Goal: Task Accomplishment & Management: Complete application form

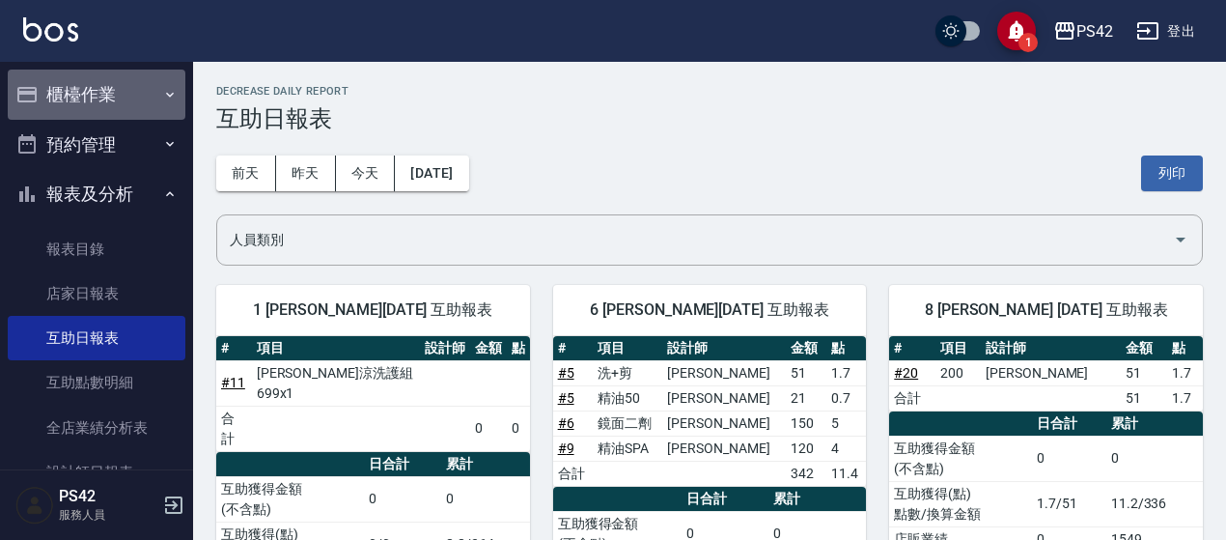
drag, startPoint x: 113, startPoint y: 74, endPoint x: 116, endPoint y: 85, distance: 11.0
click at [113, 76] on button "櫃檯作業" at bounding box center [97, 94] width 178 height 50
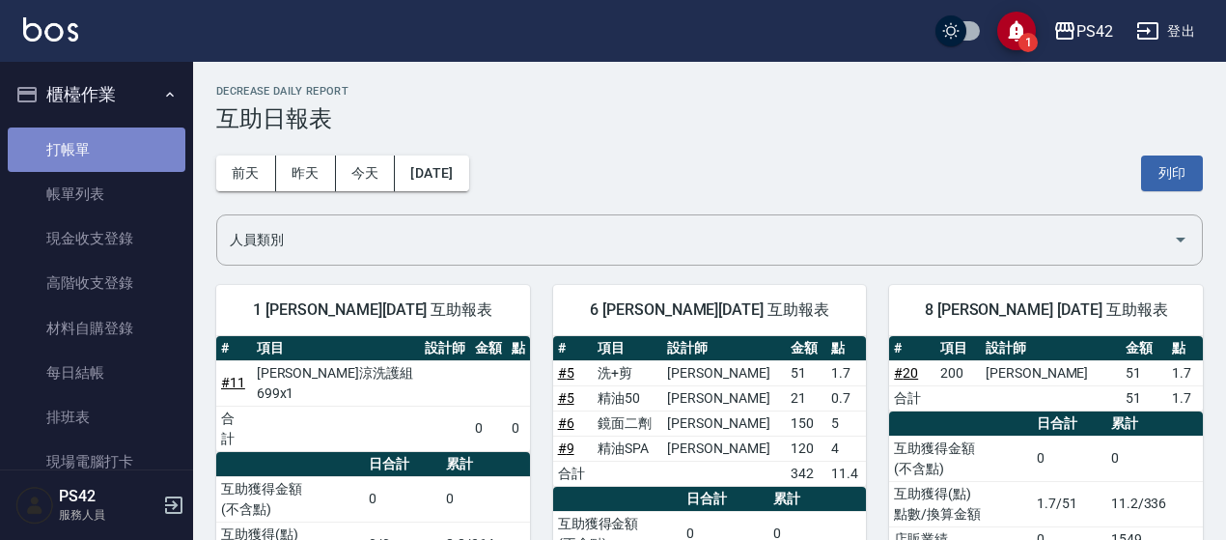
click at [101, 155] on link "打帳單" at bounding box center [97, 149] width 178 height 44
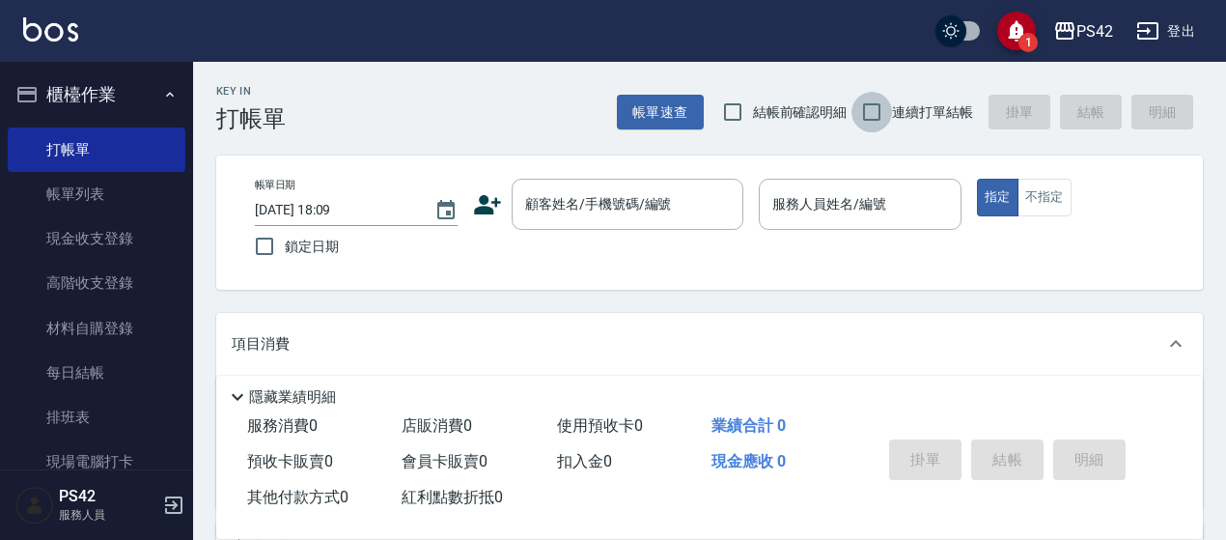
click at [879, 119] on input "連續打單結帳" at bounding box center [871, 112] width 41 height 41
checkbox input "true"
click at [637, 208] on input "顧客姓名/手機號碼/編號" at bounding box center [612, 204] width 185 height 34
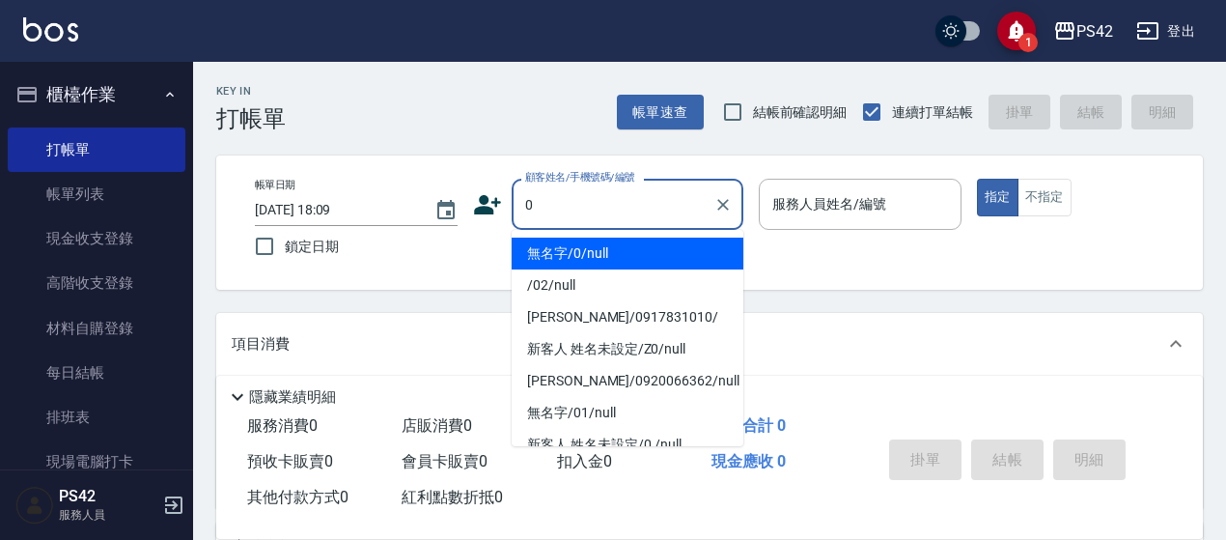
type input "無名字/0/null"
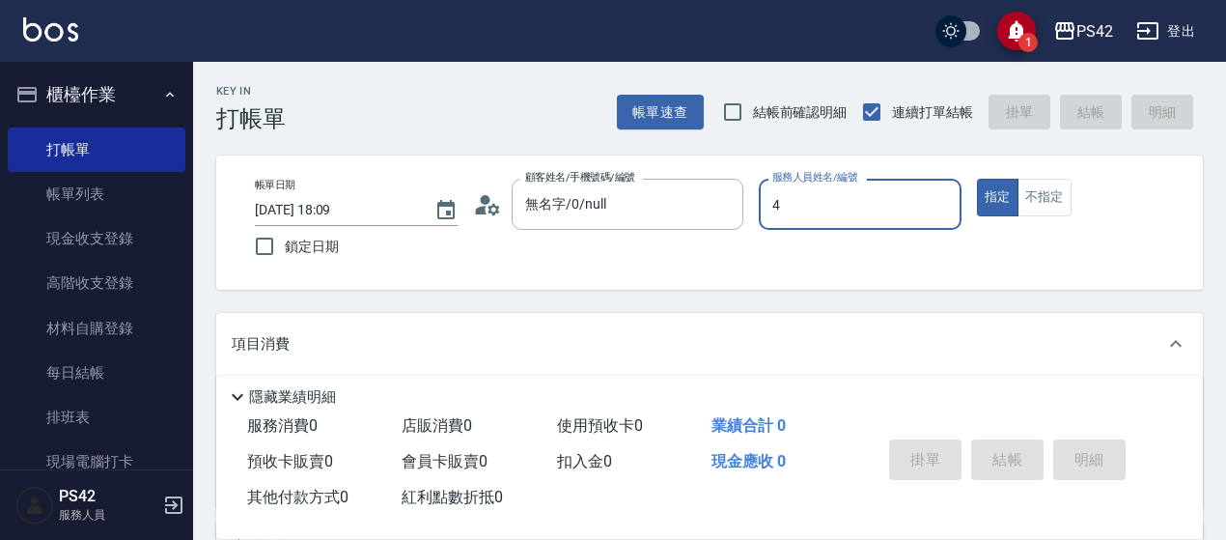
type input "[PERSON_NAME]-4"
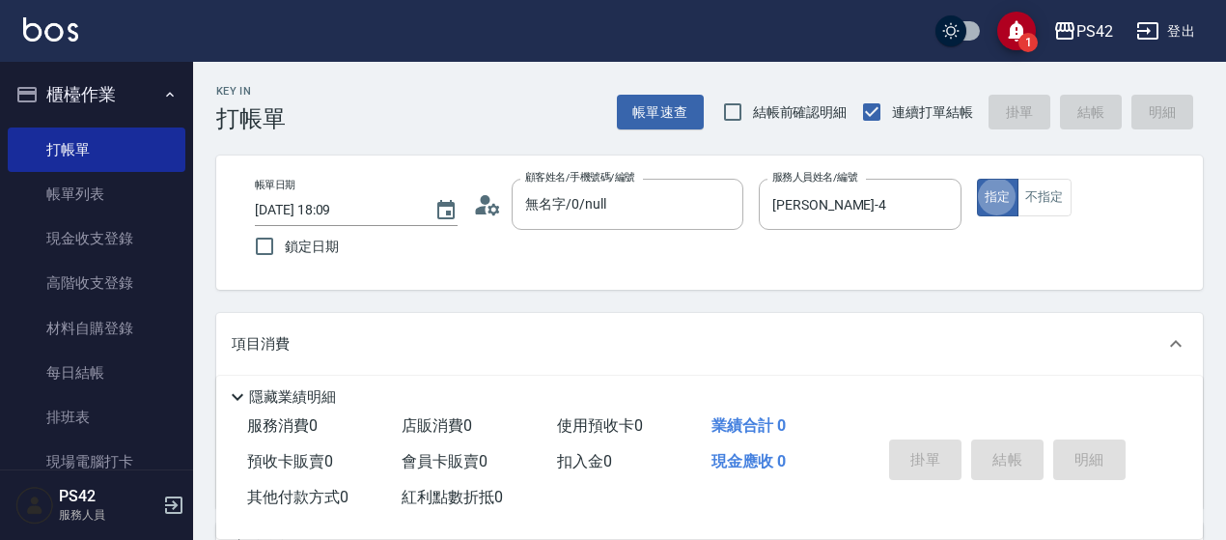
type button "true"
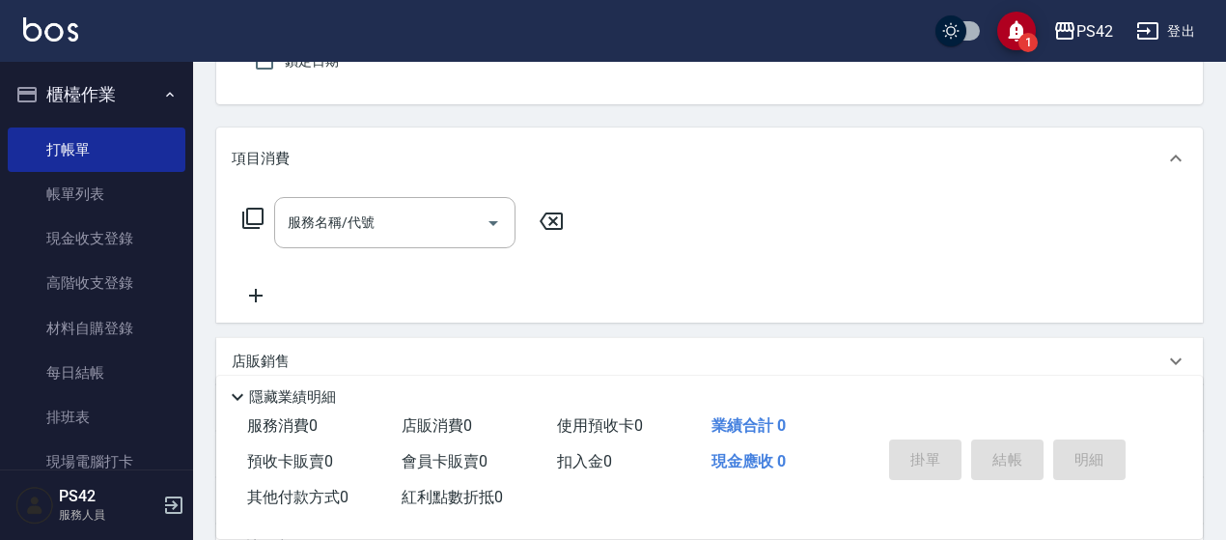
scroll to position [193, 0]
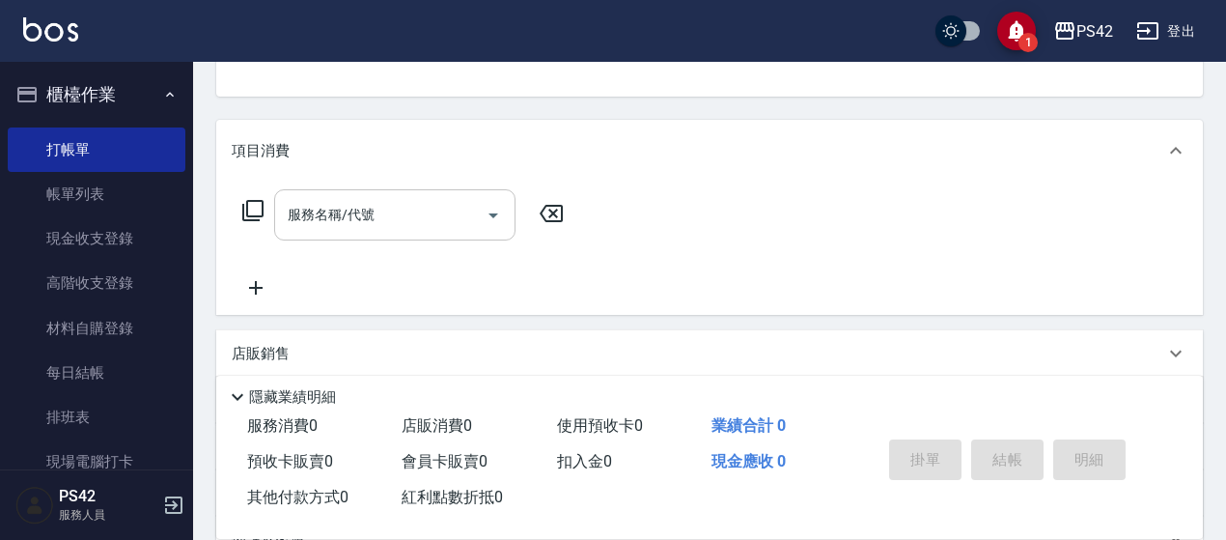
click at [458, 222] on input "服務名稱/代號" at bounding box center [380, 215] width 195 height 34
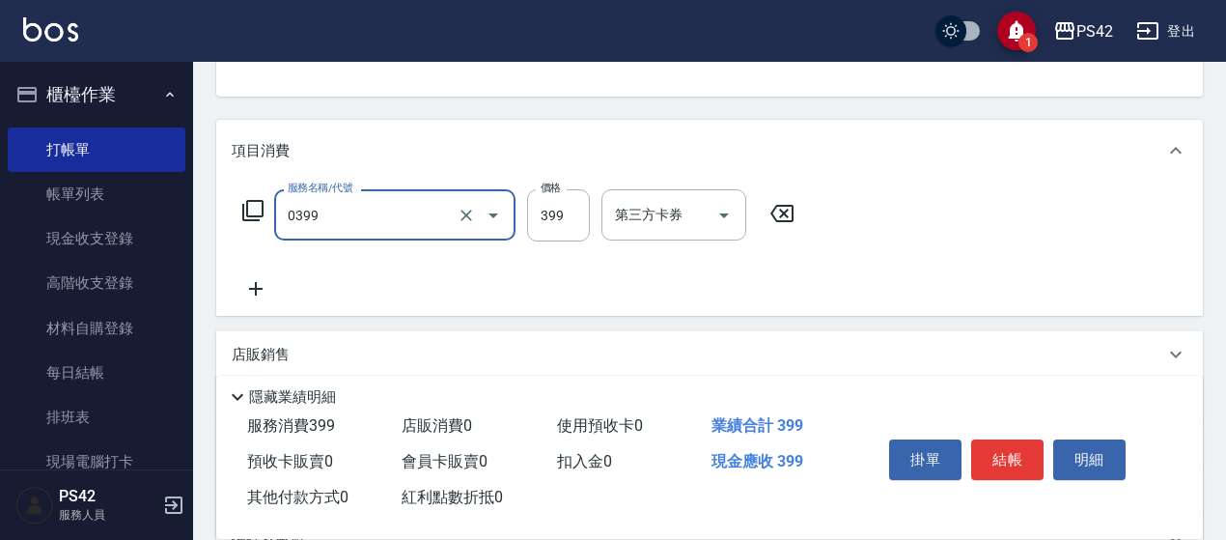
type input "海鹽399(0399)"
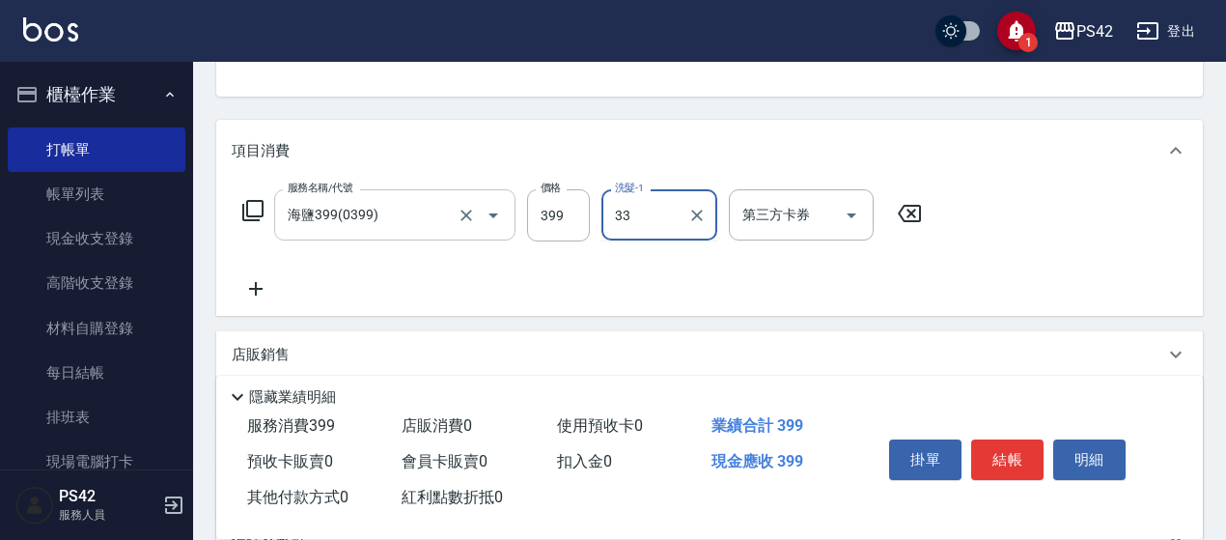
type input "[PERSON_NAME]-33"
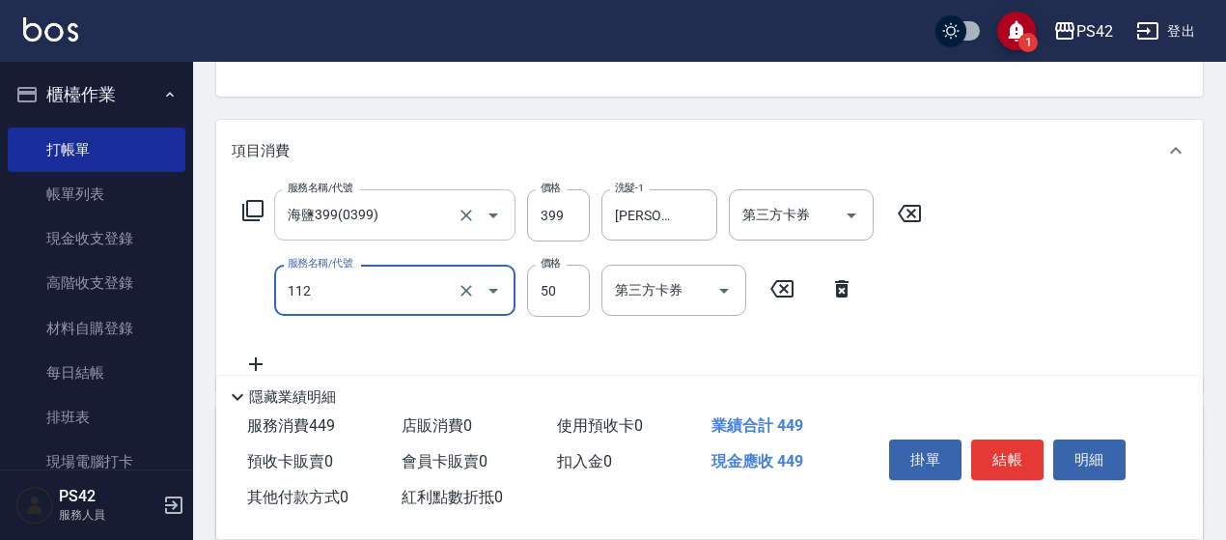
type input "精油50(112)"
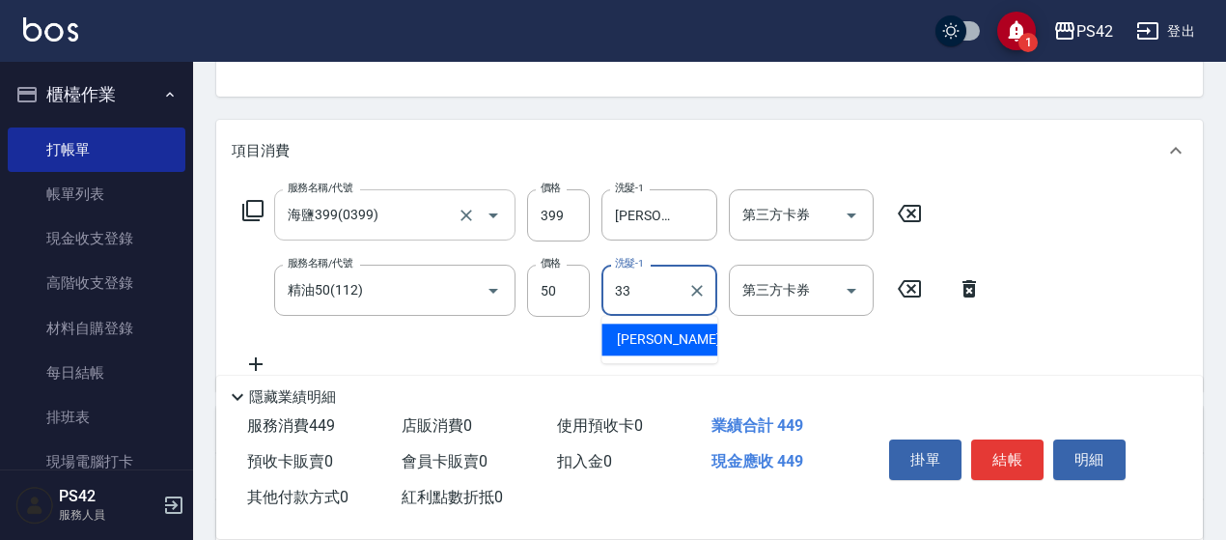
type input "[PERSON_NAME]-33"
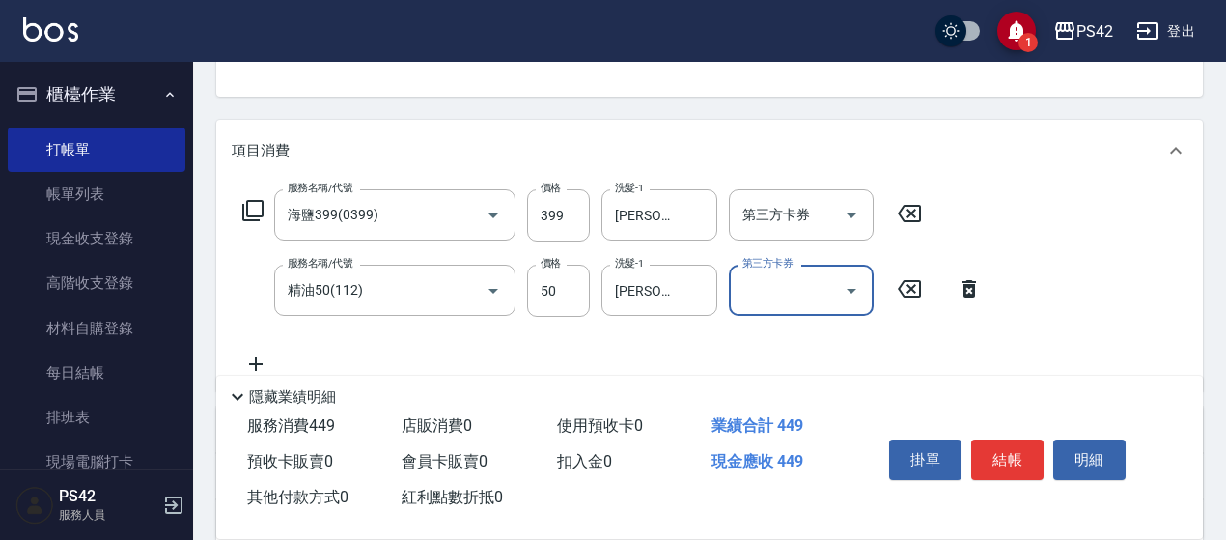
scroll to position [0, 0]
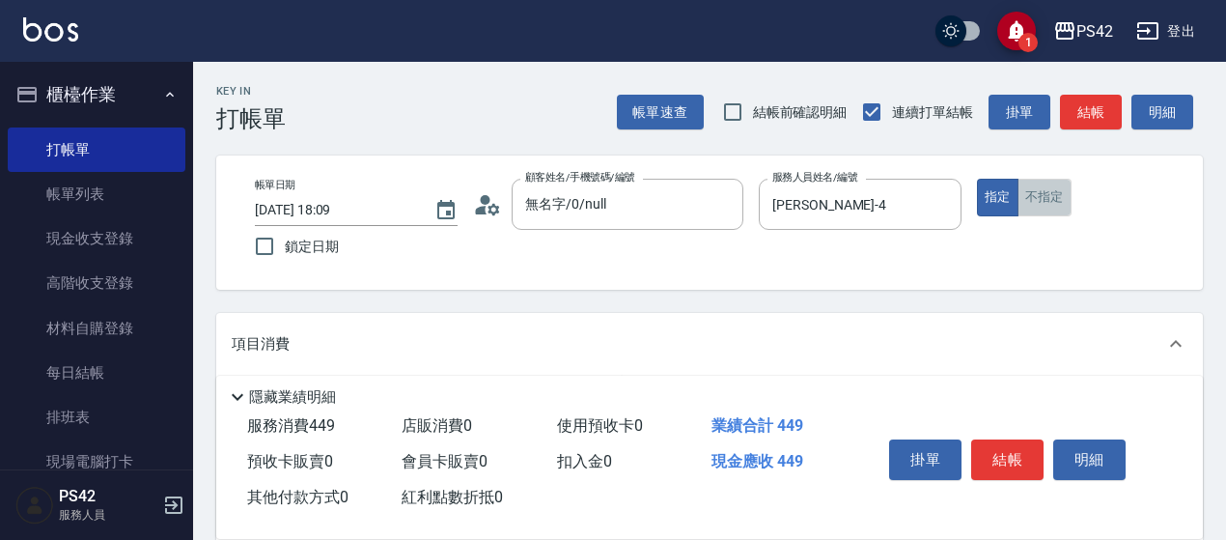
click at [1029, 197] on button "不指定" at bounding box center [1044, 198] width 54 height 38
click at [1004, 455] on button "結帳" at bounding box center [1007, 459] width 72 height 41
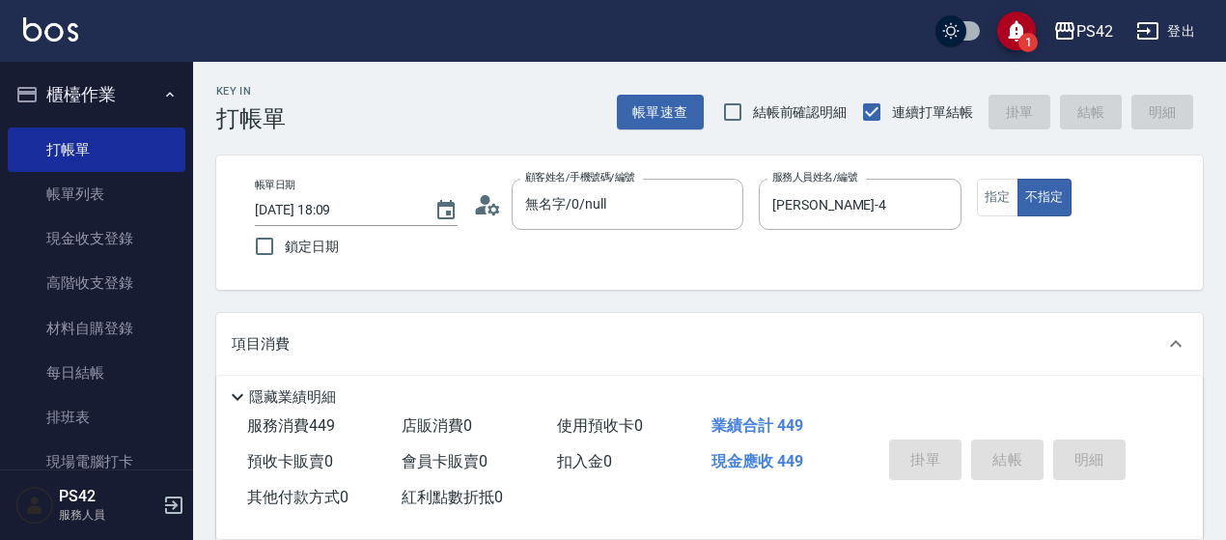
type input "[DATE] 18:10"
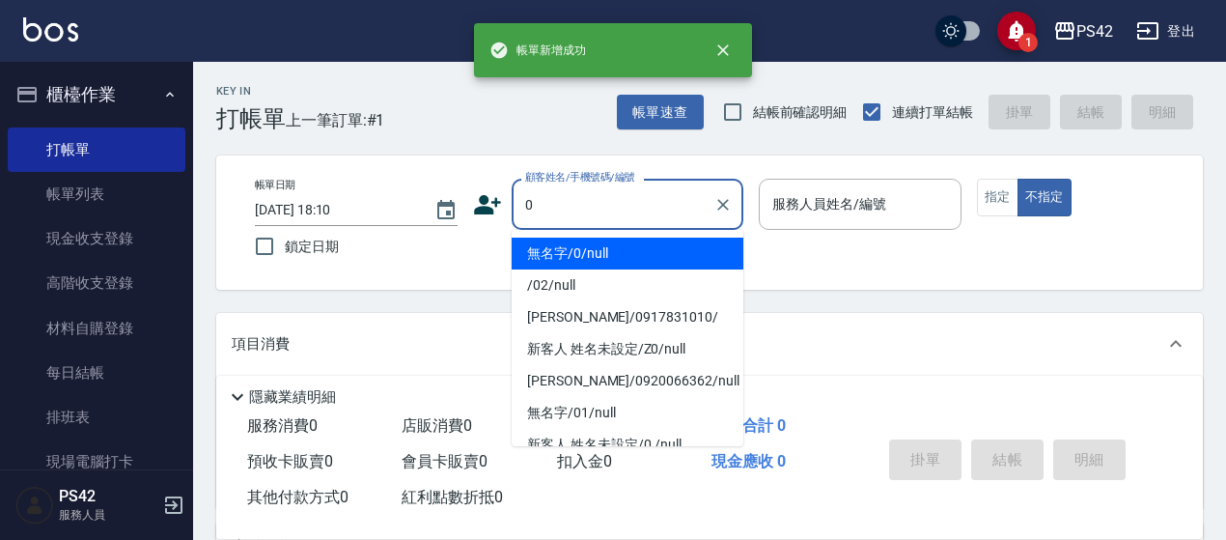
type input "無名字/0/null"
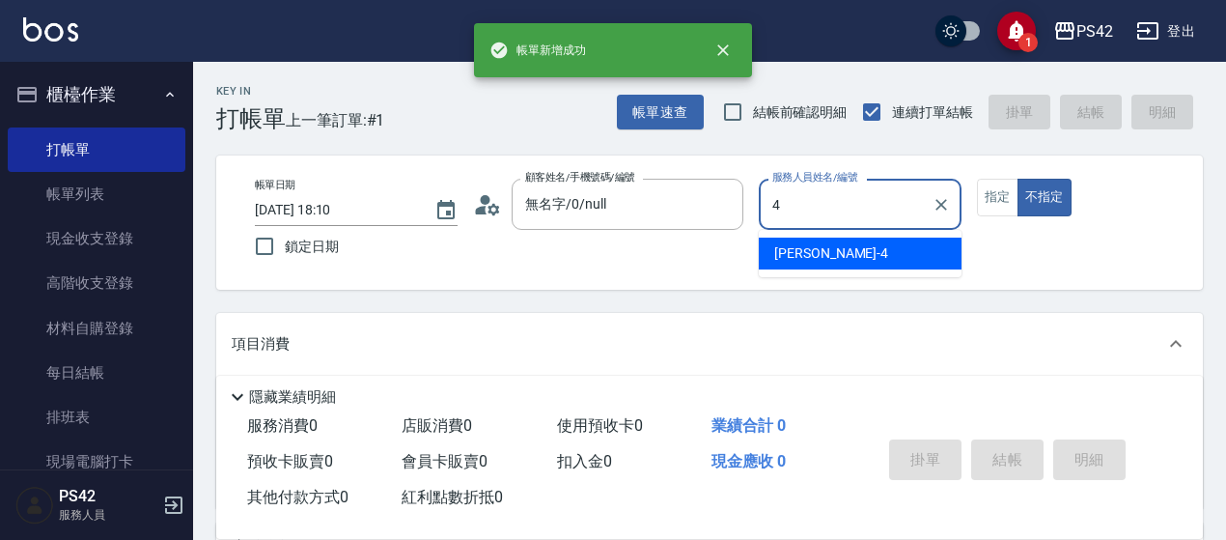
type input "[PERSON_NAME]-4"
type button "false"
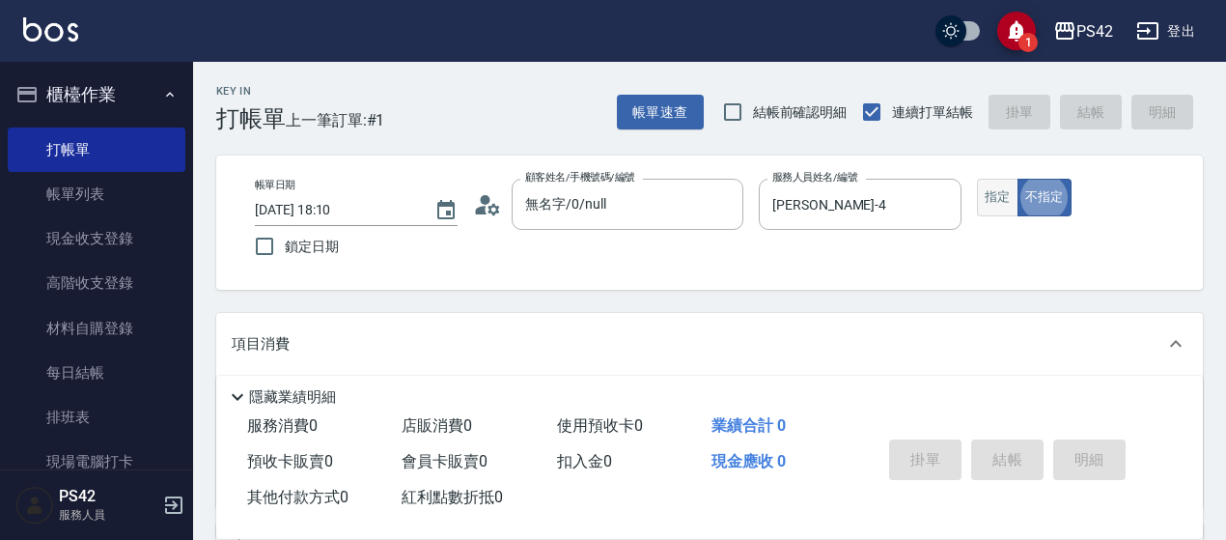
click at [985, 200] on button "指定" at bounding box center [998, 198] width 42 height 38
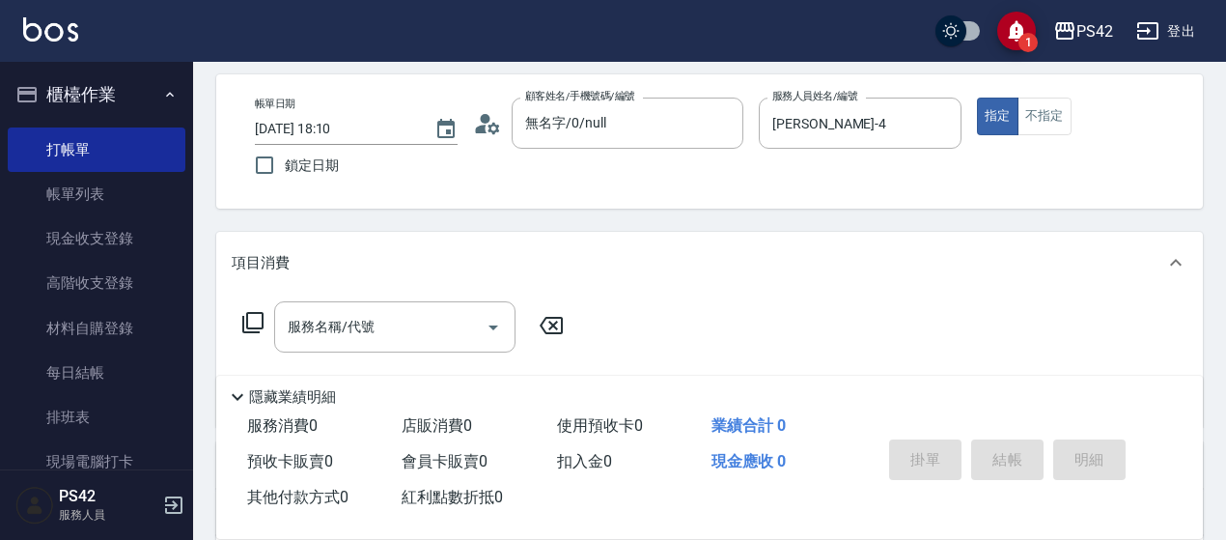
scroll to position [193, 0]
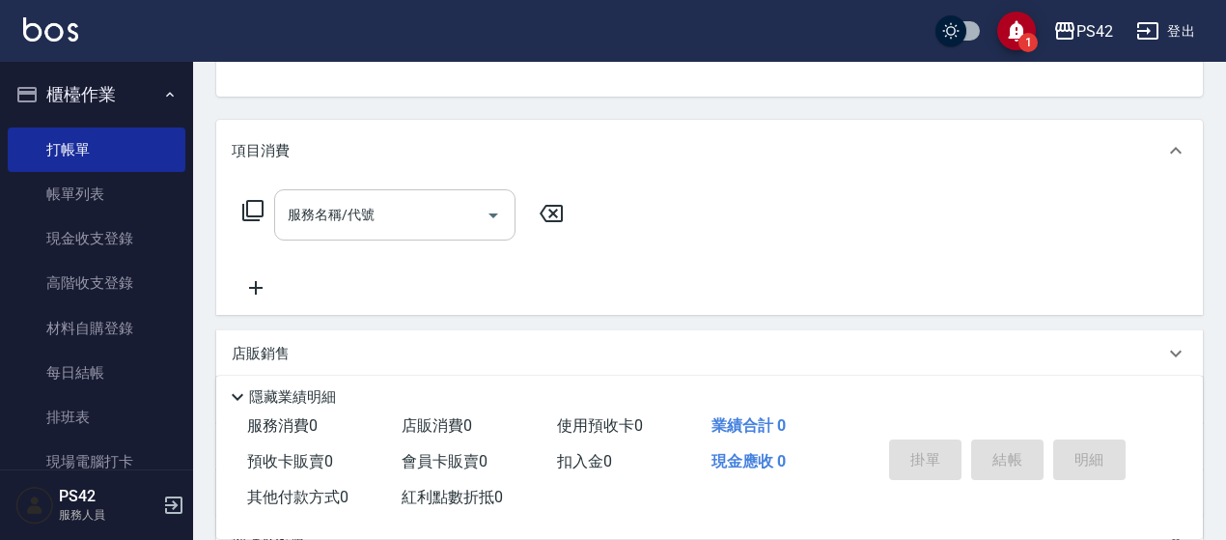
click at [411, 216] on input "服務名稱/代號" at bounding box center [380, 215] width 195 height 34
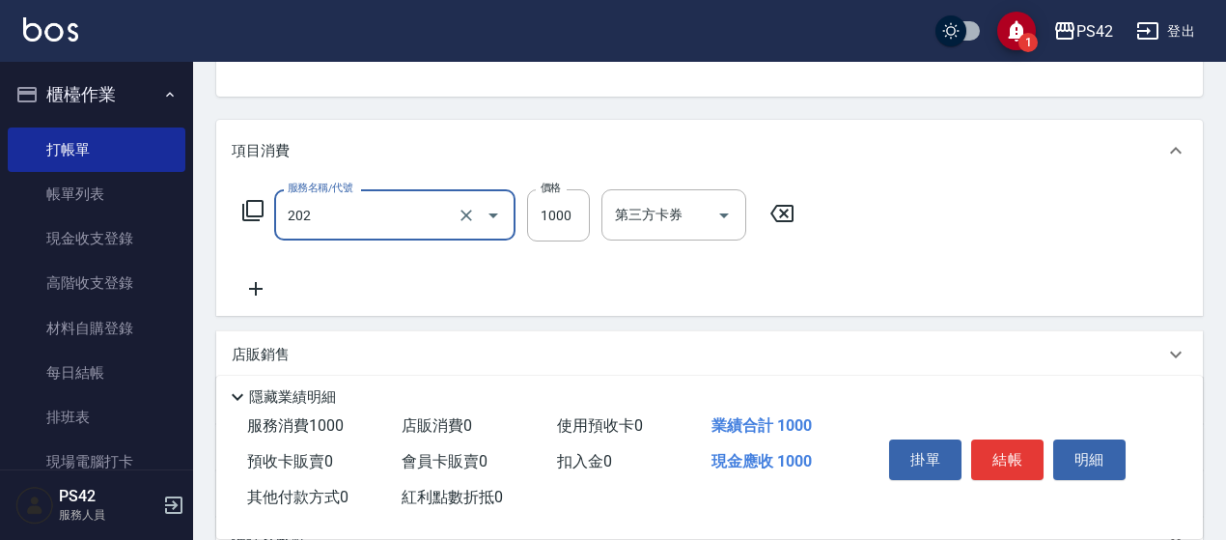
type input "燙髮(202)"
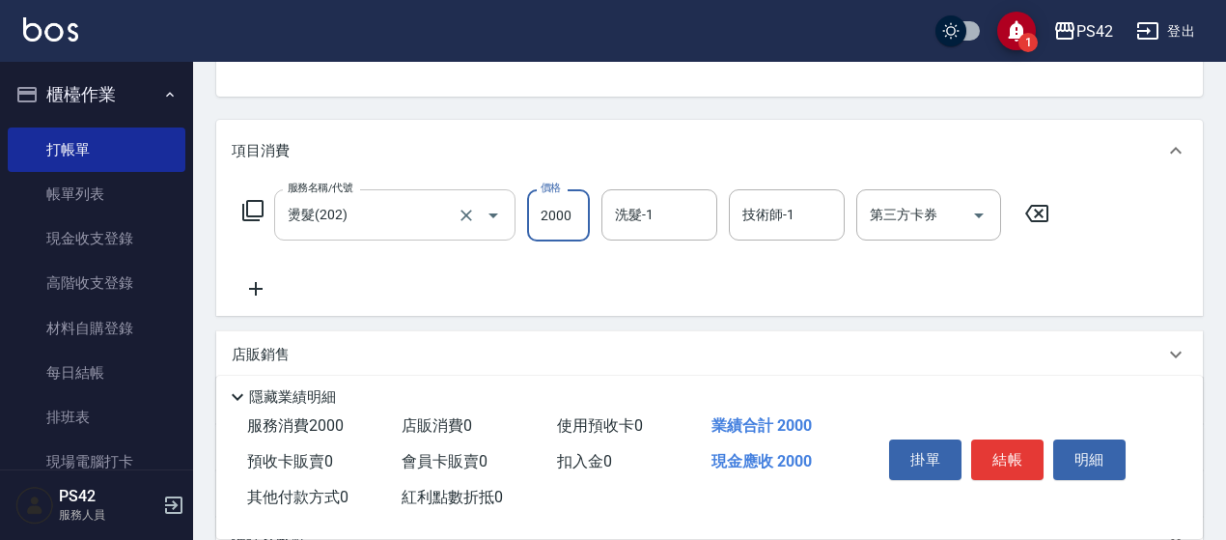
type input "2000"
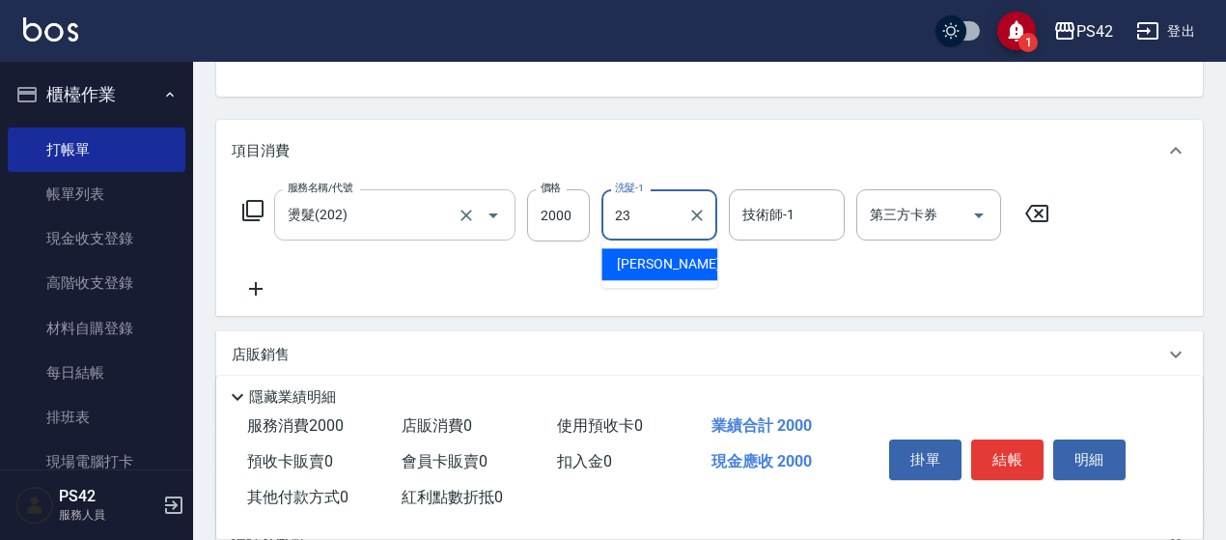
type input "[PERSON_NAME]-23"
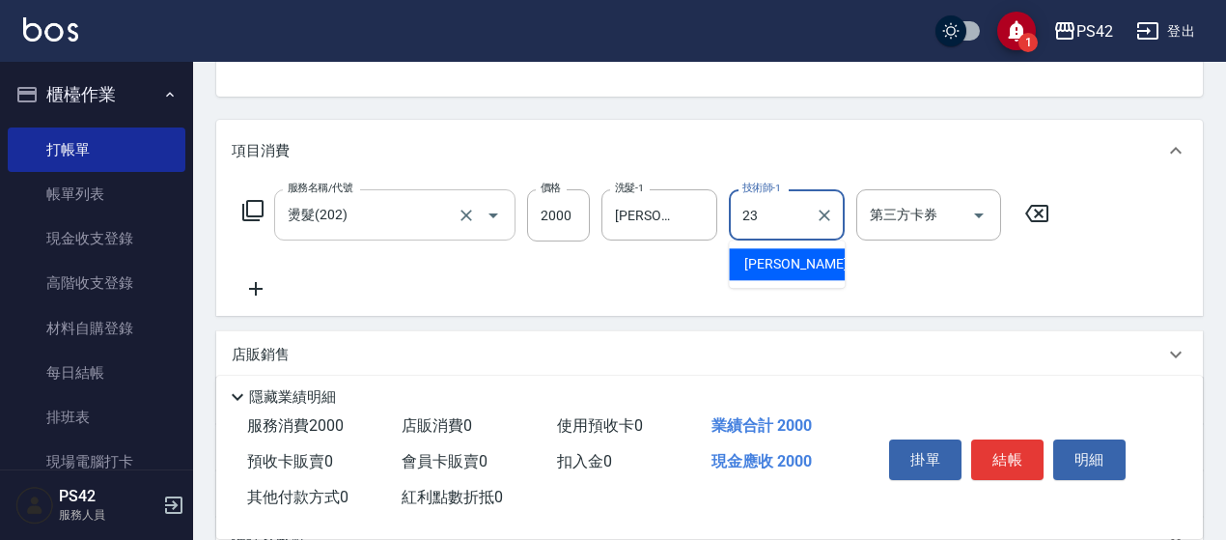
type input "[PERSON_NAME]-23"
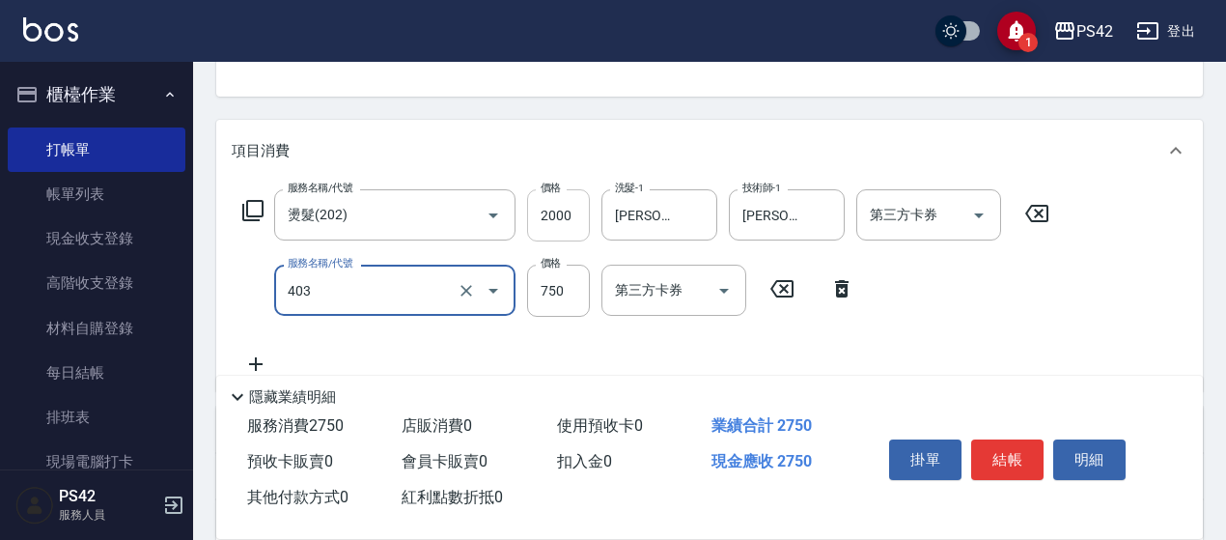
type input "750護(403)"
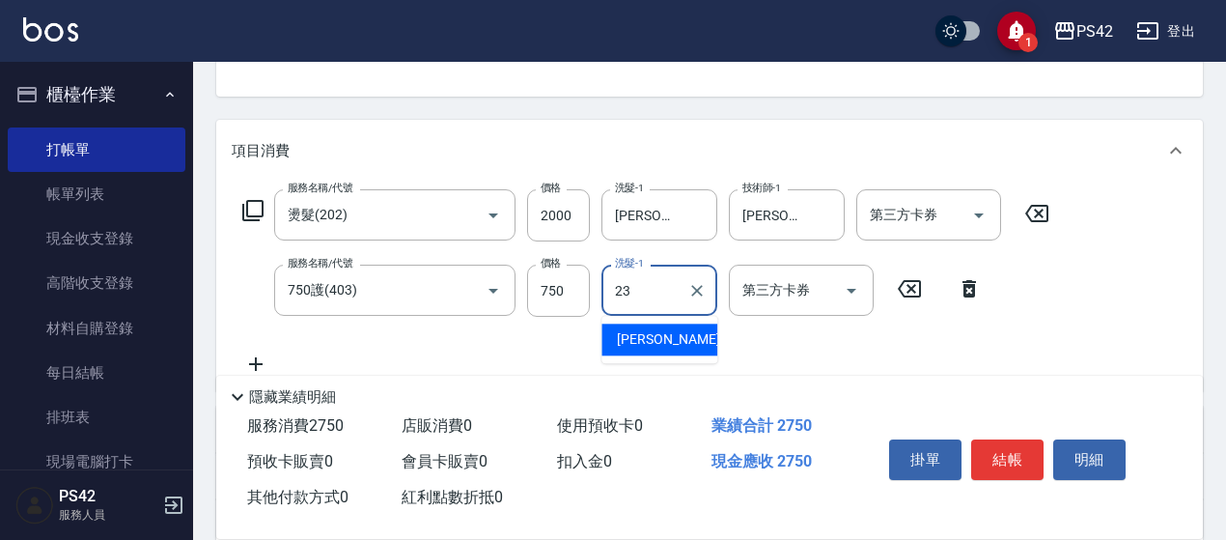
type input "[PERSON_NAME]-23"
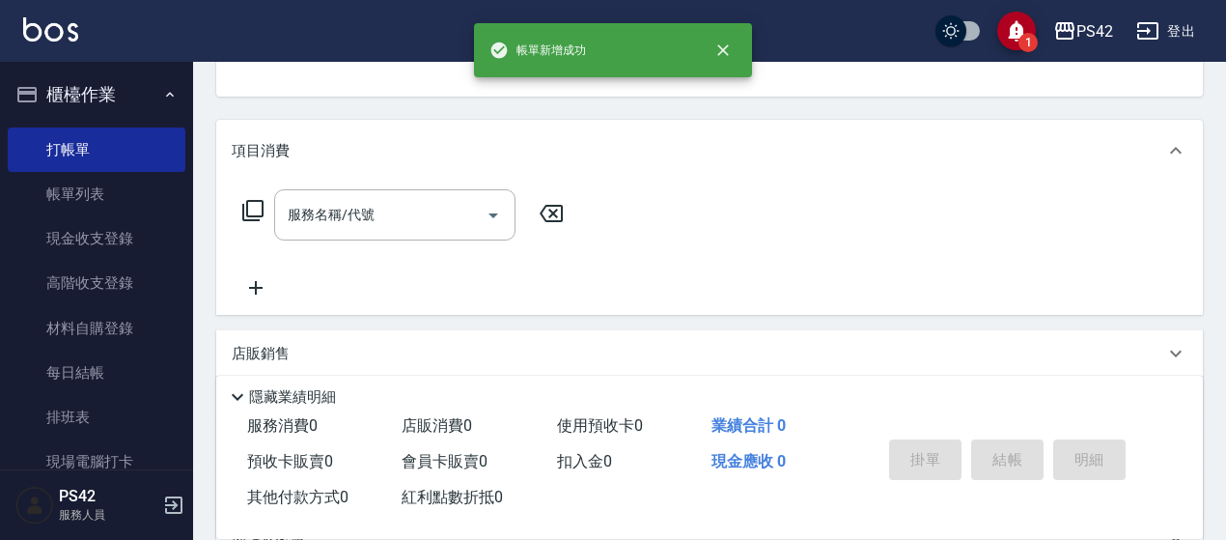
scroll to position [187, 0]
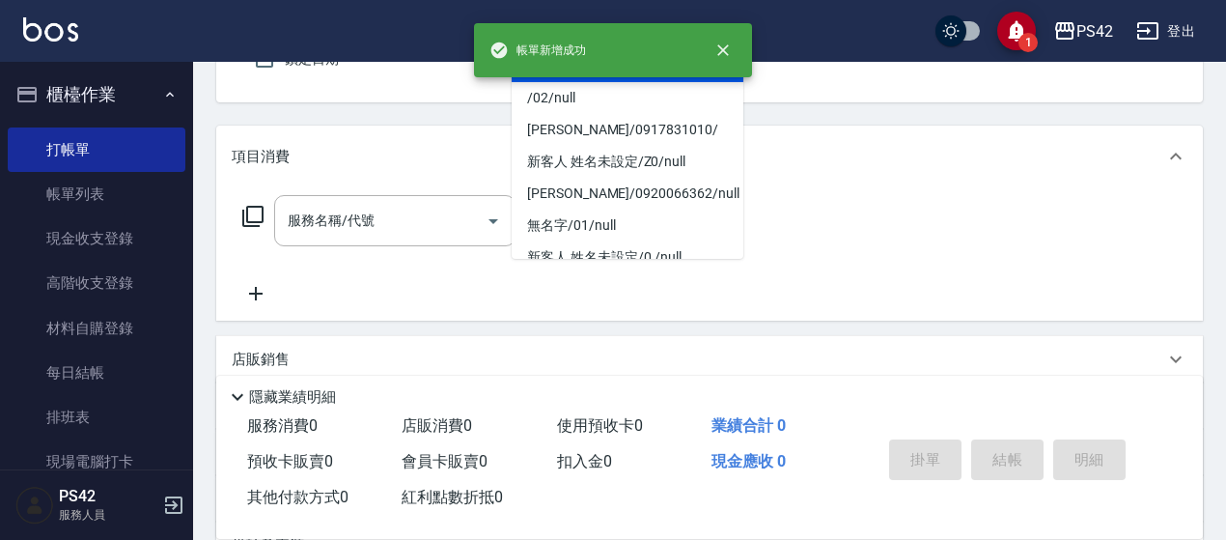
type input "無名字/0/null"
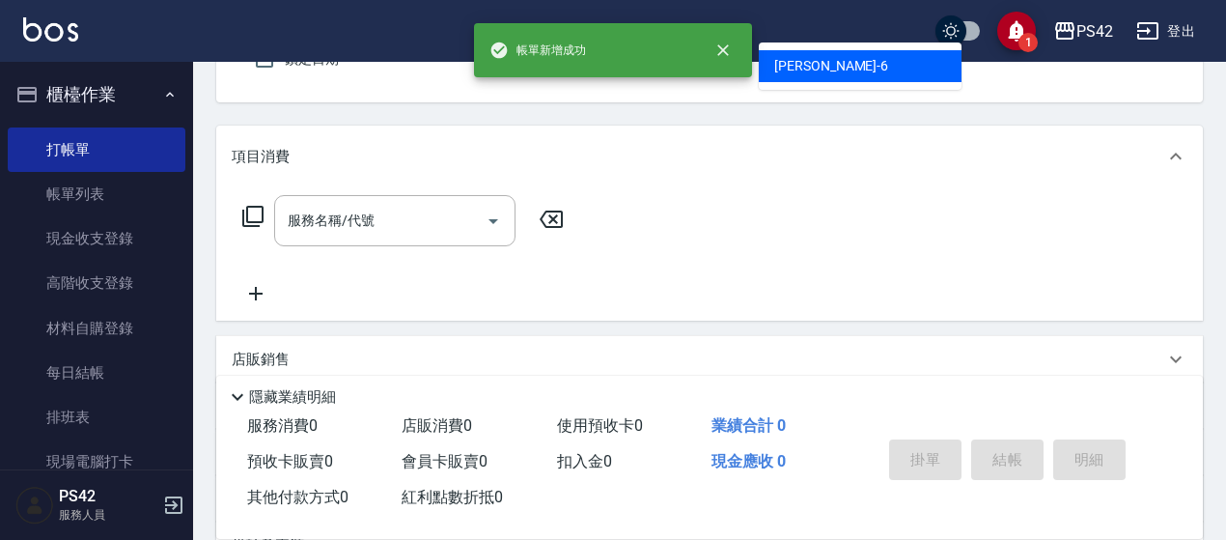
type input "[PERSON_NAME]-6"
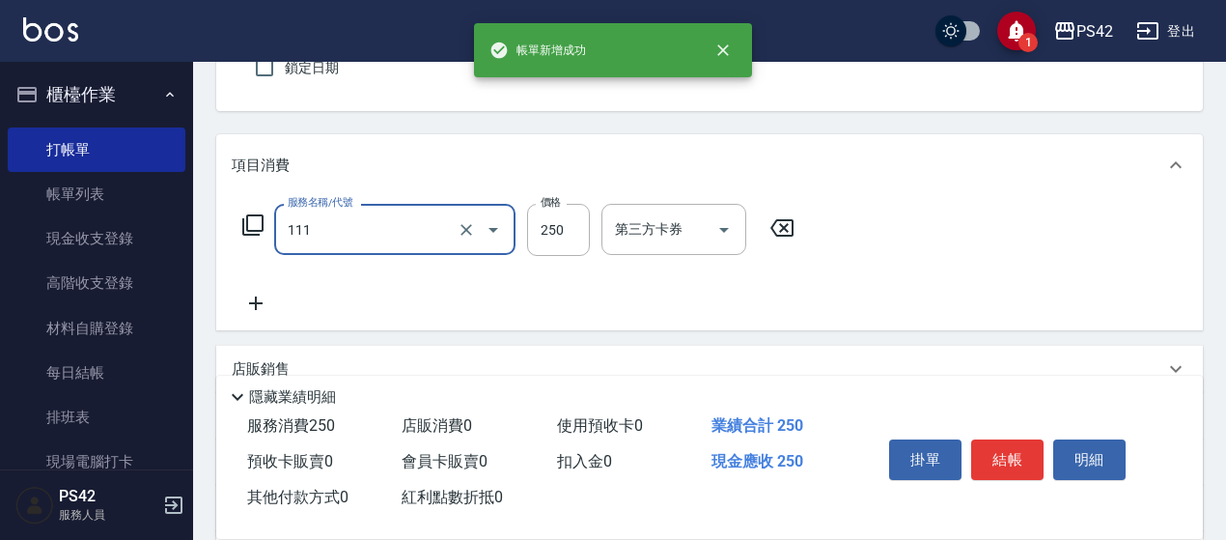
type input "200(111)"
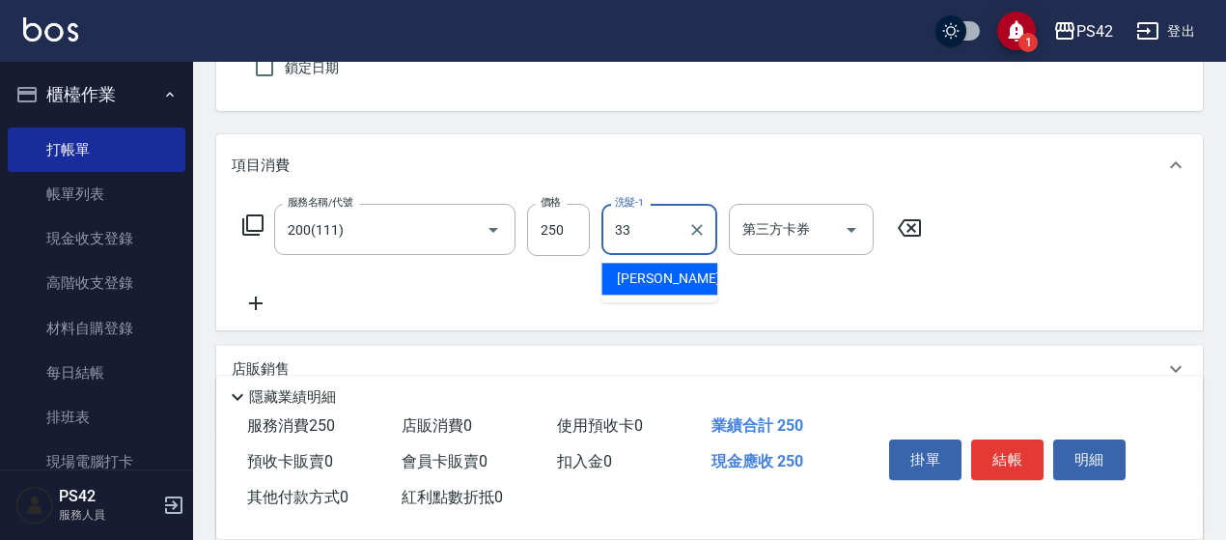
type input "[PERSON_NAME]-33"
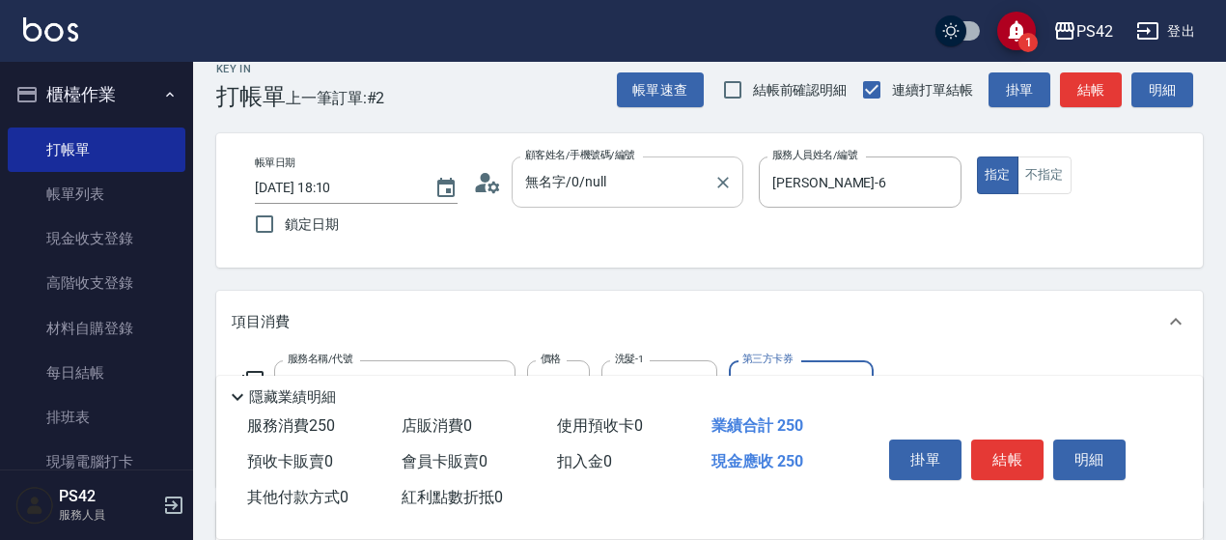
scroll to position [0, 0]
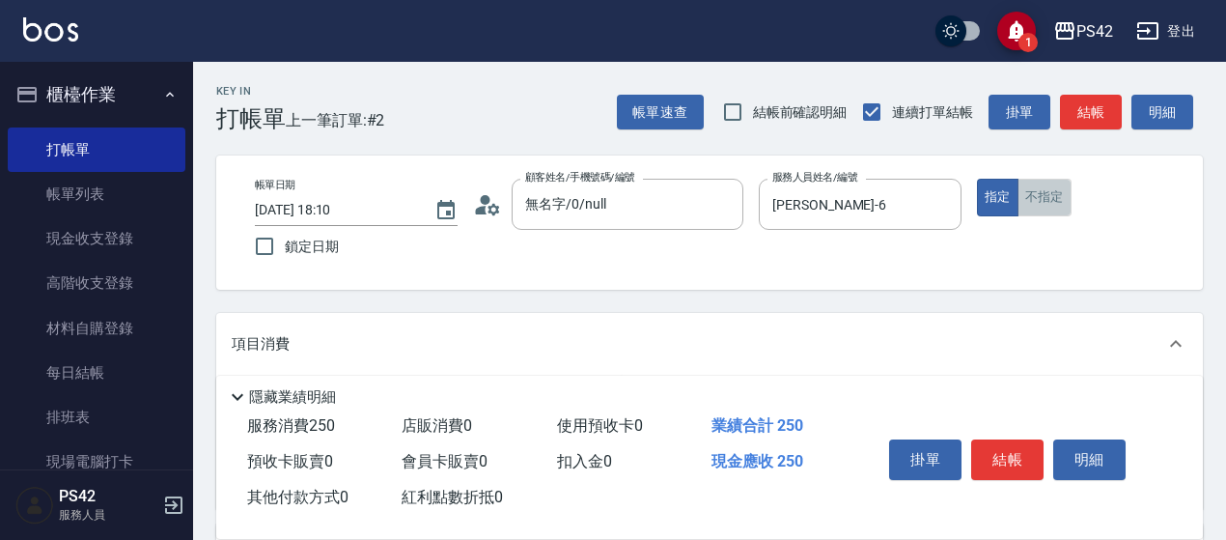
click at [1058, 202] on button "不指定" at bounding box center [1044, 198] width 54 height 38
click at [1022, 440] on button "結帳" at bounding box center [1007, 459] width 72 height 41
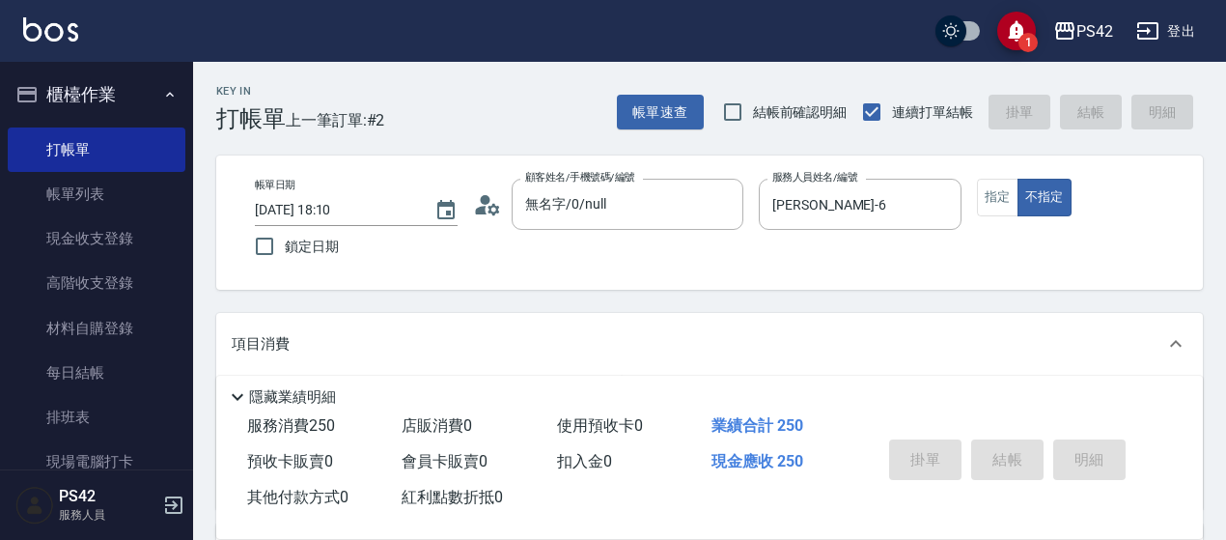
type input "[DATE] 18:11"
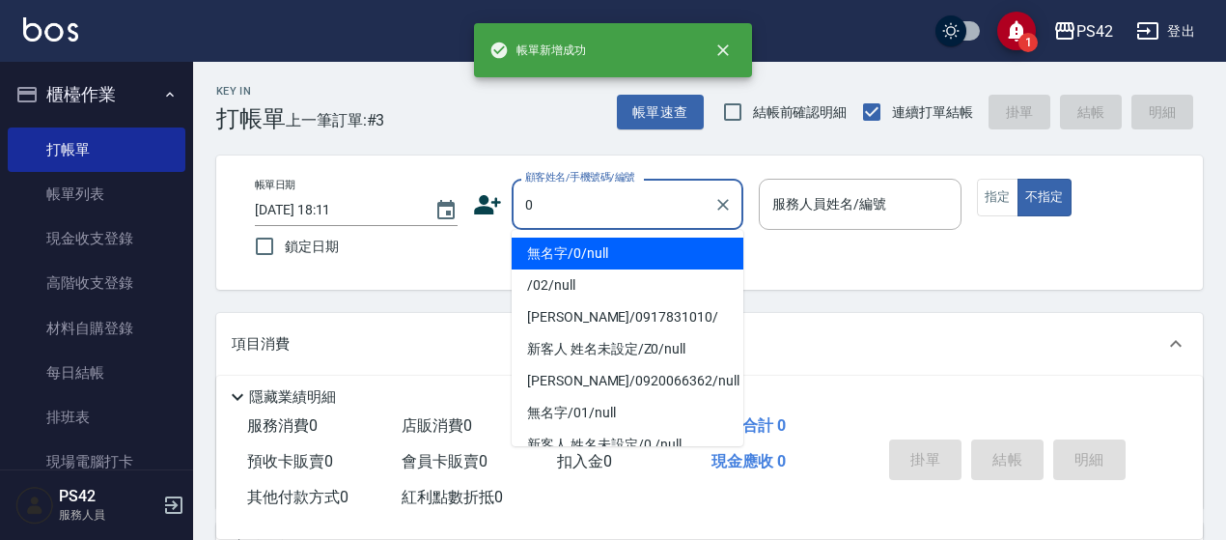
type input "無名字/0/null"
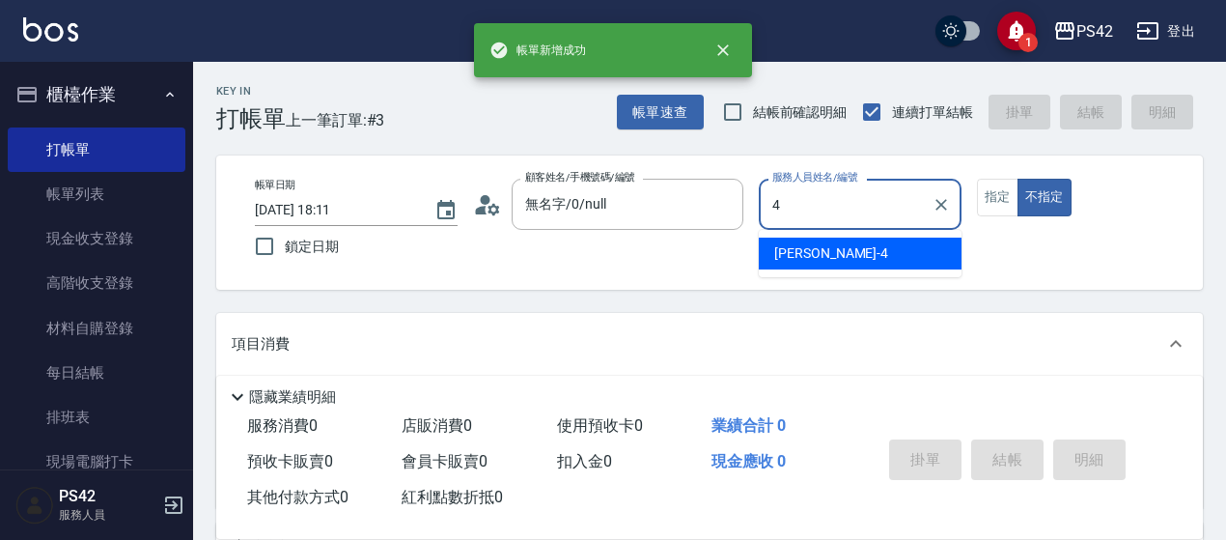
type input "[PERSON_NAME]-4"
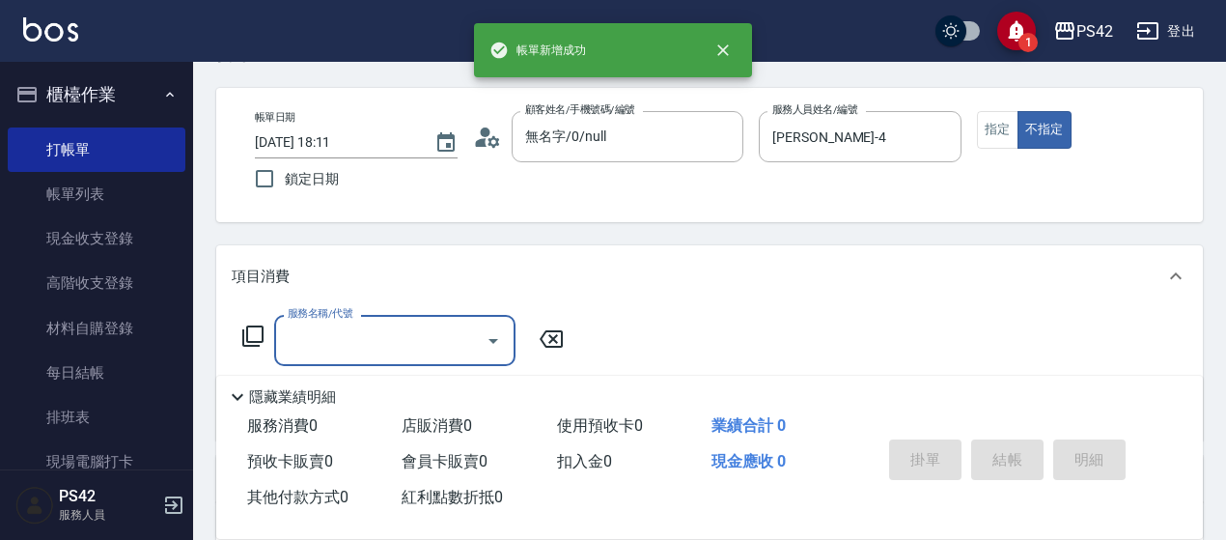
scroll to position [97, 0]
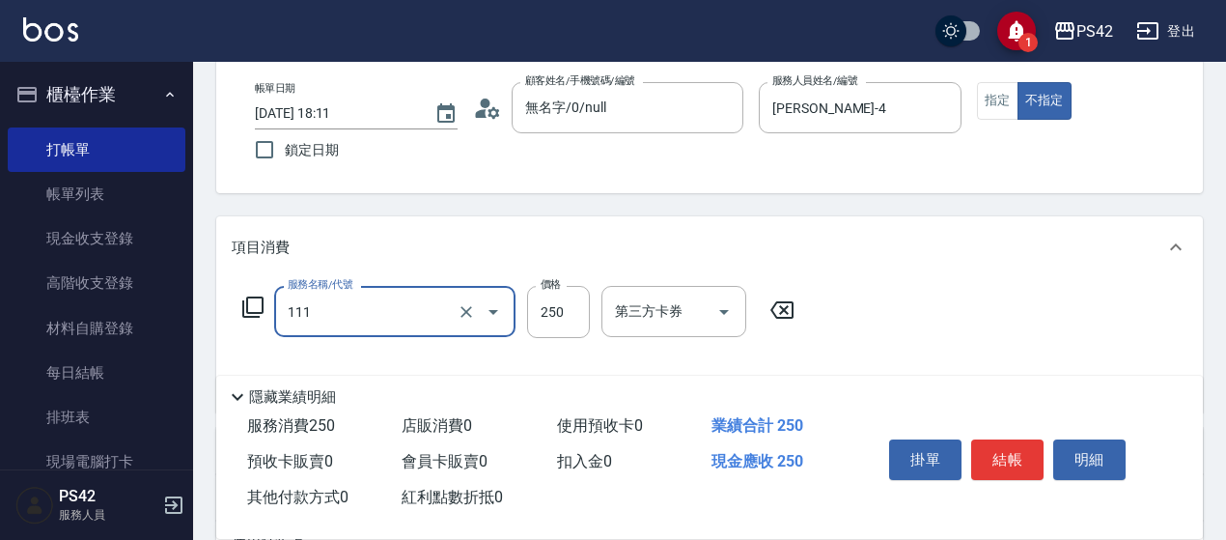
type input "200(111)"
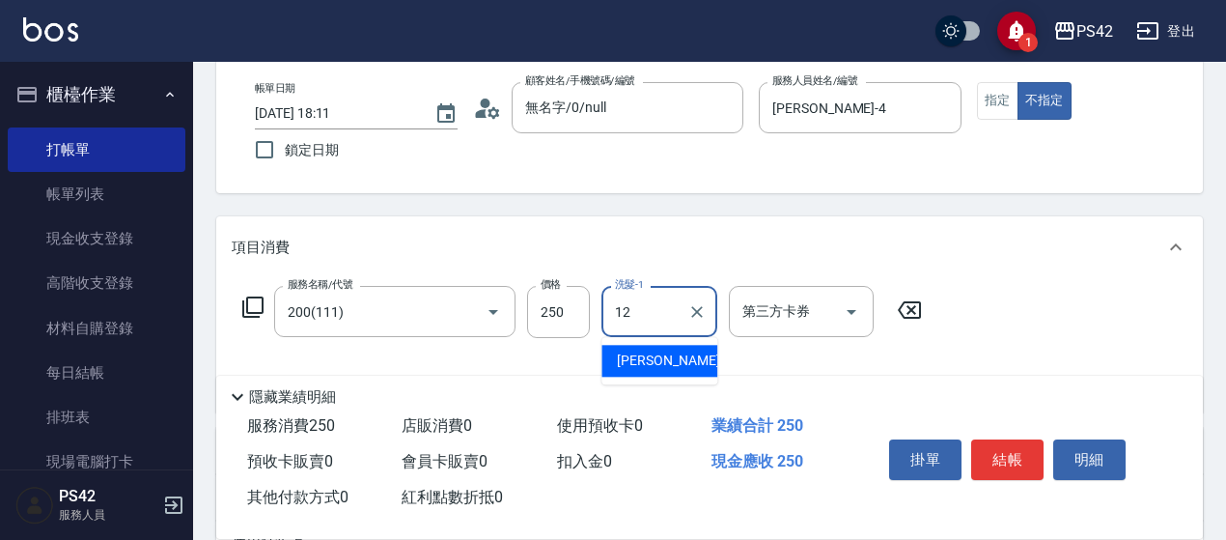
type input "[PERSON_NAME]-12"
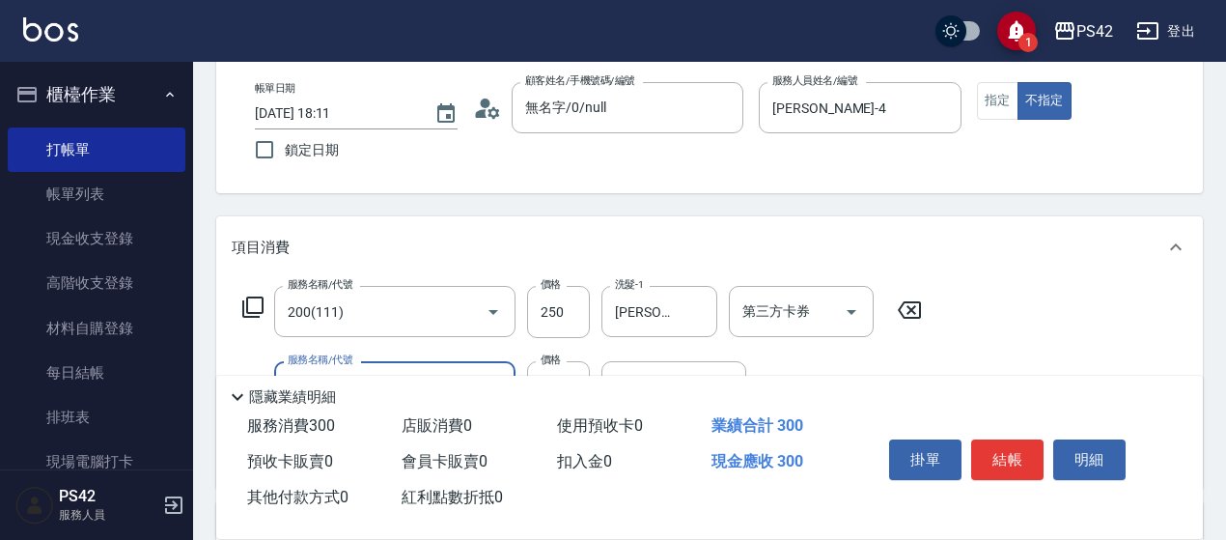
type input "精油50(112)"
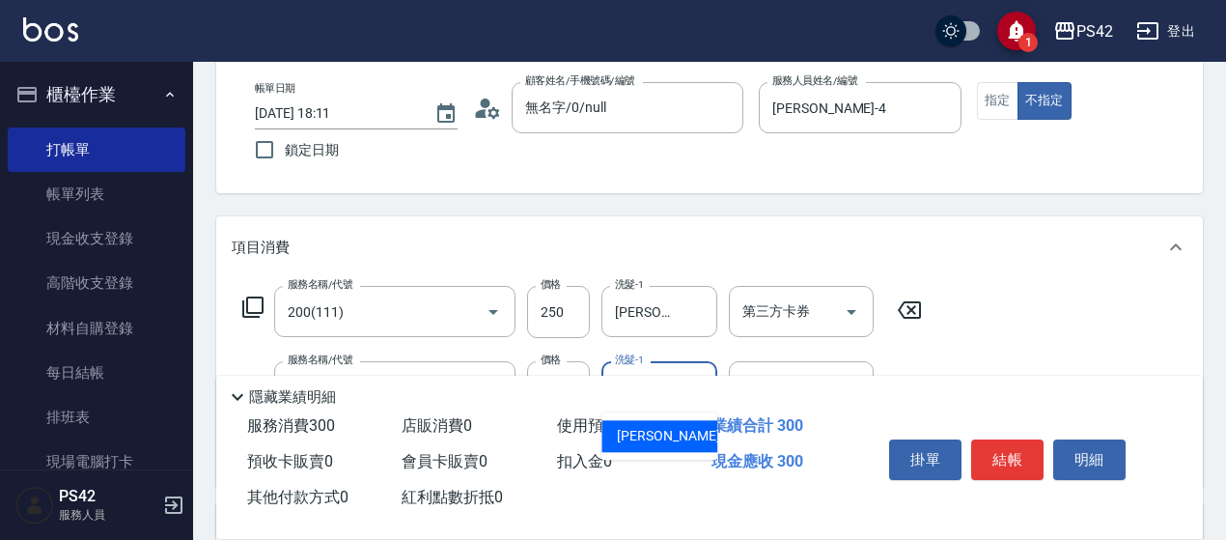
type input "[PERSON_NAME]-12"
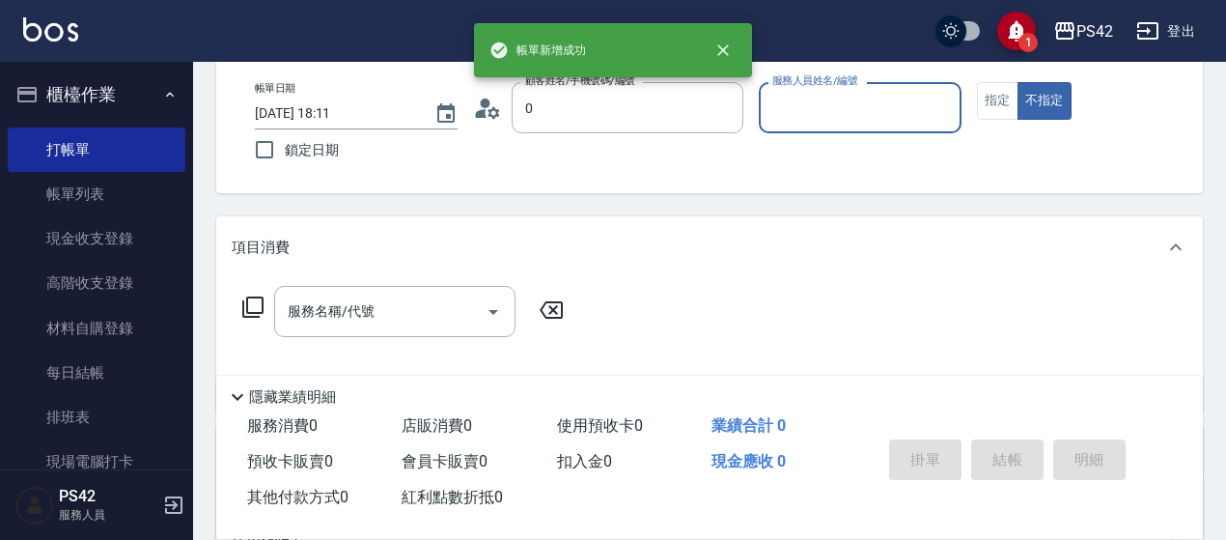
type input "無名字/0/null"
type input "[PERSON_NAME]-1"
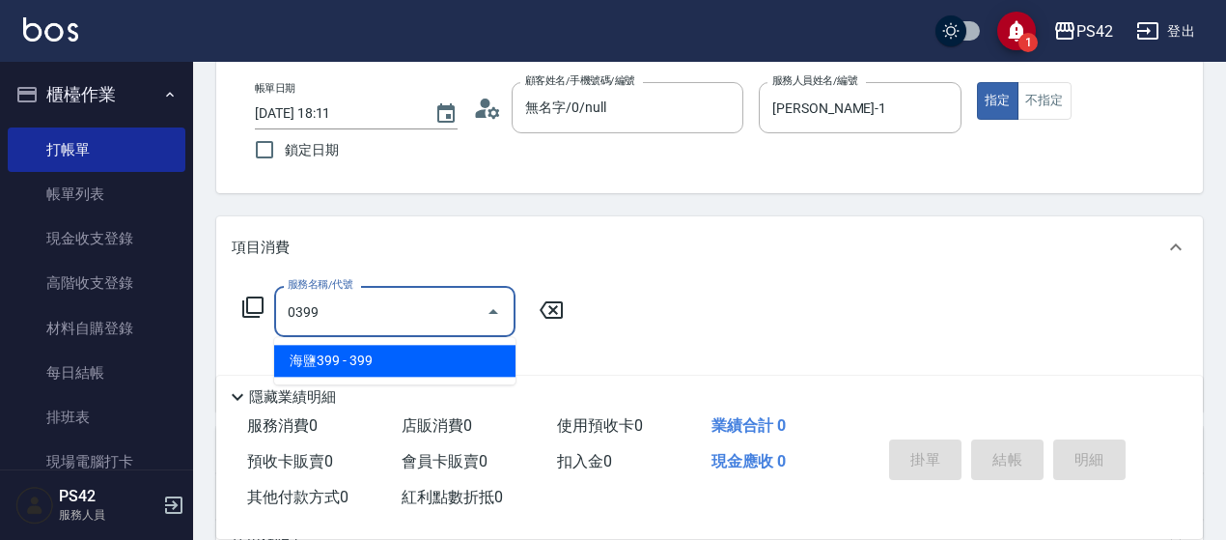
type input "海鹽399(0399)"
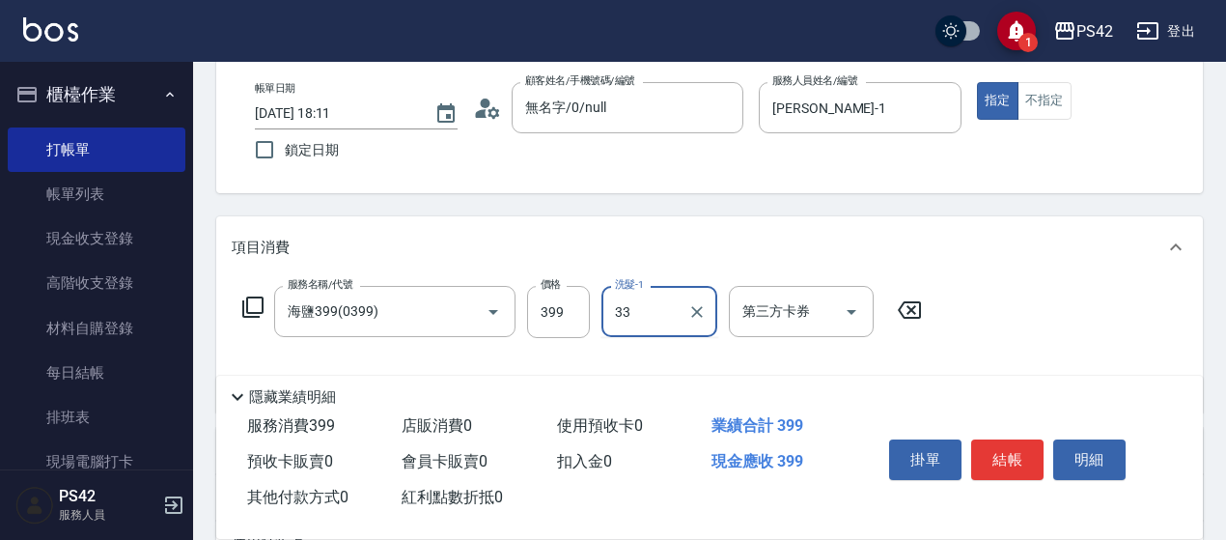
type input "[PERSON_NAME]-33"
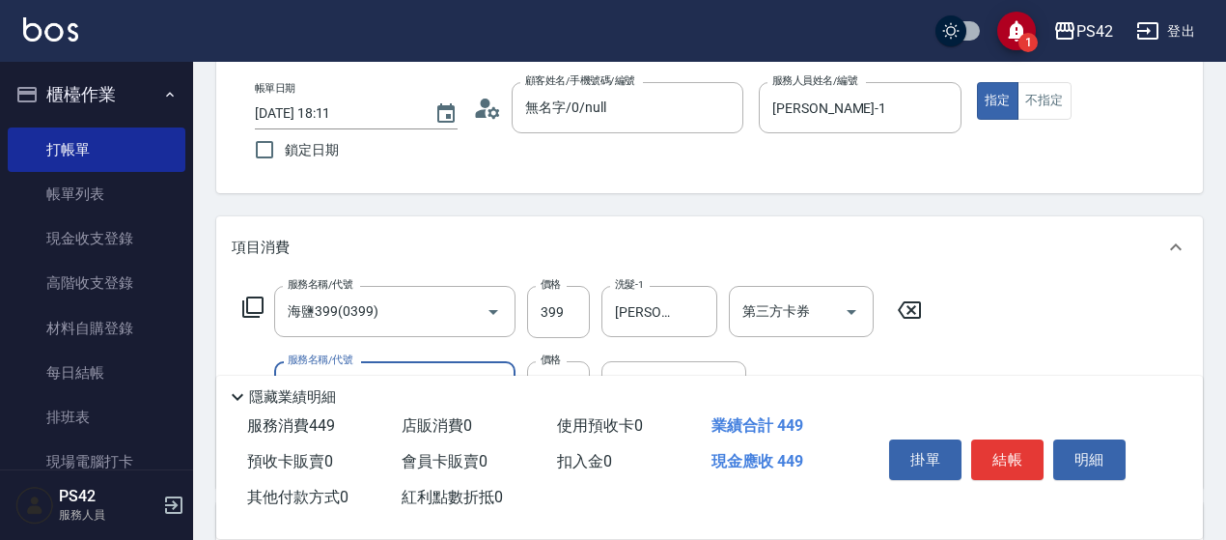
type input "精油50(112)"
type input "[PERSON_NAME]-33"
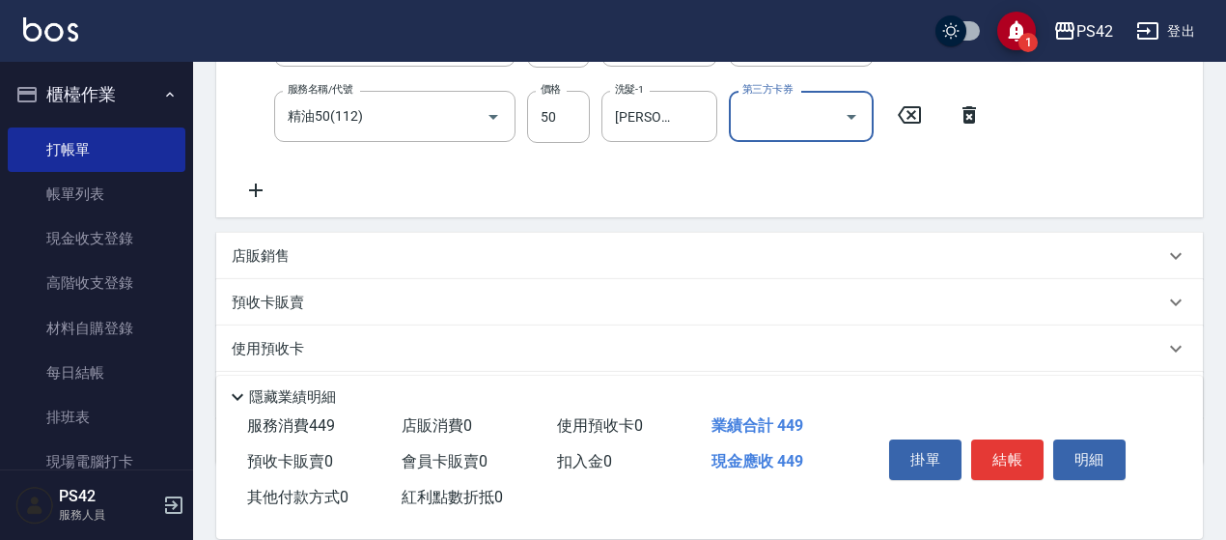
scroll to position [386, 0]
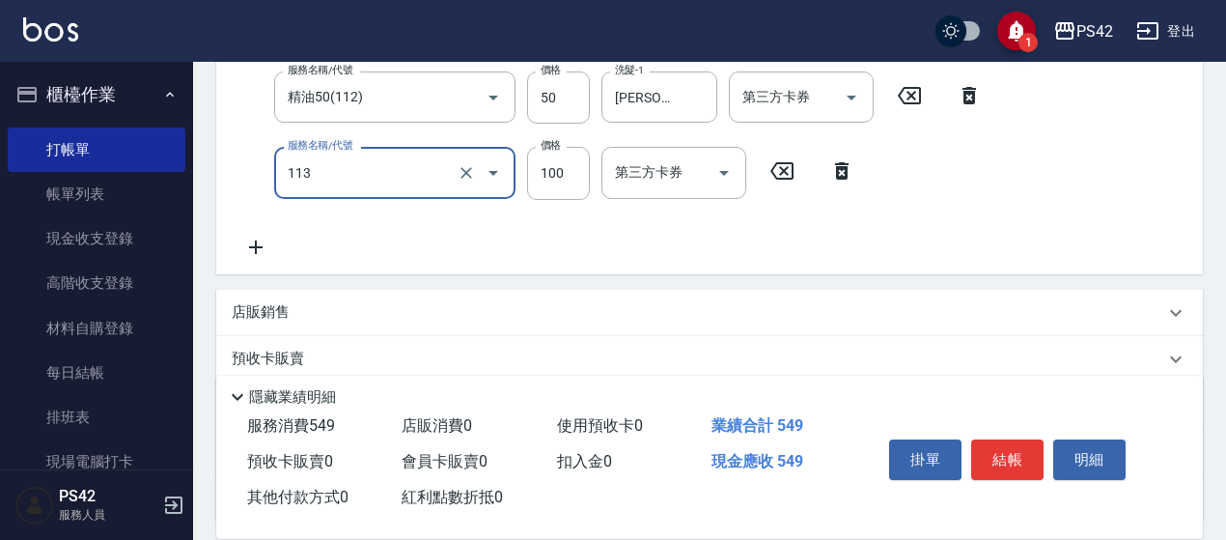
type input "瞬護100(113)"
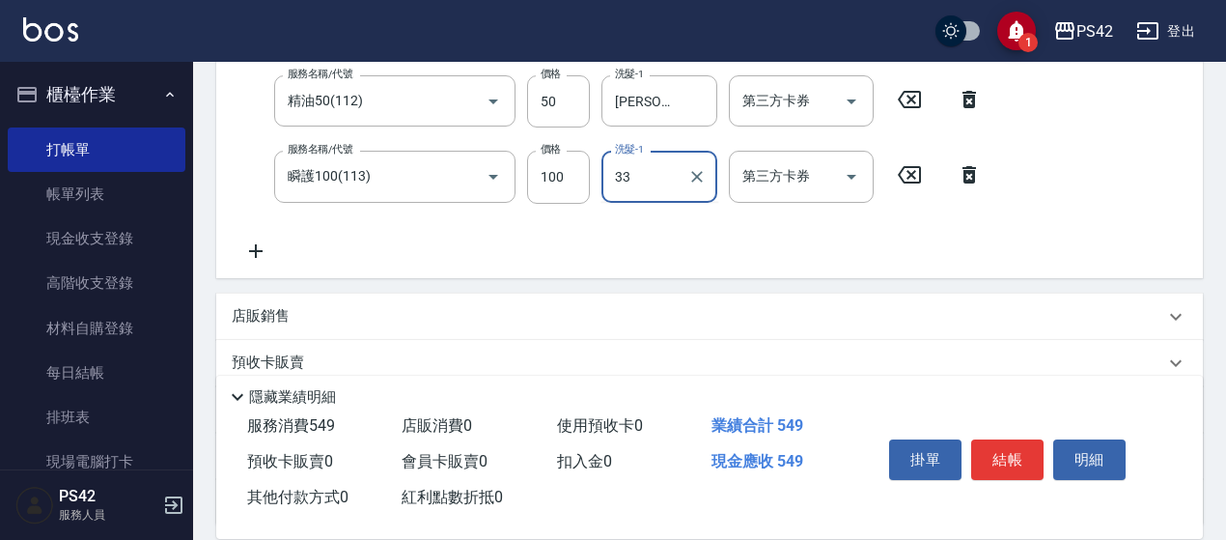
type input "[PERSON_NAME]-33"
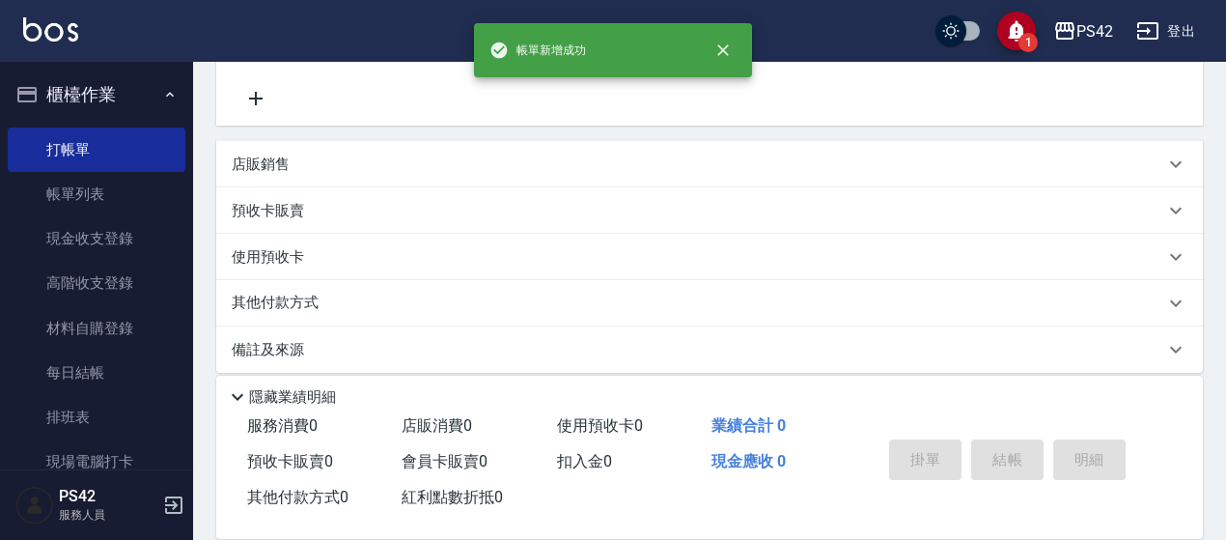
scroll to position [0, 0]
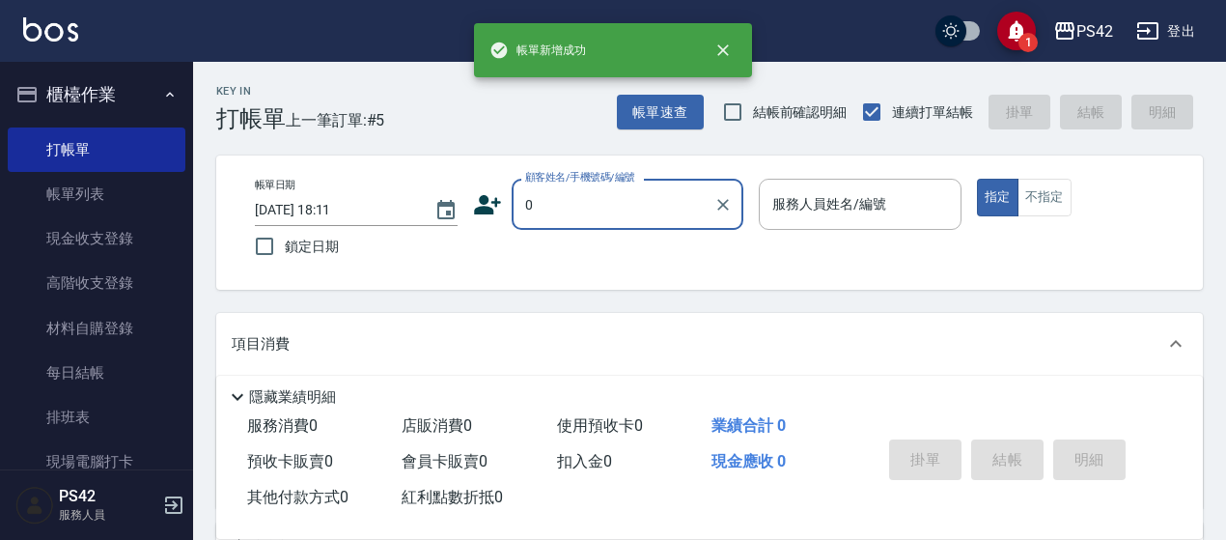
type input "無名字/0/null"
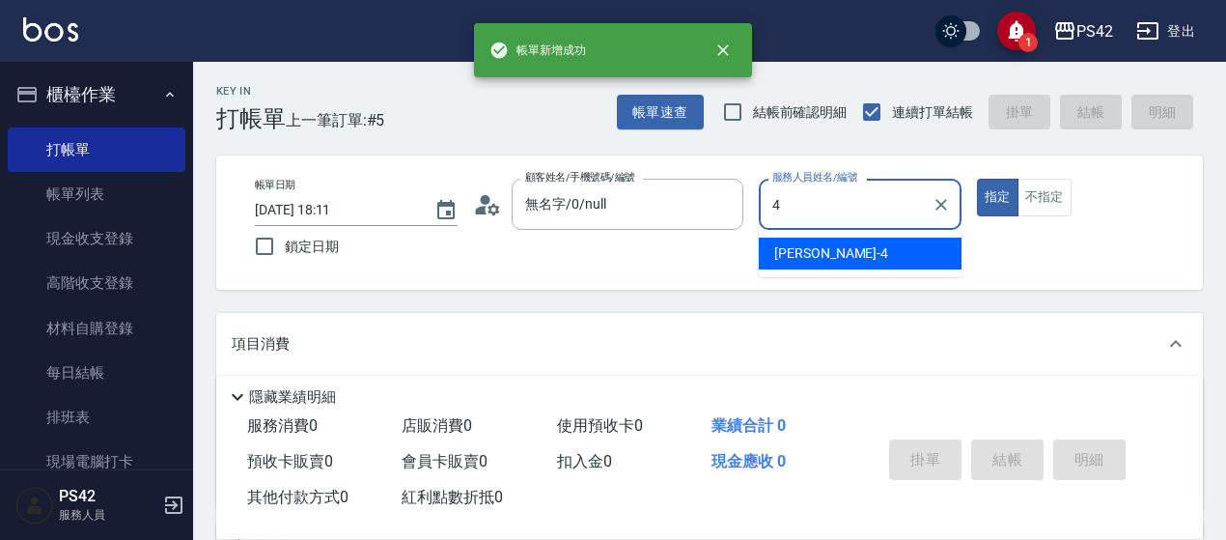
type input "[PERSON_NAME]-4"
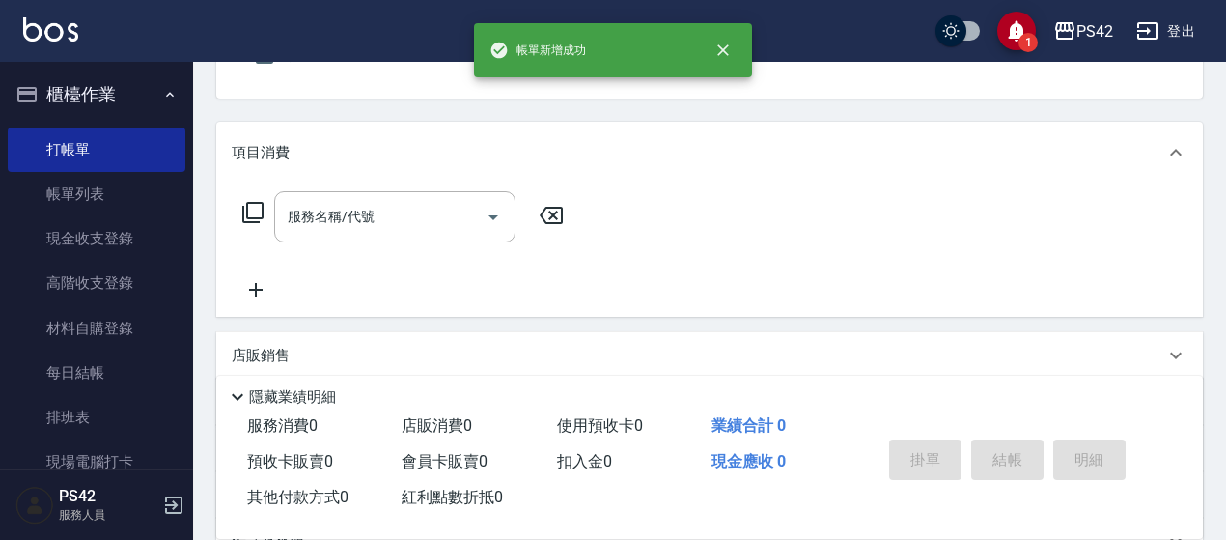
scroll to position [193, 0]
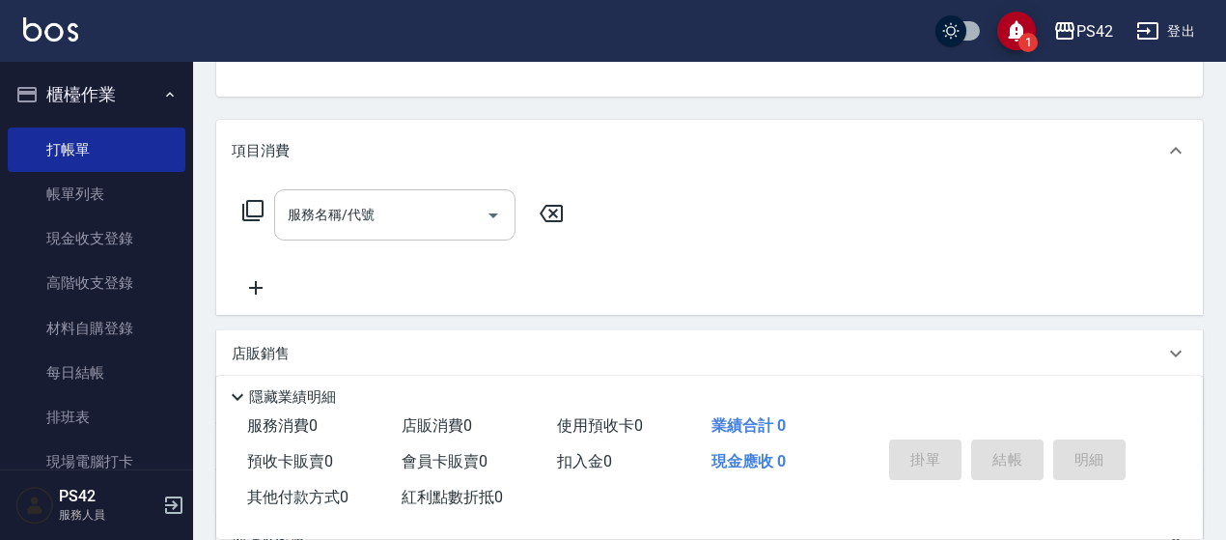
click at [340, 220] on input "服務名稱/代號" at bounding box center [380, 215] width 195 height 34
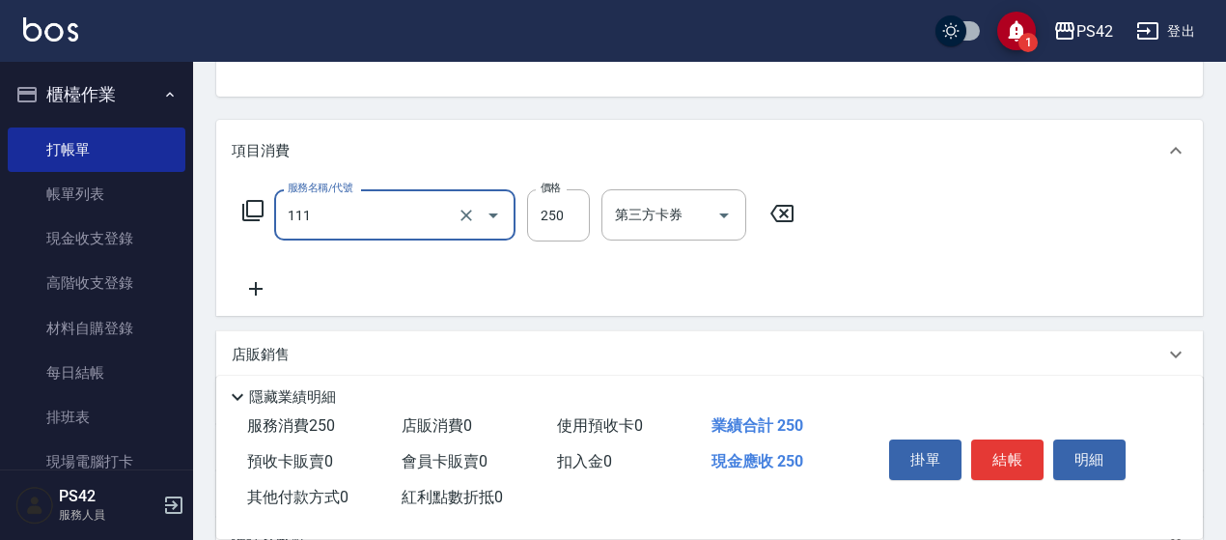
type input "200(111)"
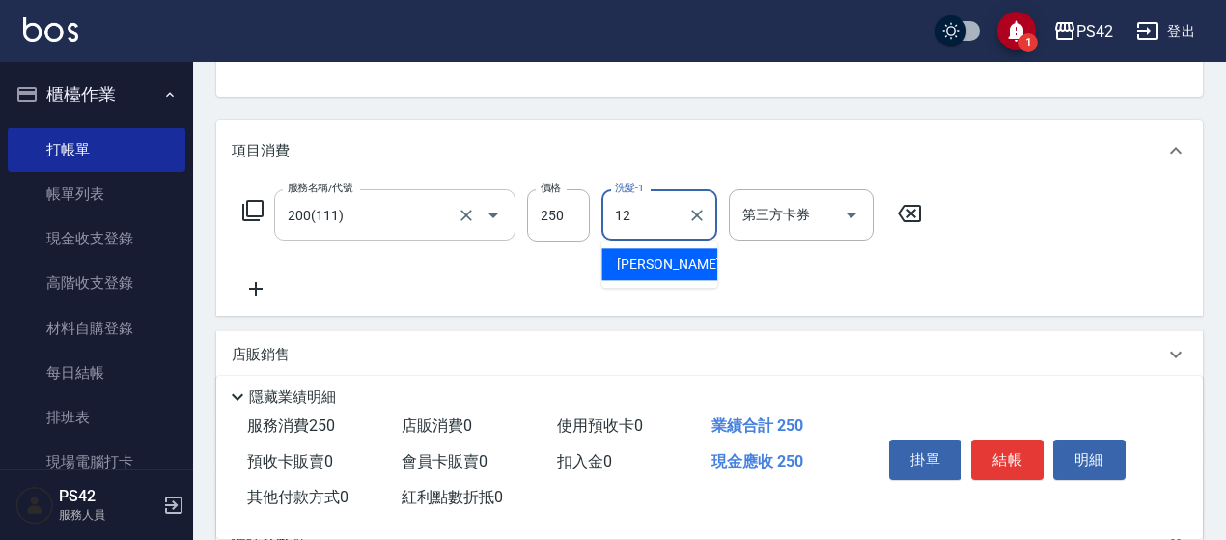
type input "[PERSON_NAME]-12"
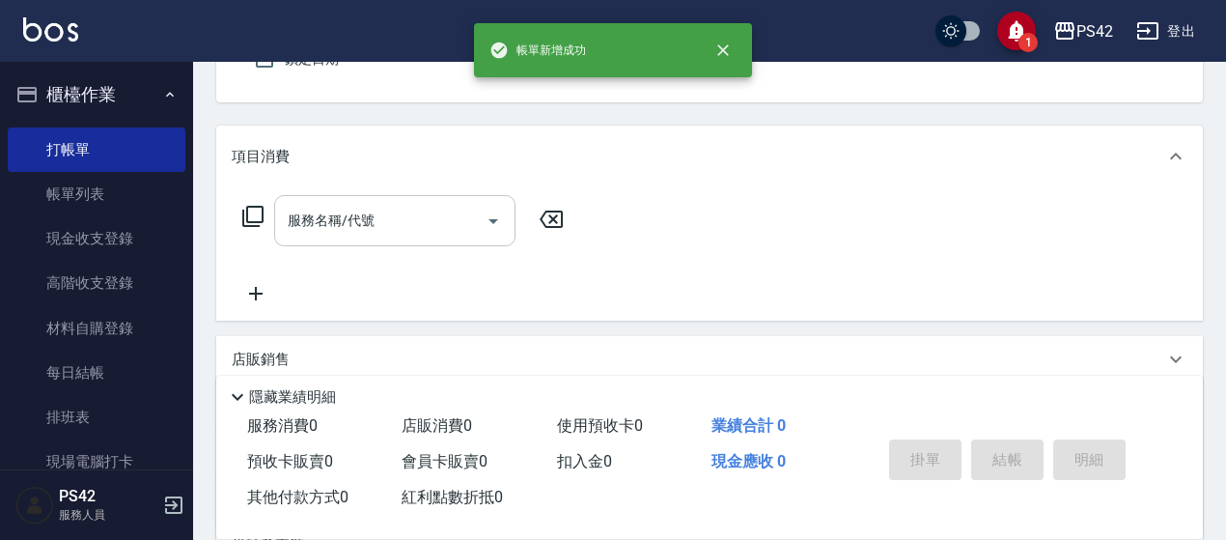
type input "無名字/0/null"
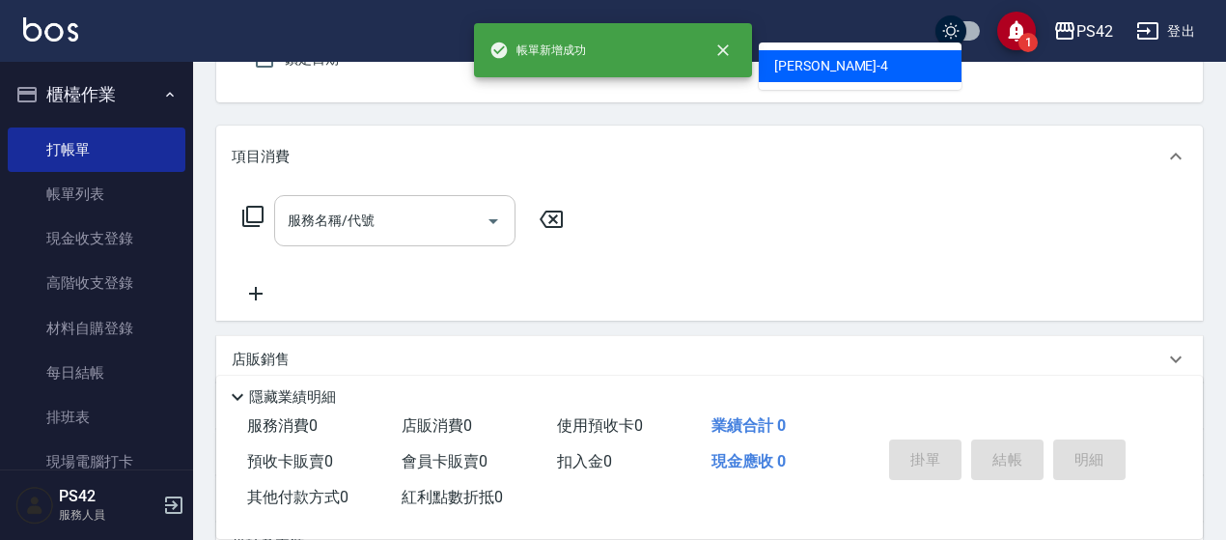
type input "[PERSON_NAME]-4"
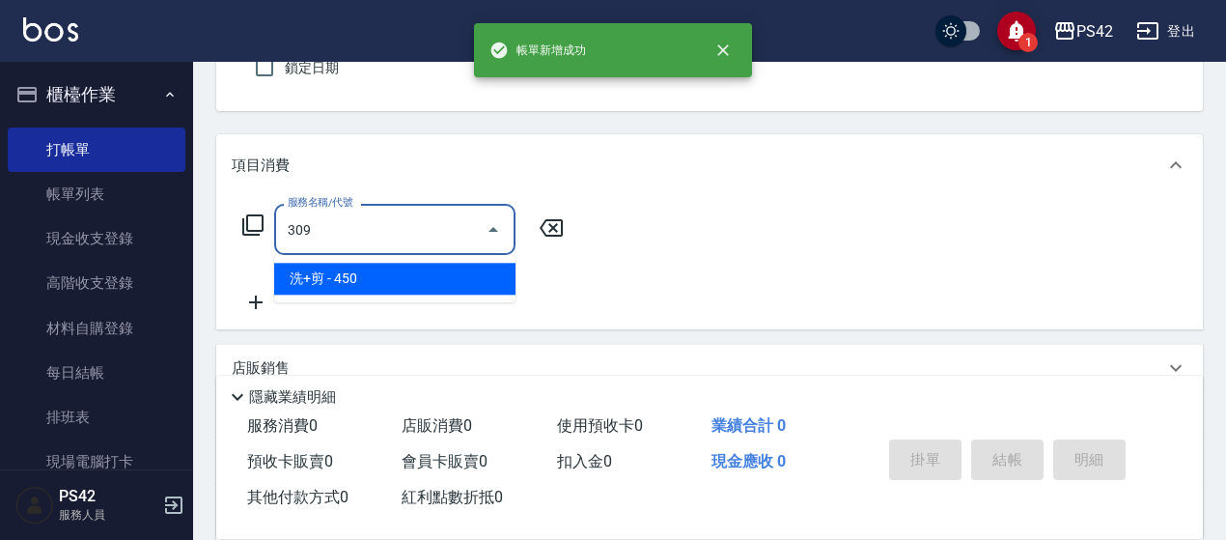
type input "洗+剪(309)"
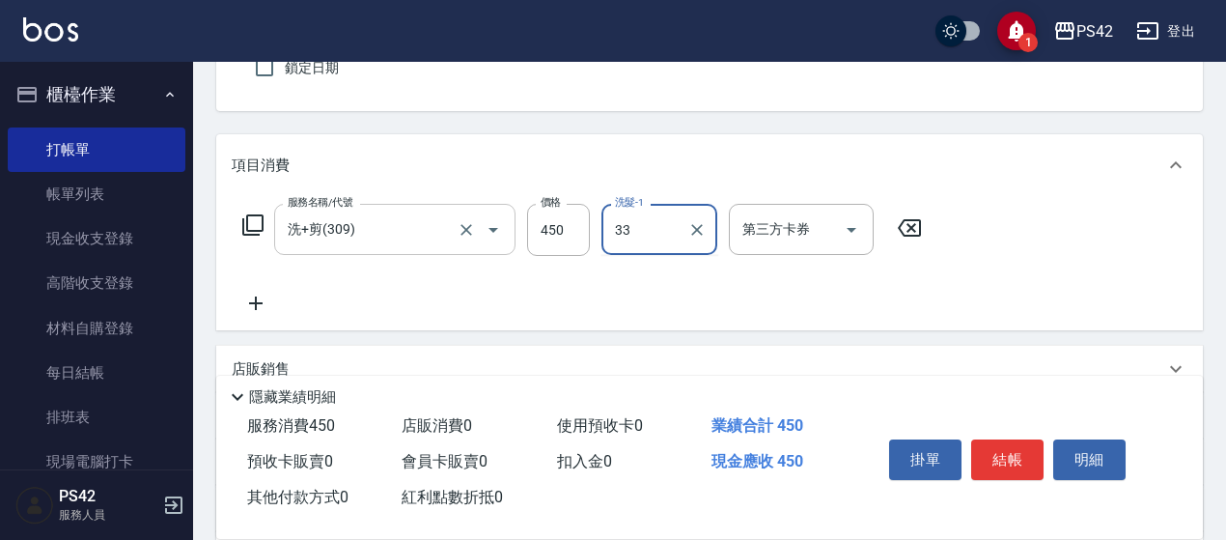
type input "[PERSON_NAME]-33"
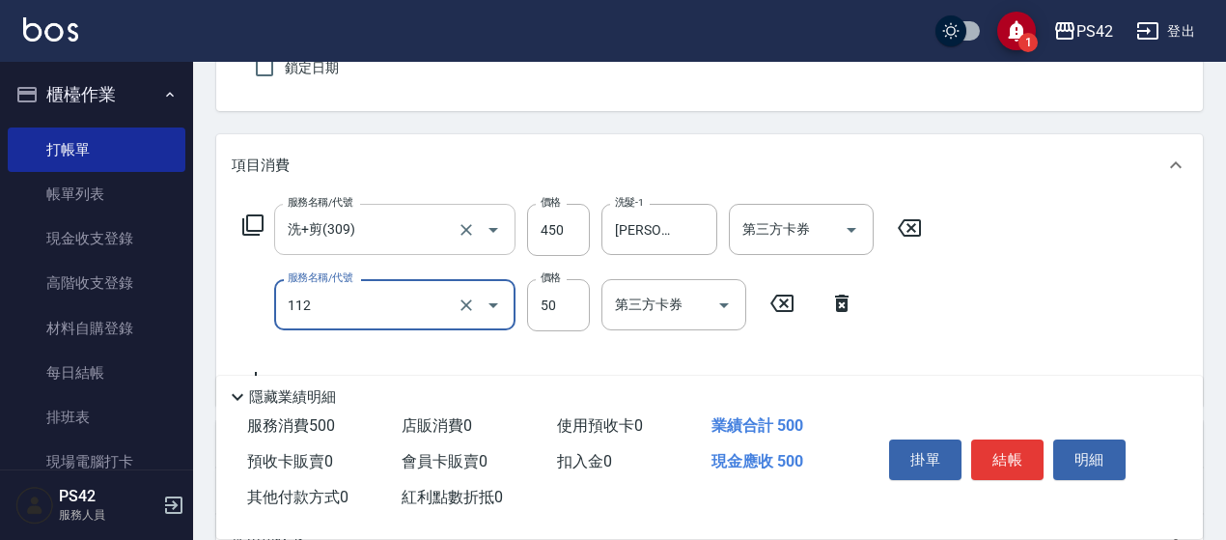
type input "精油50(112)"
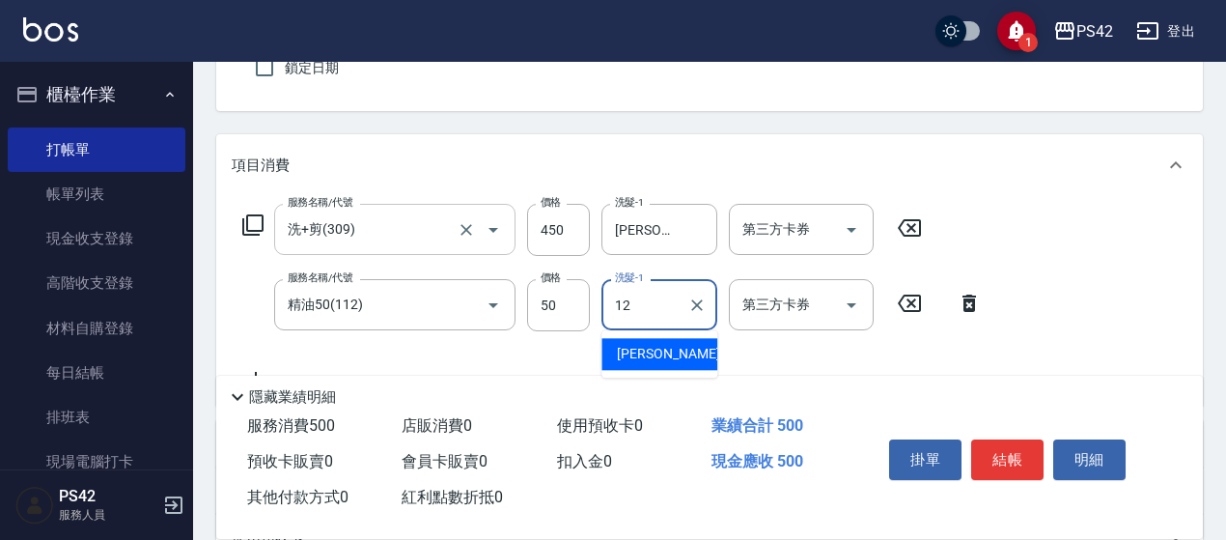
type input "1"
type input "[PERSON_NAME]-33"
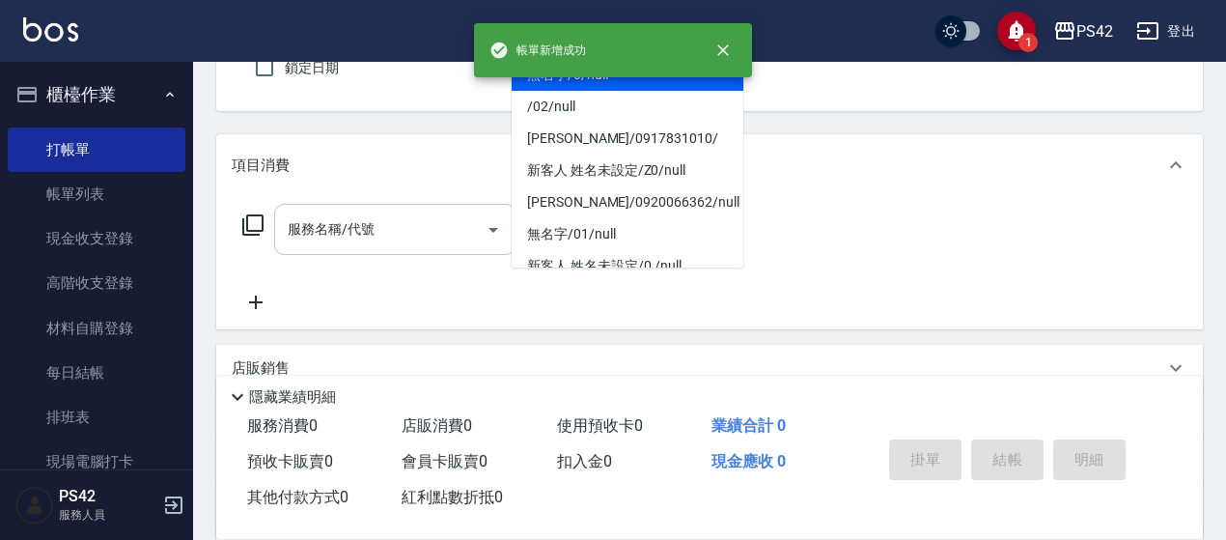
type input "無名字/0/null"
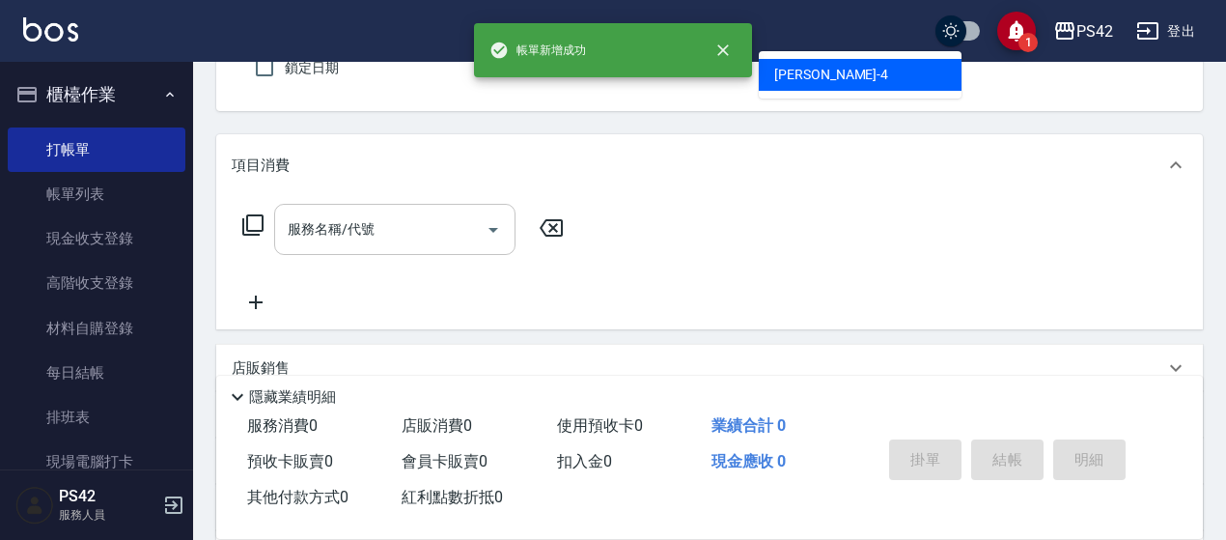
type input "[PERSON_NAME]-4"
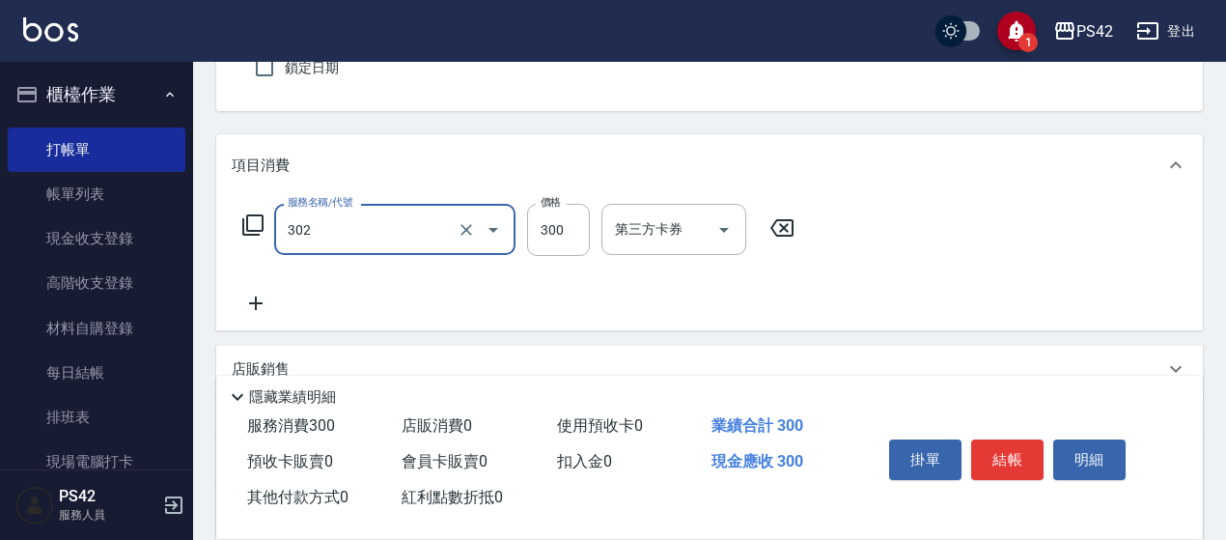
type input "剪髮(302)"
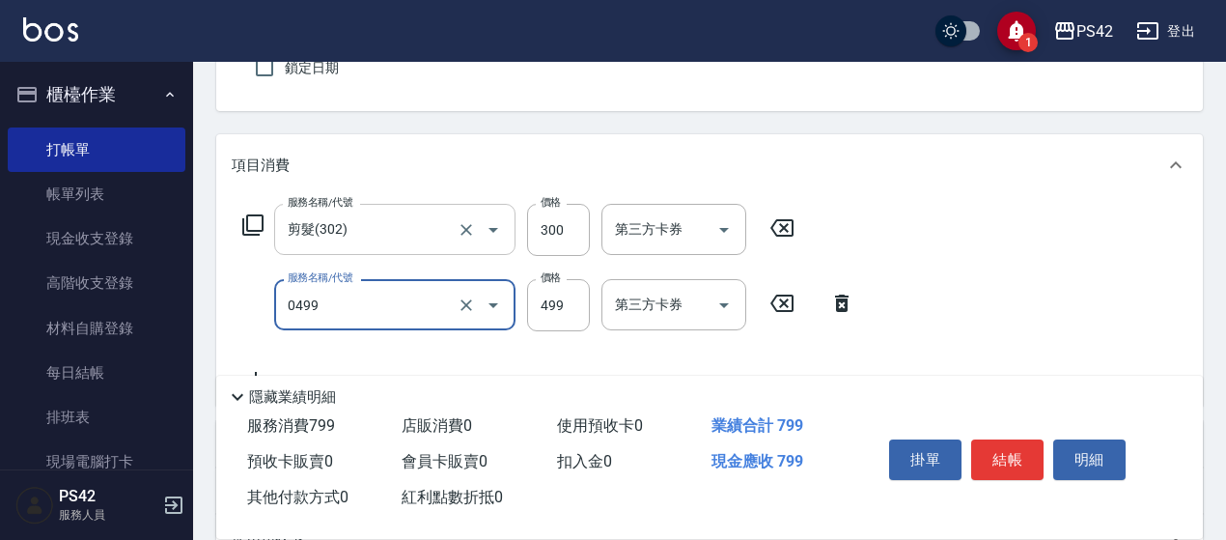
type input "[PERSON_NAME]499(0499)"
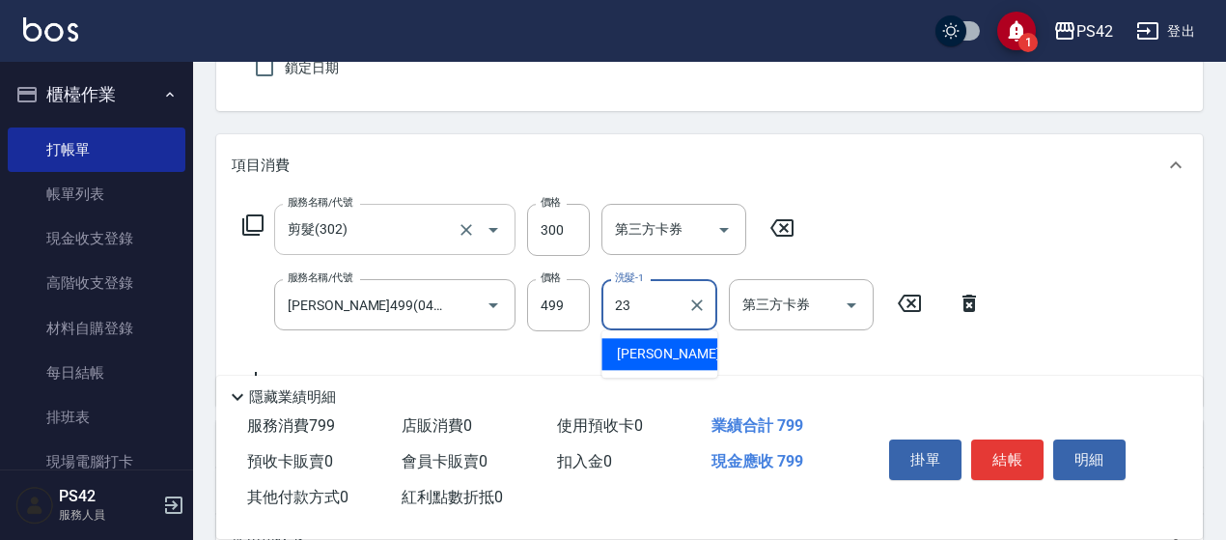
type input "[PERSON_NAME]-23"
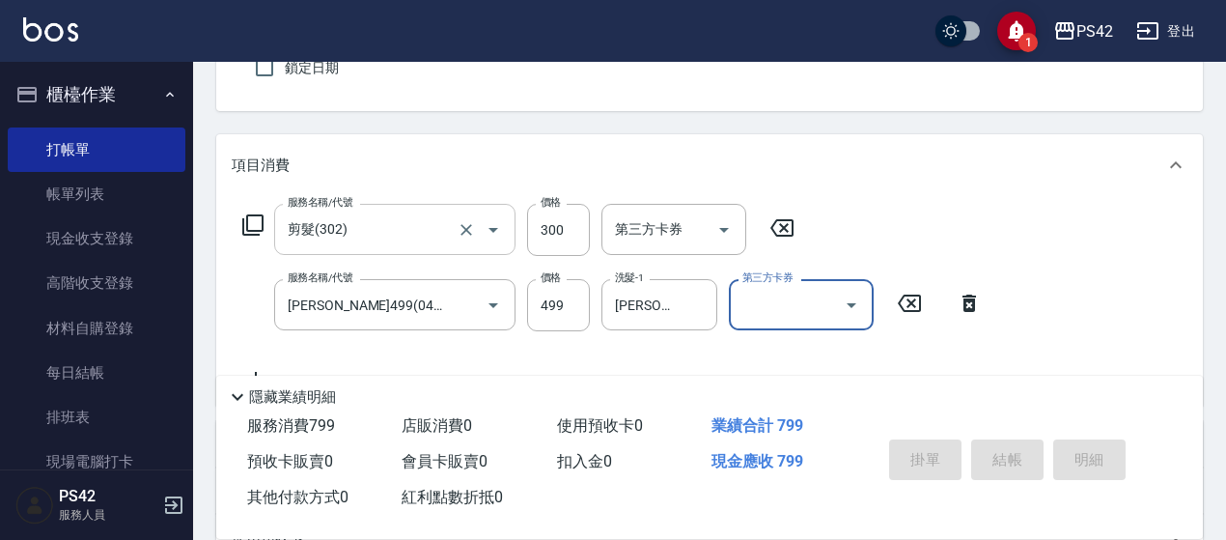
type input "[DATE] 18:12"
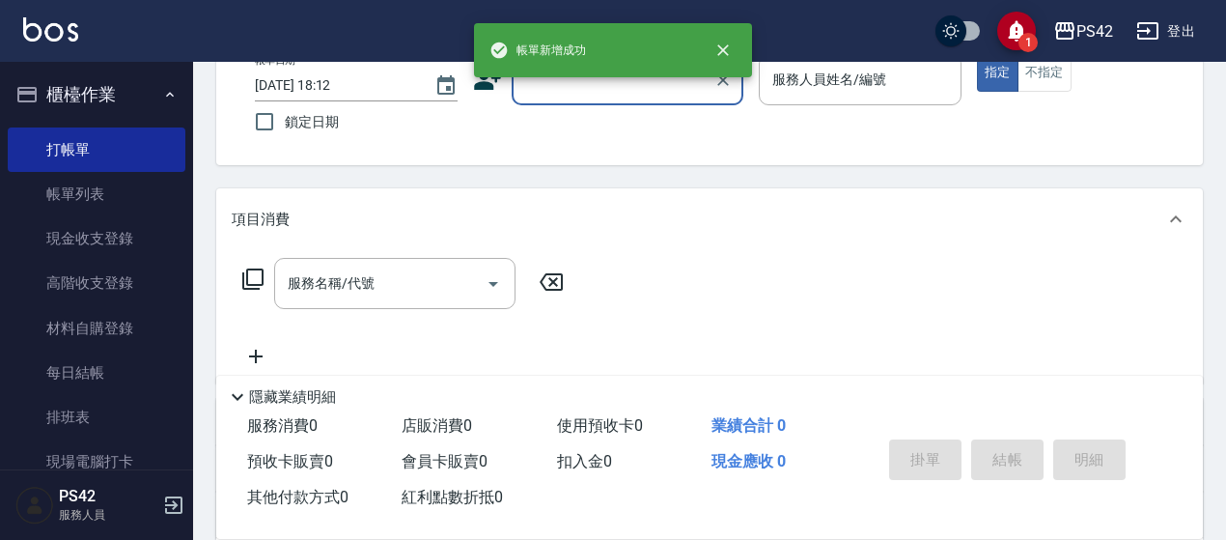
scroll to position [0, 0]
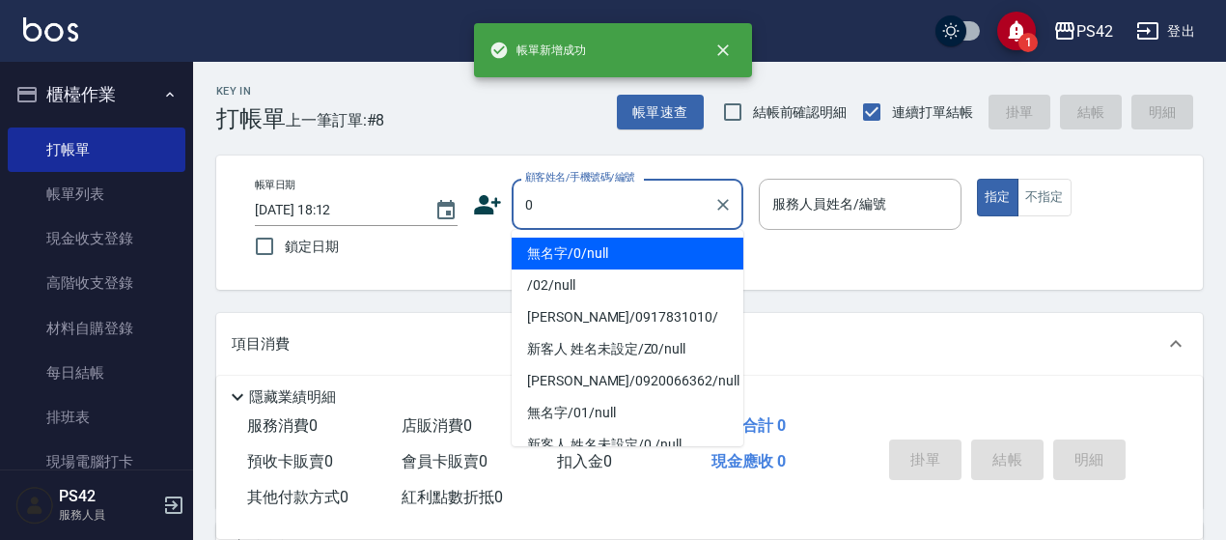
type input "無名字/0/null"
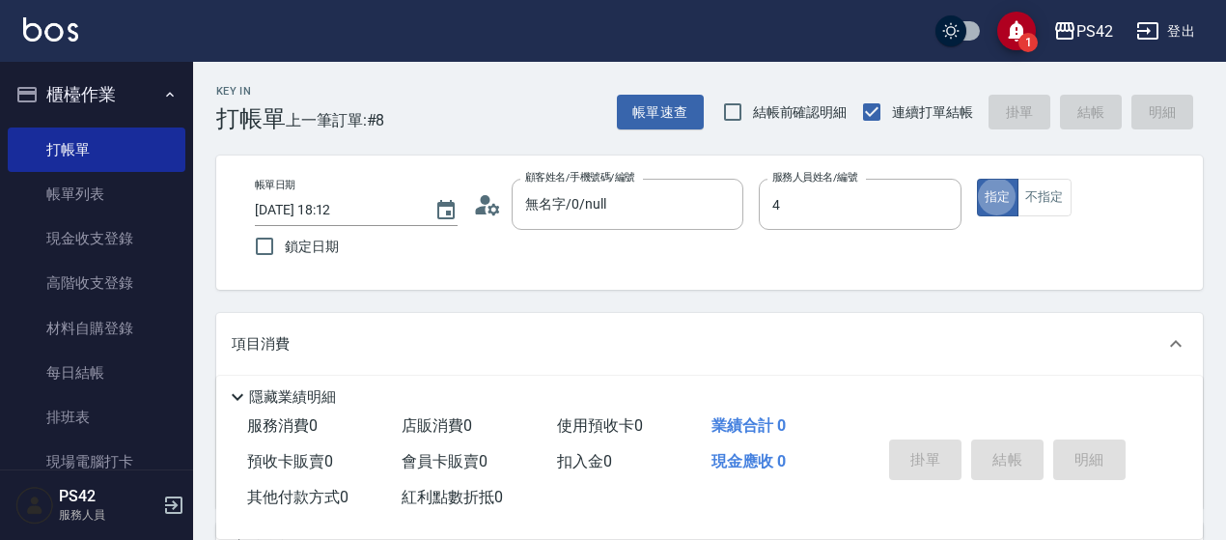
type input "[PERSON_NAME]-4"
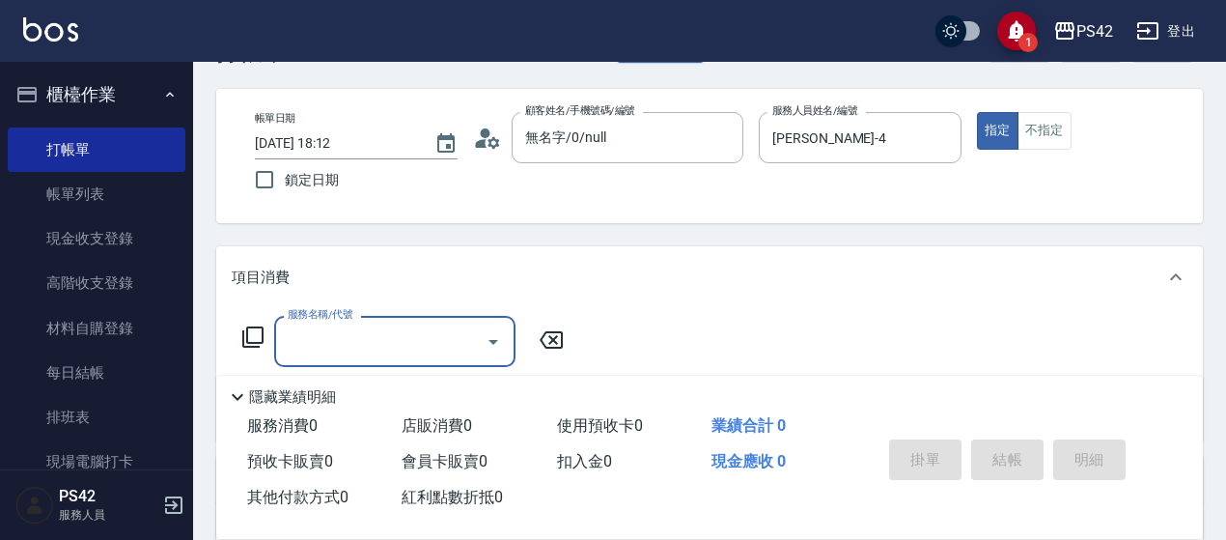
scroll to position [97, 0]
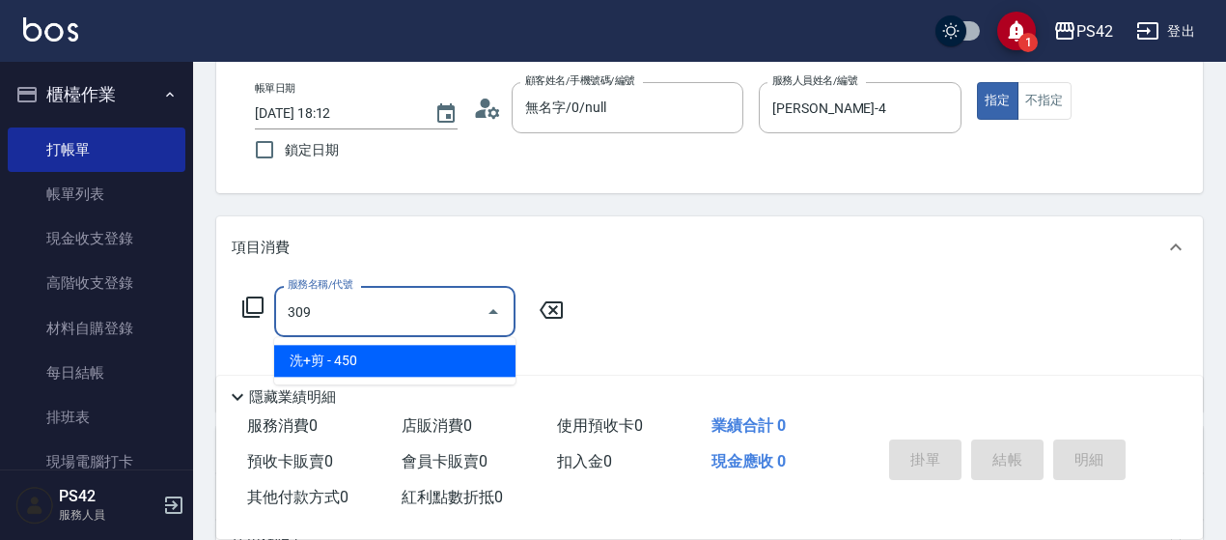
type input "洗+剪(309)"
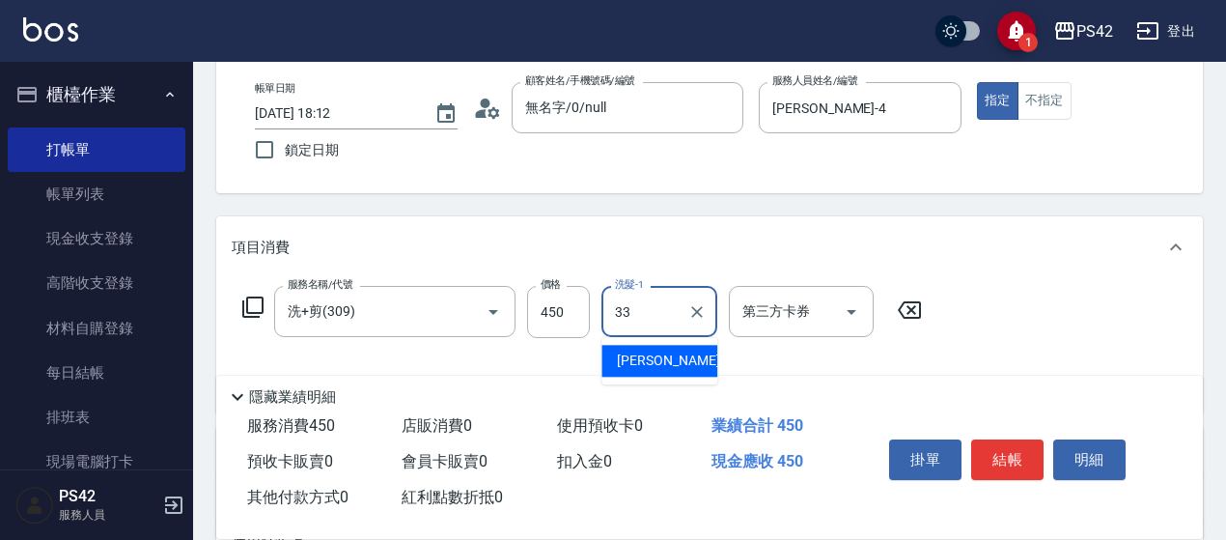
type input "[PERSON_NAME]-33"
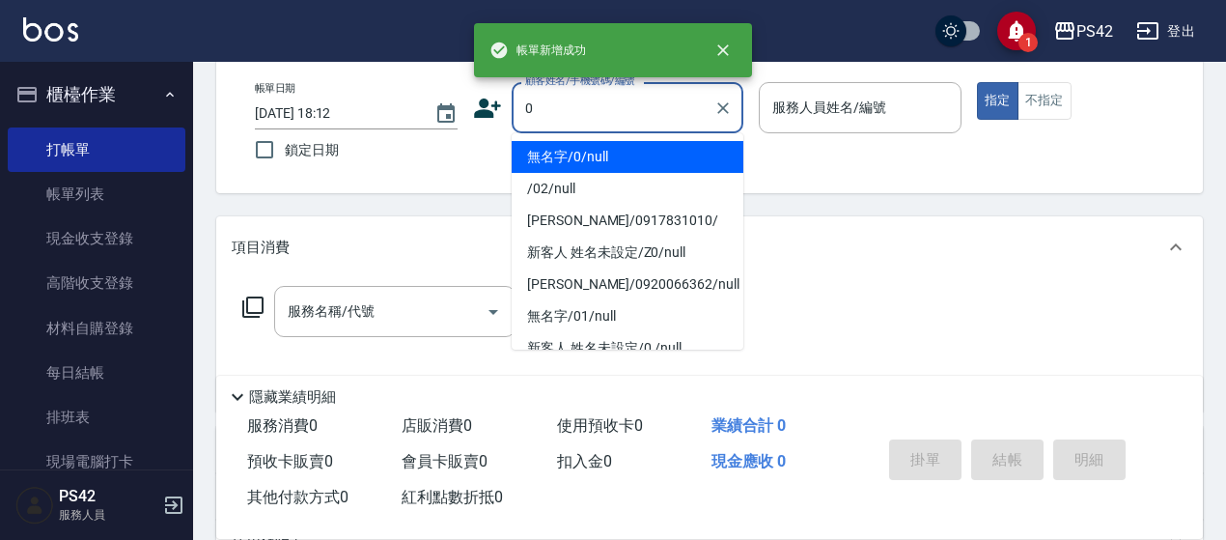
type input "無名字/0/null"
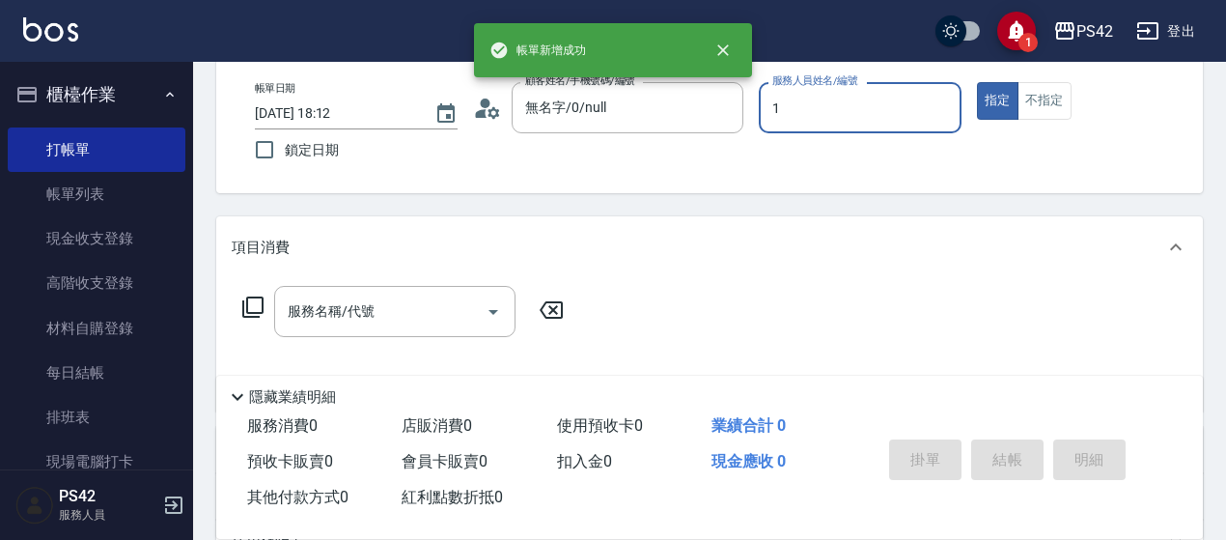
type input "[PERSON_NAME]-1"
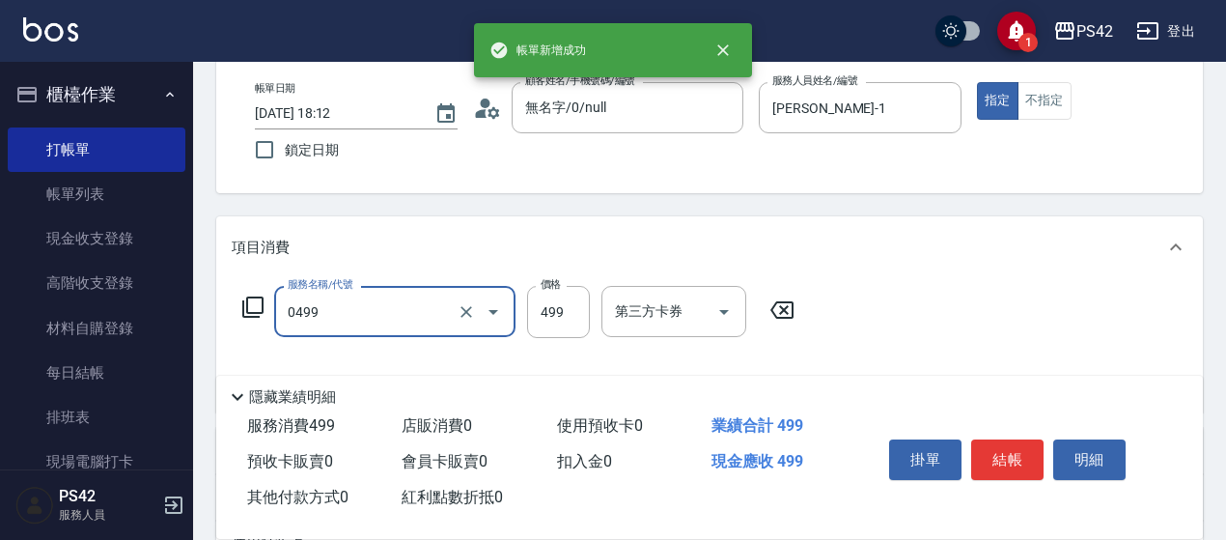
type input "[PERSON_NAME]499(0499)"
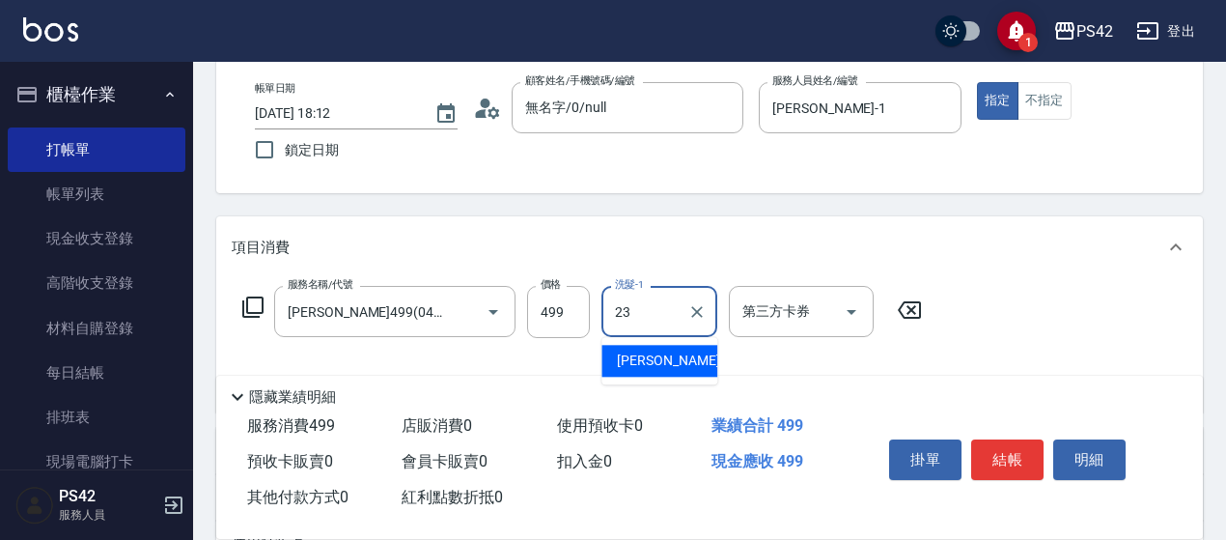
type input "[PERSON_NAME]-23"
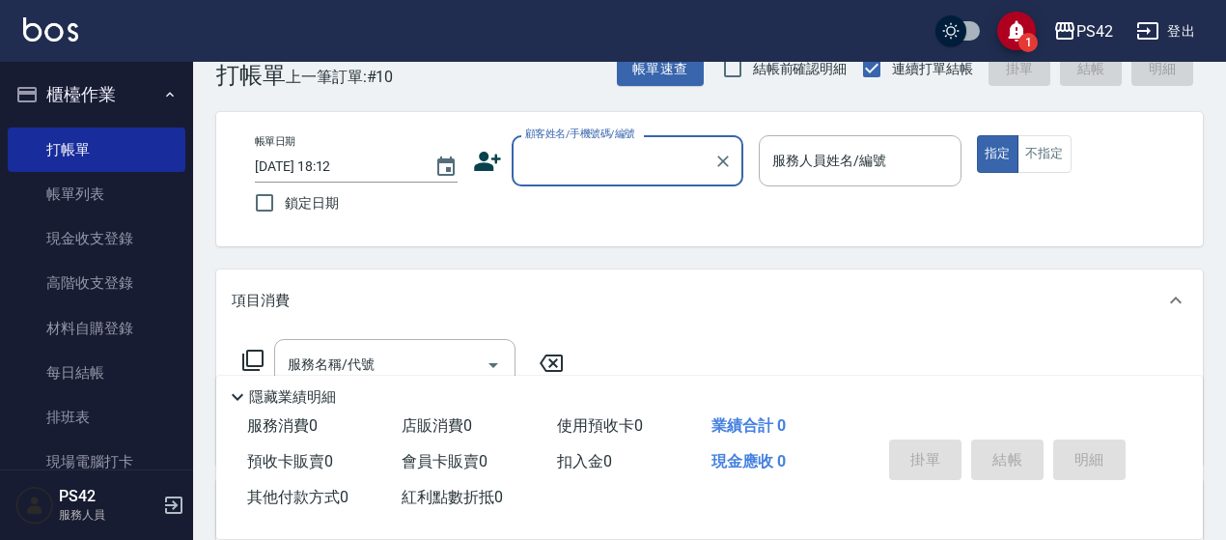
scroll to position [0, 0]
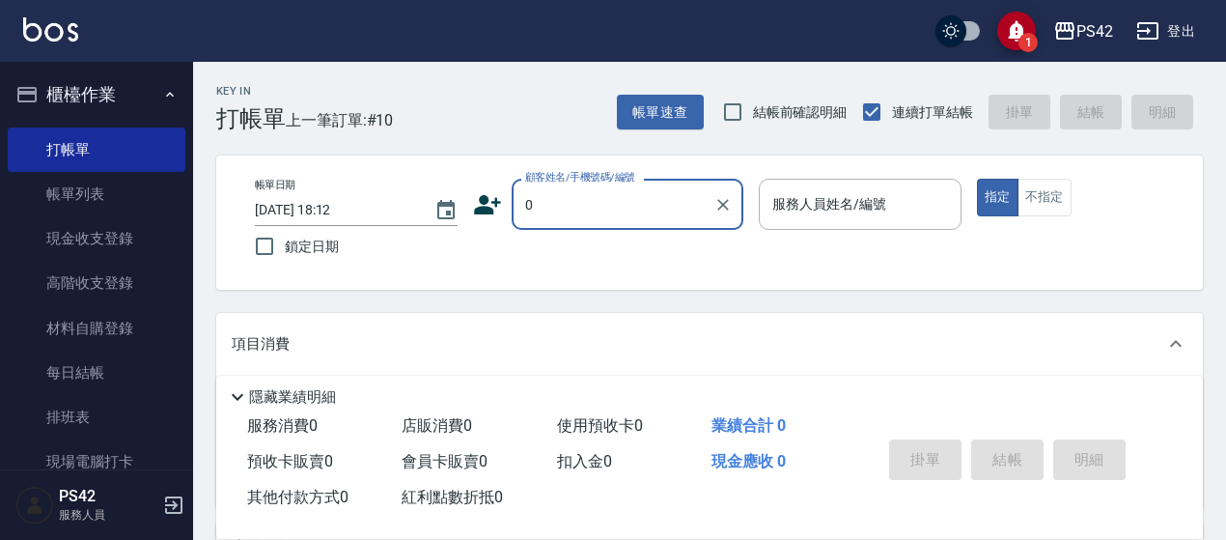
type input "無名字/0/null"
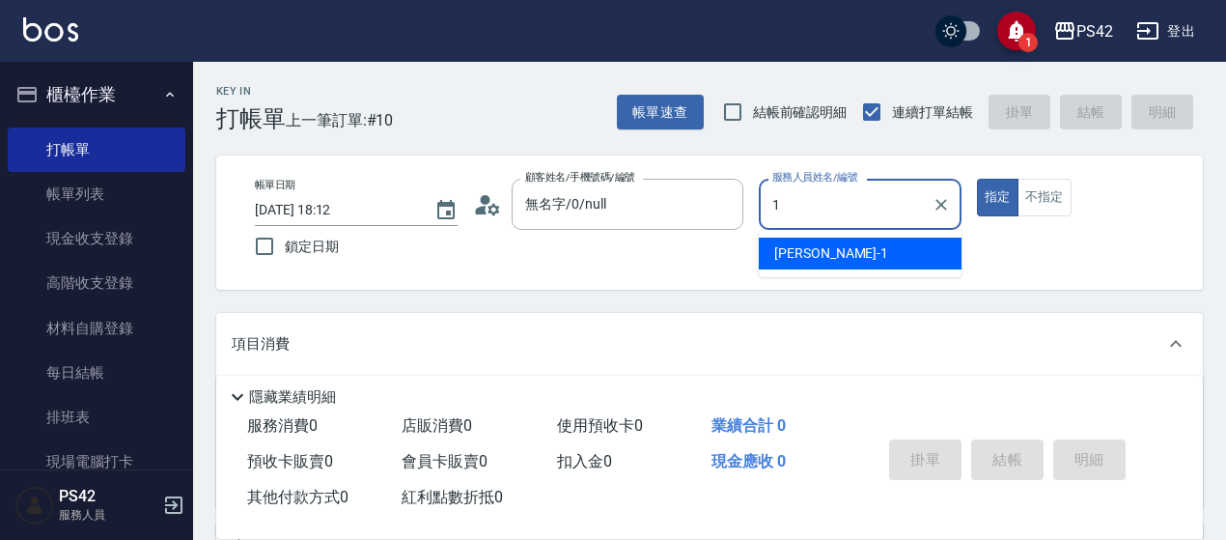
type input "[PERSON_NAME]-1"
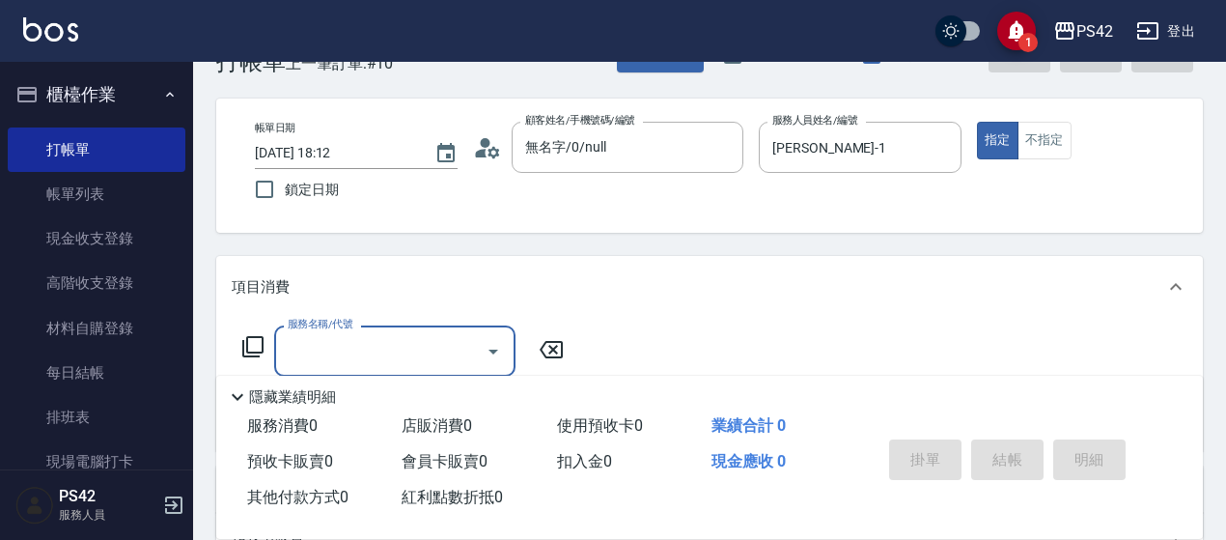
scroll to position [97, 0]
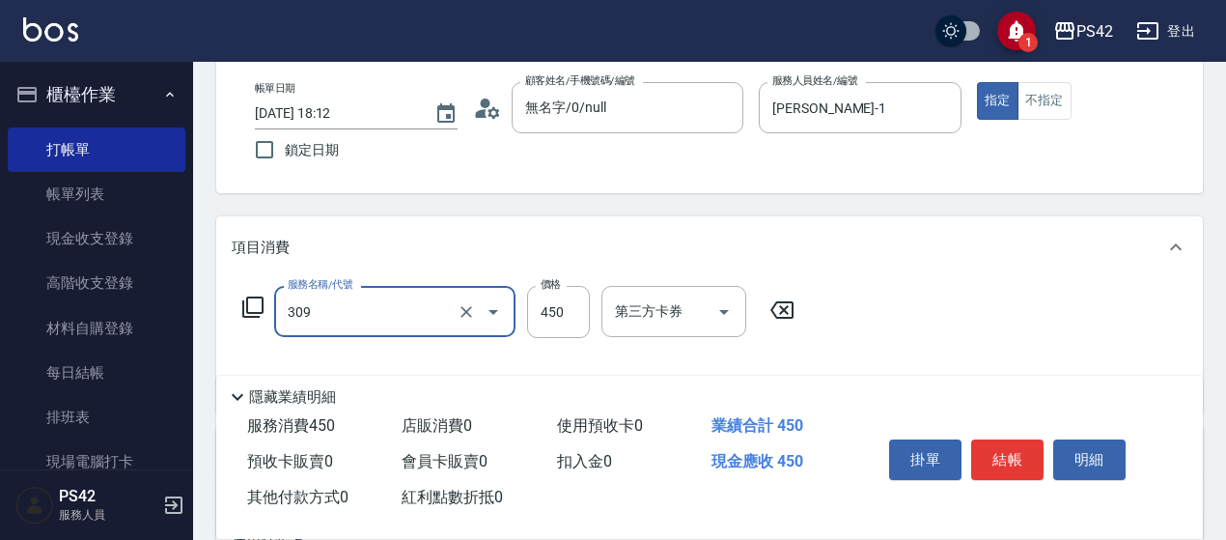
type input "洗+剪(309)"
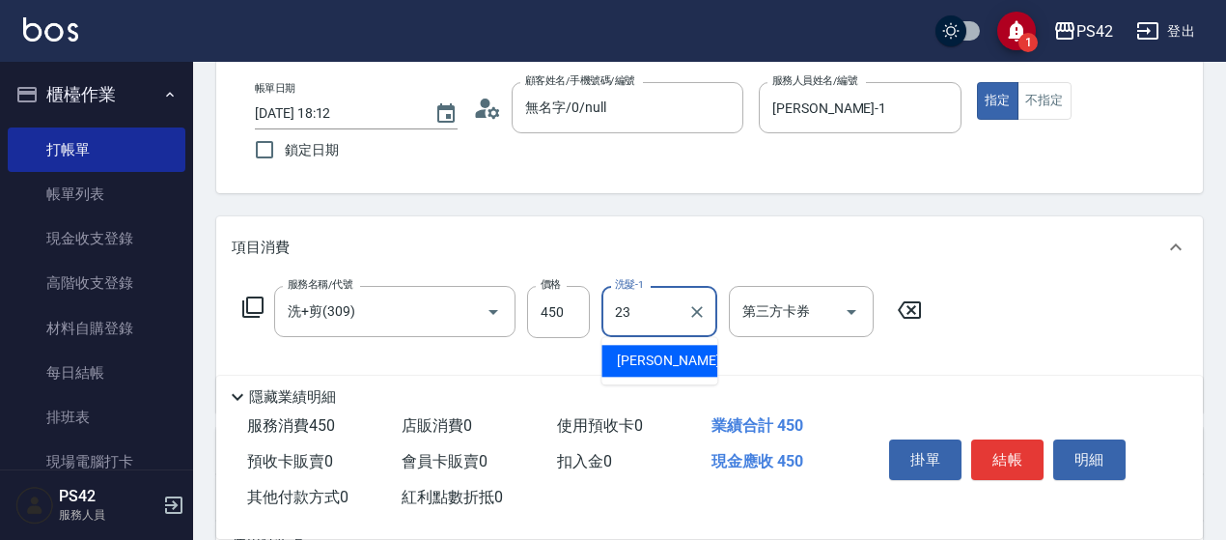
type input "[PERSON_NAME]-23"
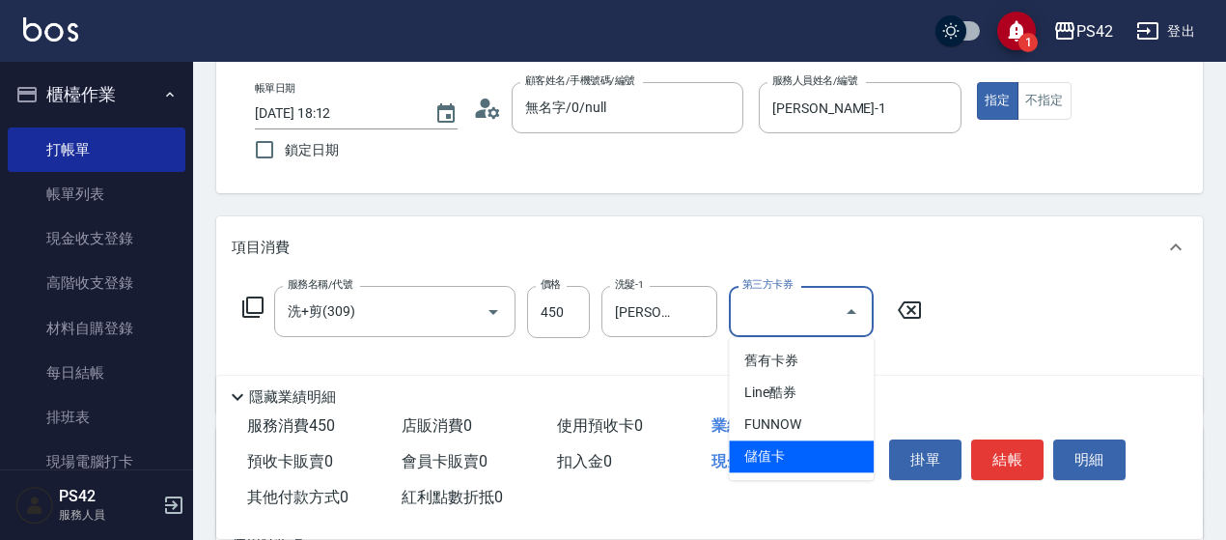
type input "儲值卡"
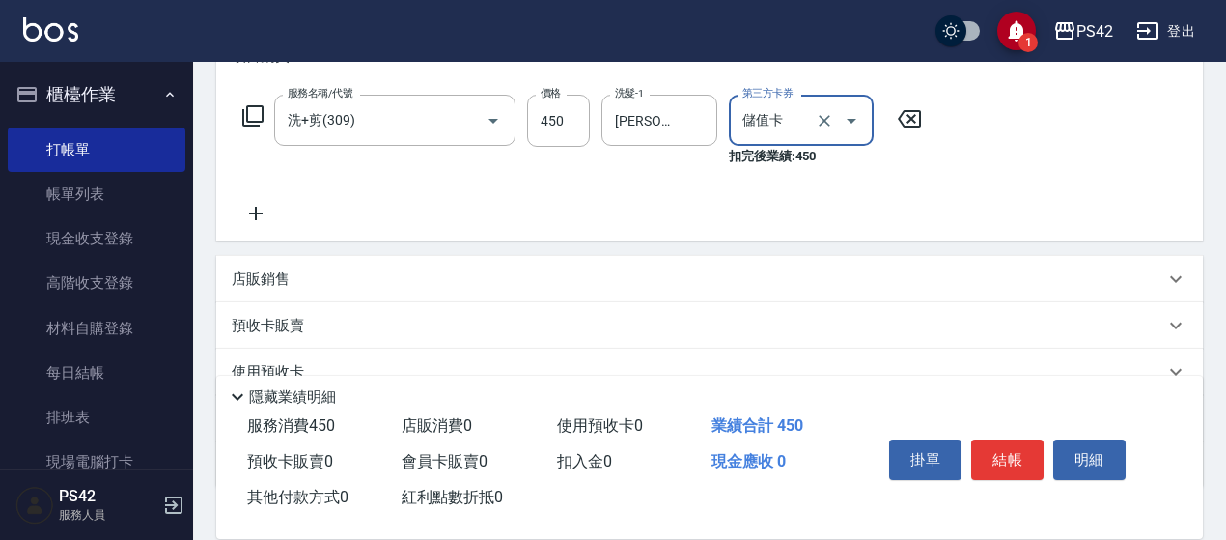
scroll to position [290, 0]
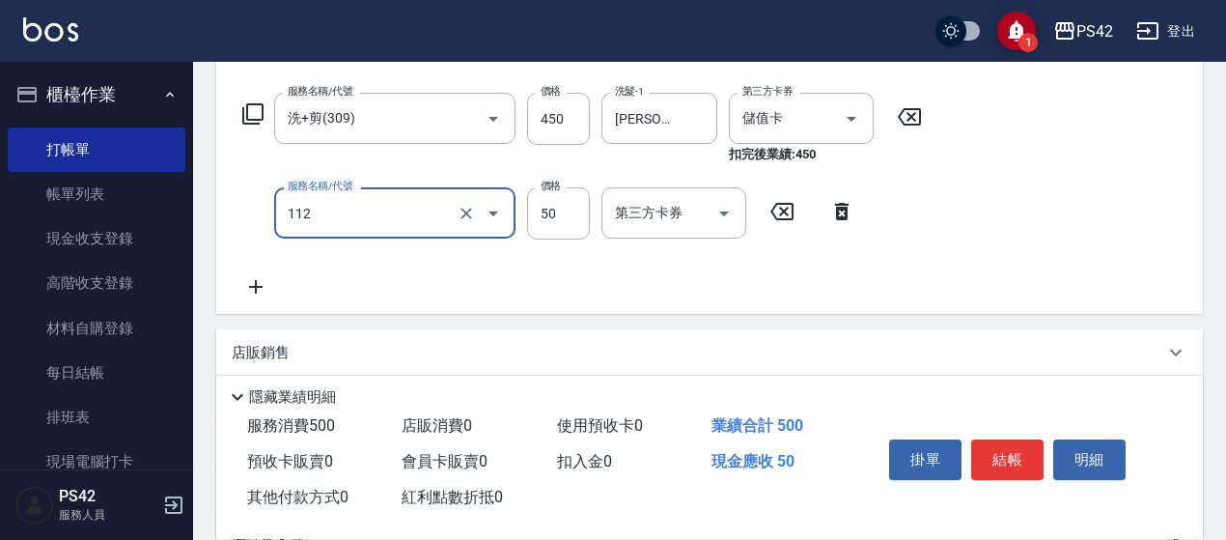
type input "精油50(112)"
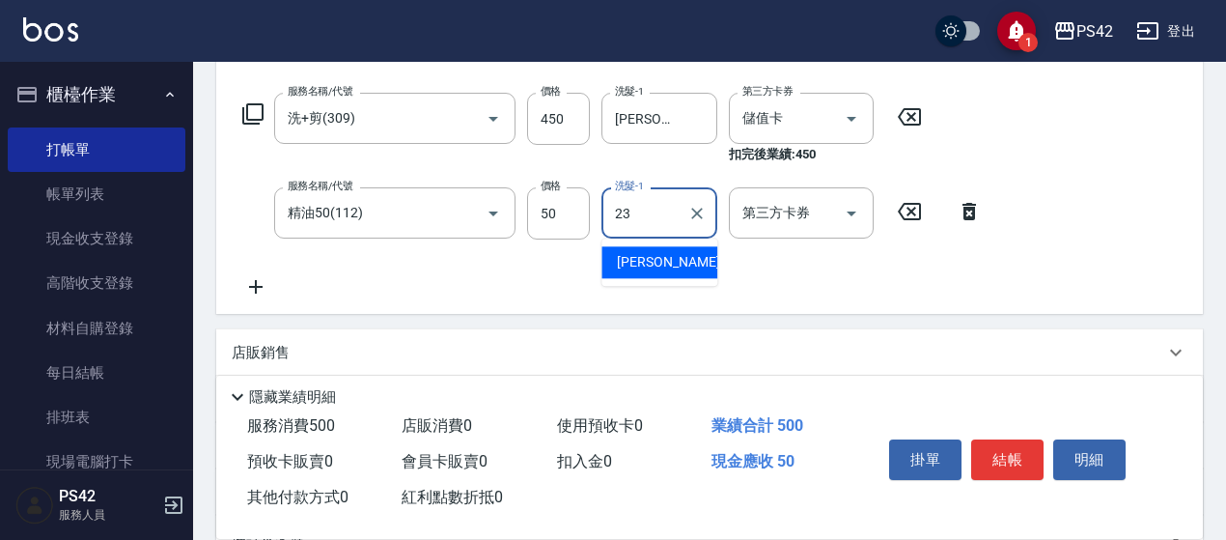
type input "[PERSON_NAME]-23"
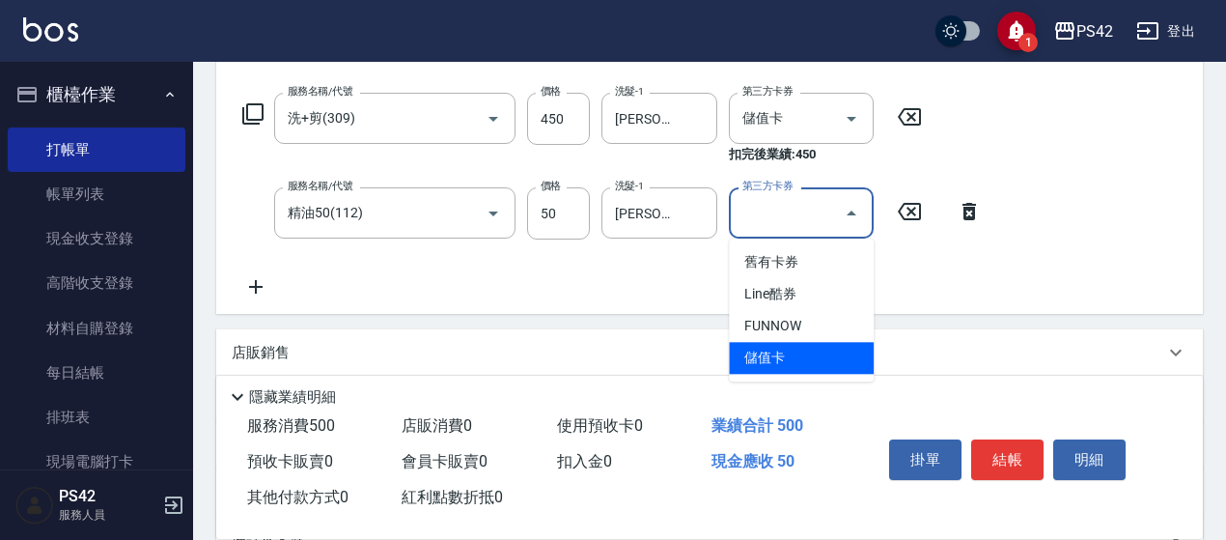
type input "儲值卡"
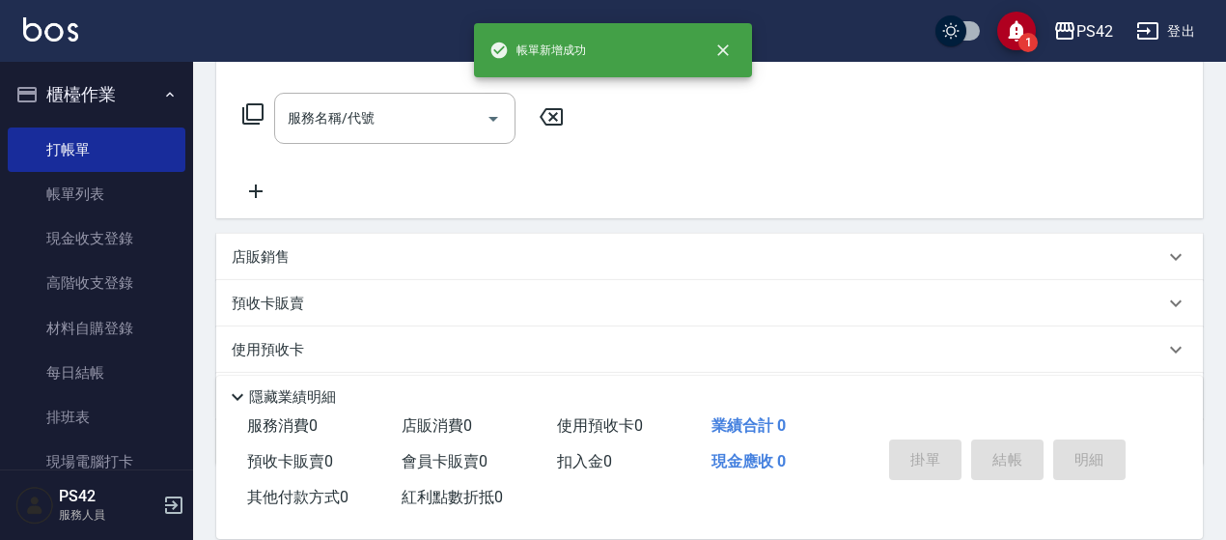
scroll to position [0, 0]
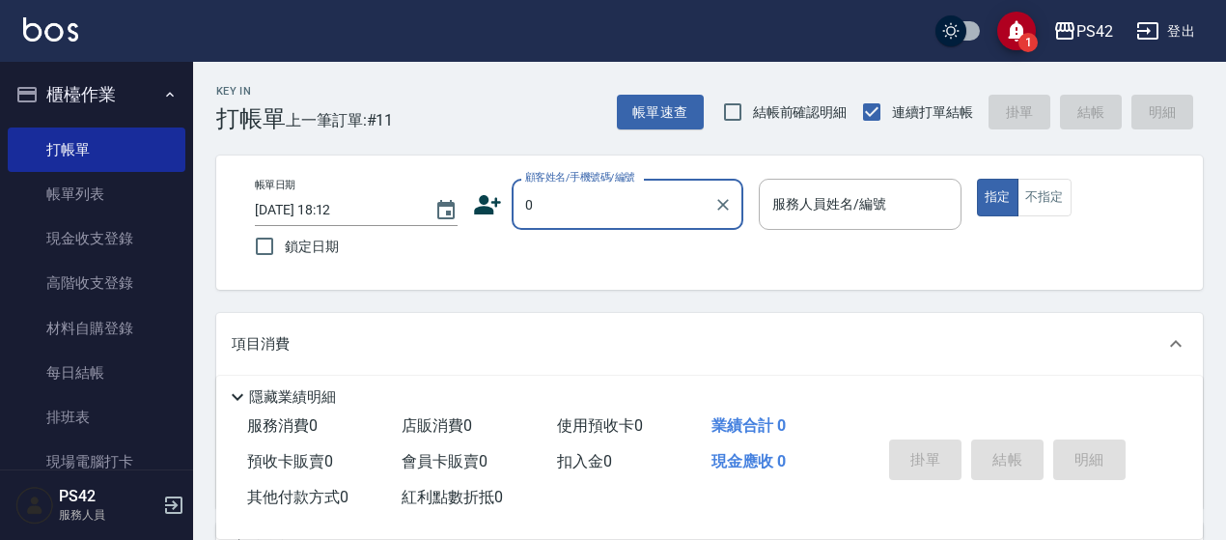
type input "無名字/0/null"
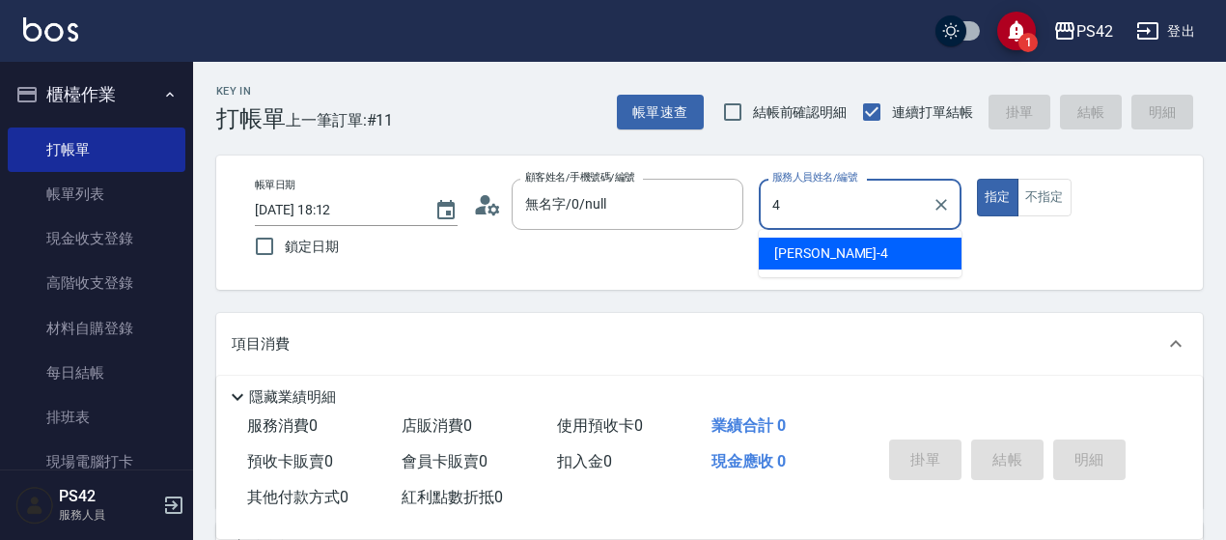
type input "[PERSON_NAME]-4"
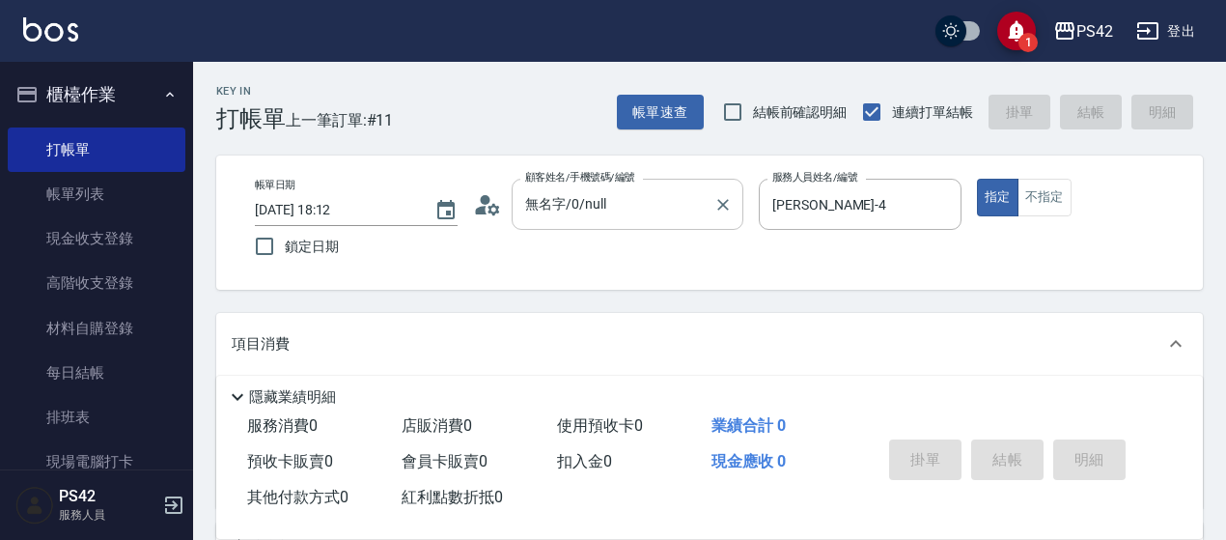
scroll to position [193, 0]
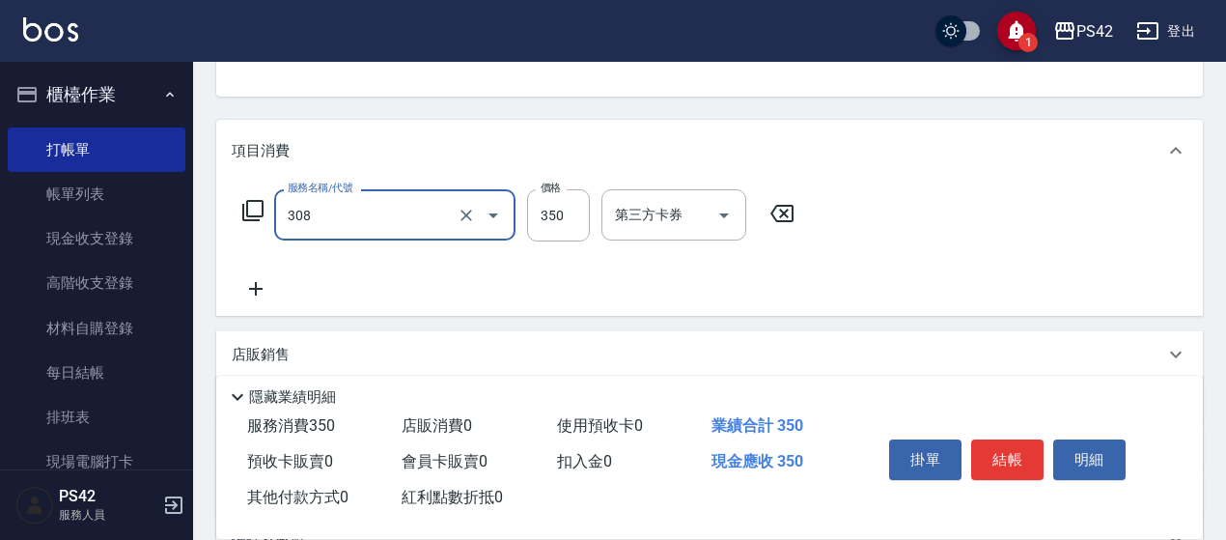
type input "洗+剪(308)"
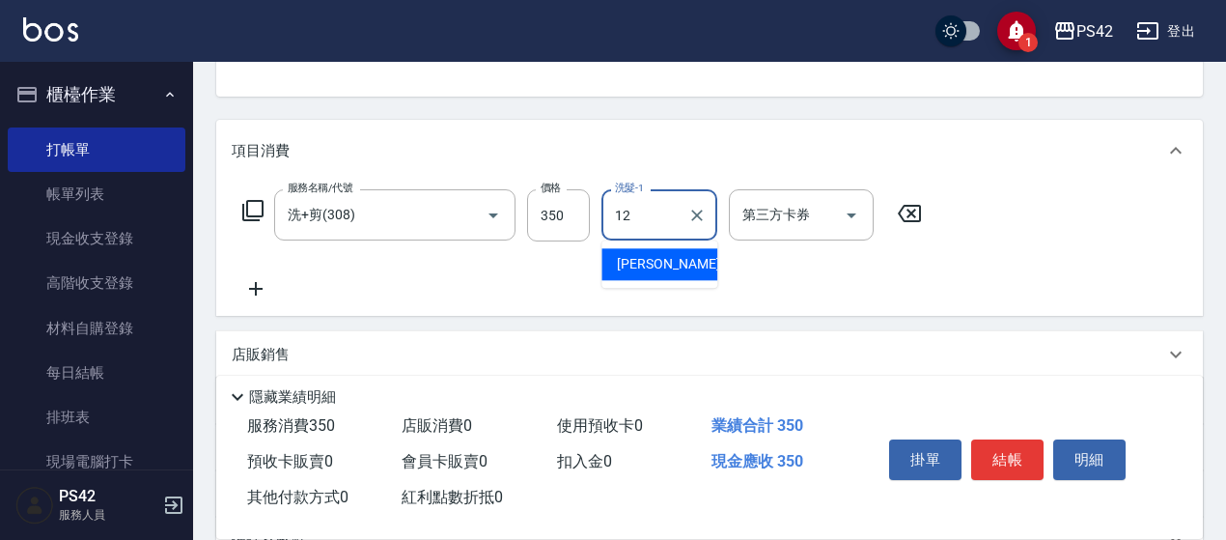
type input "[PERSON_NAME]-12"
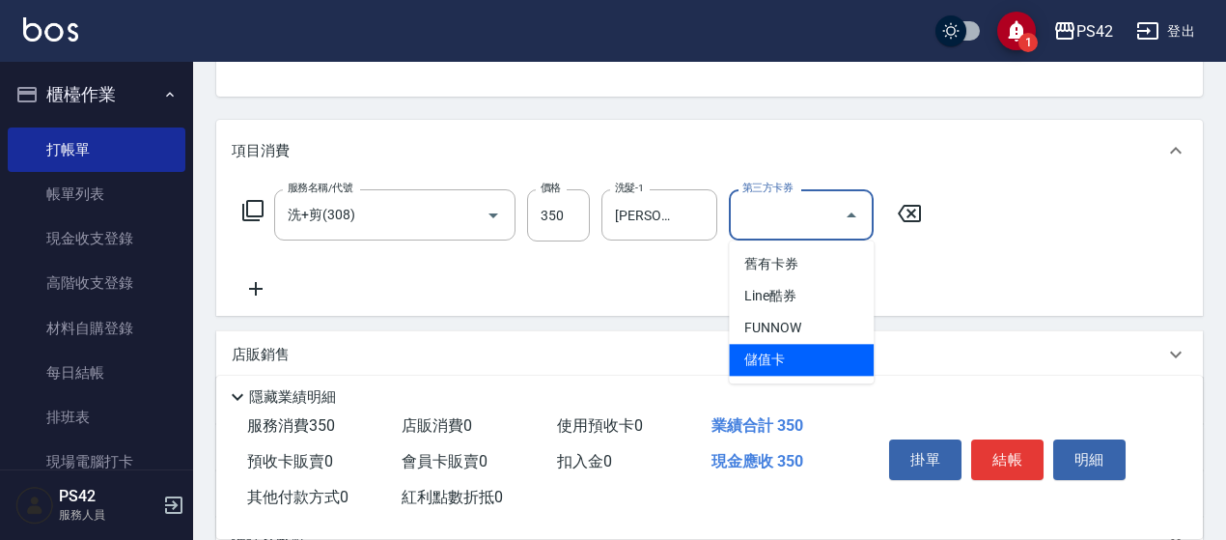
type input "儲值卡"
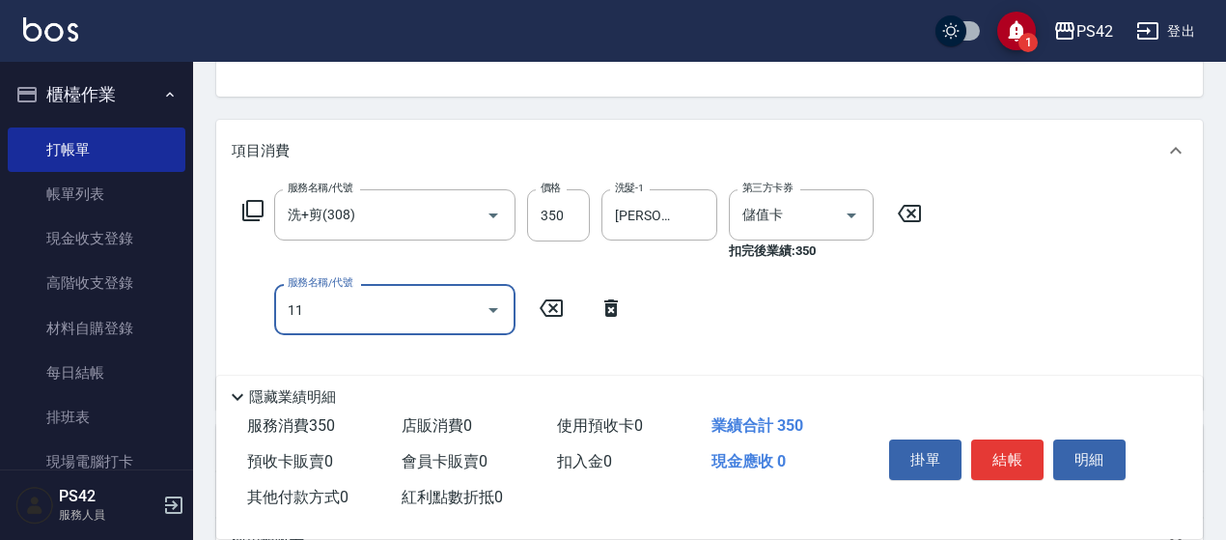
type input "1"
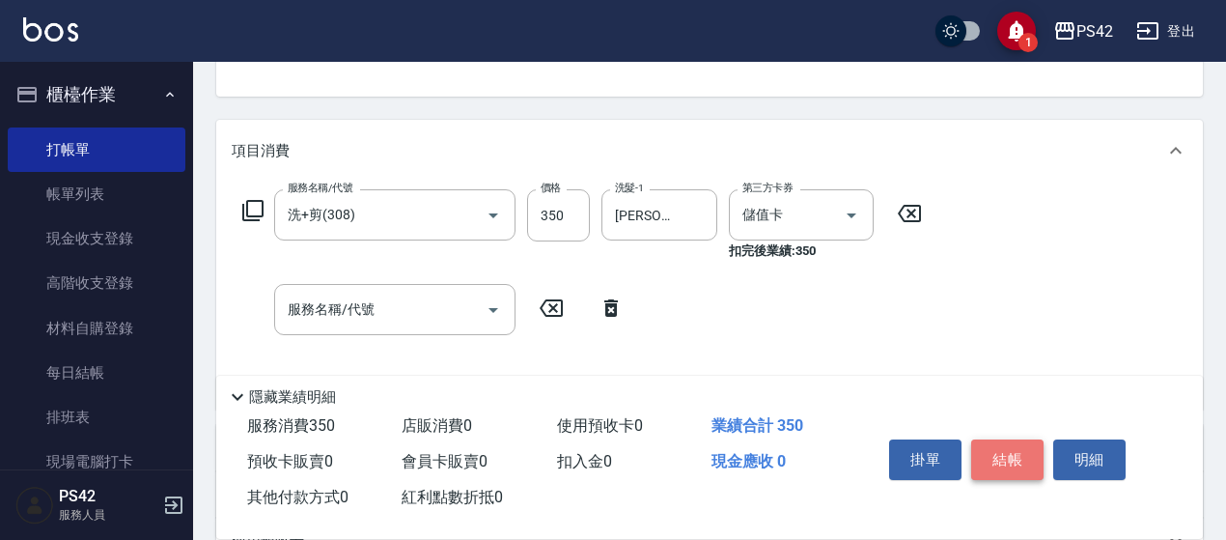
click at [1035, 449] on button "結帳" at bounding box center [1007, 459] width 72 height 41
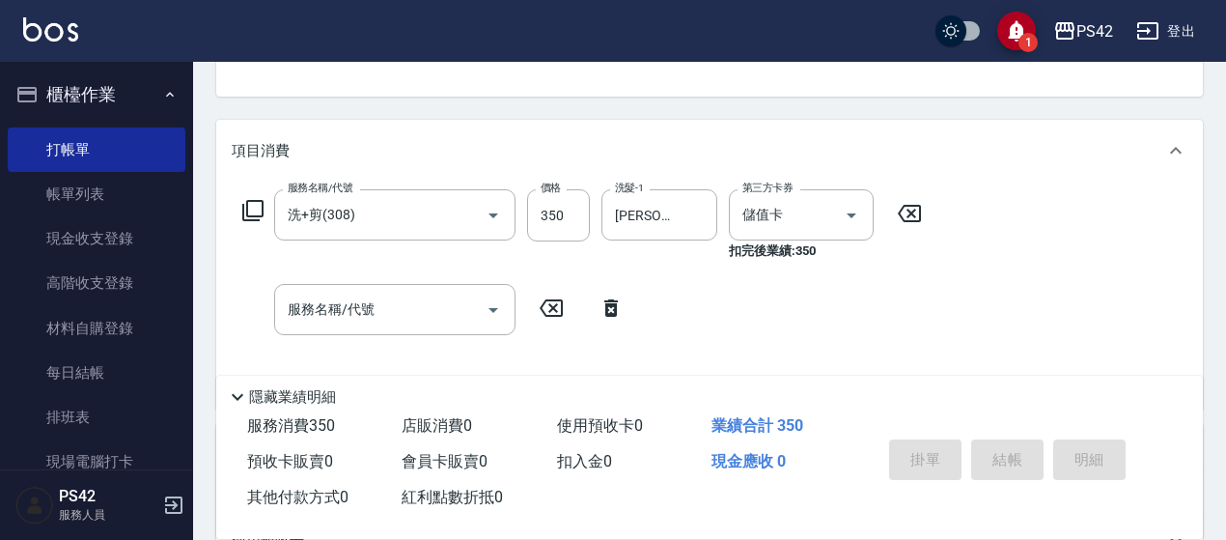
type input "[DATE] 18:13"
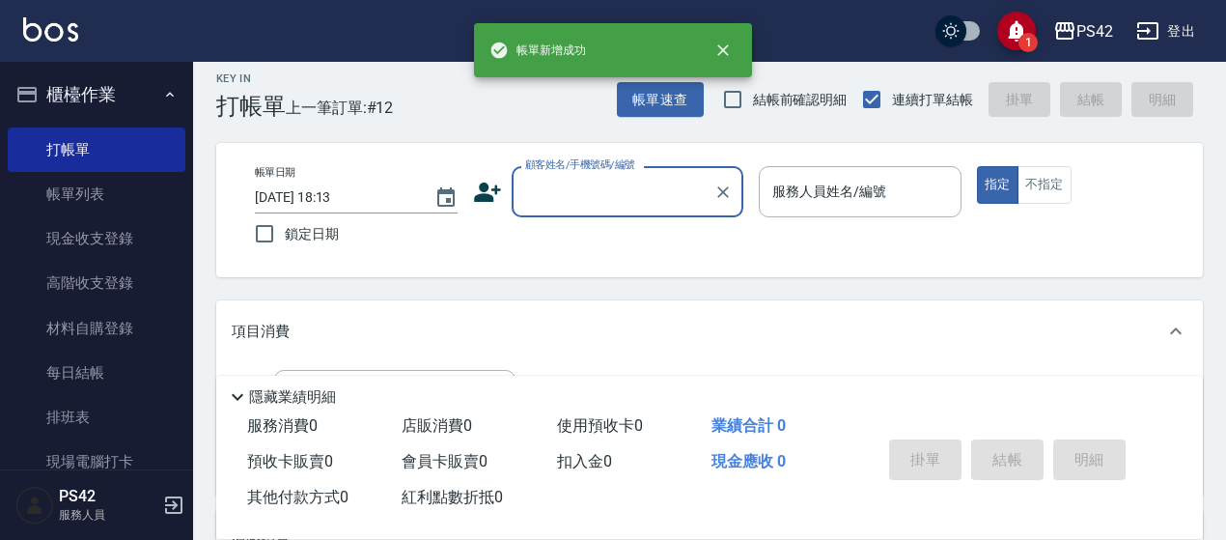
scroll to position [0, 0]
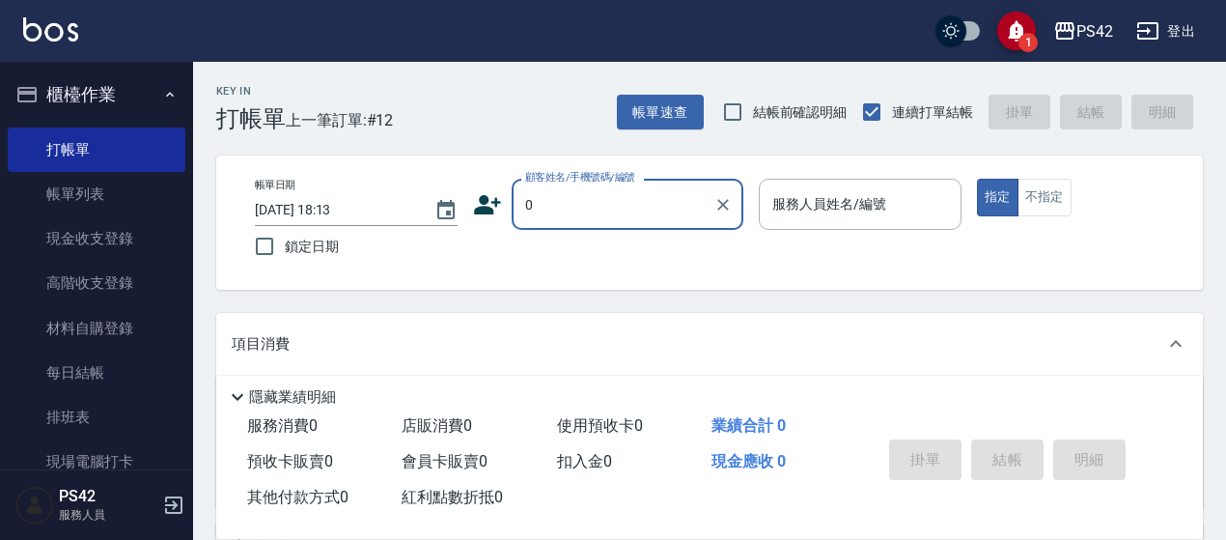
type input "無名字/0/null"
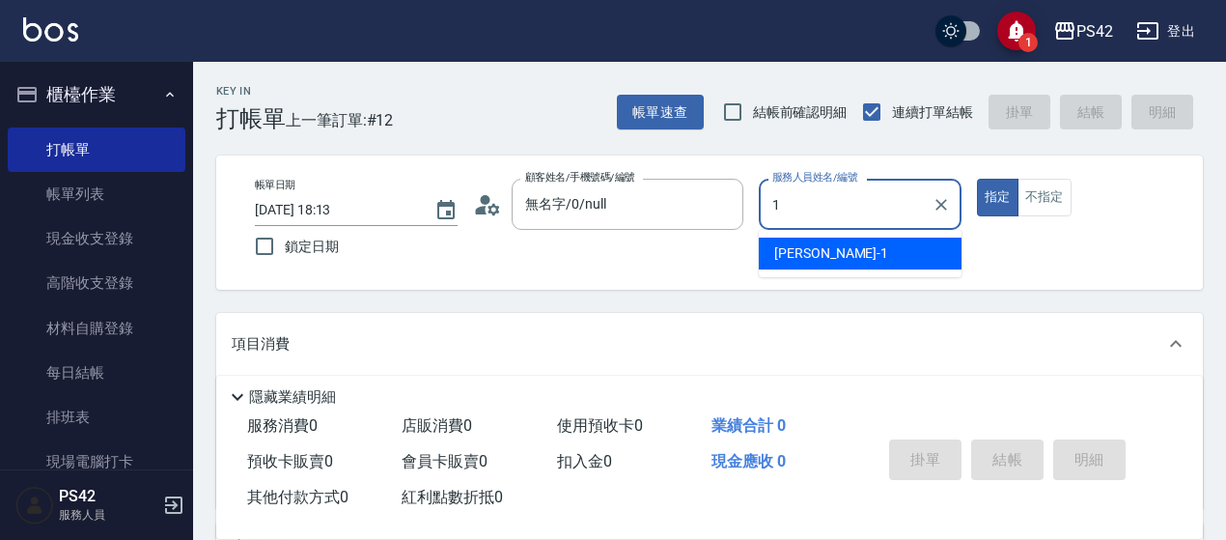
type input "[PERSON_NAME]-1"
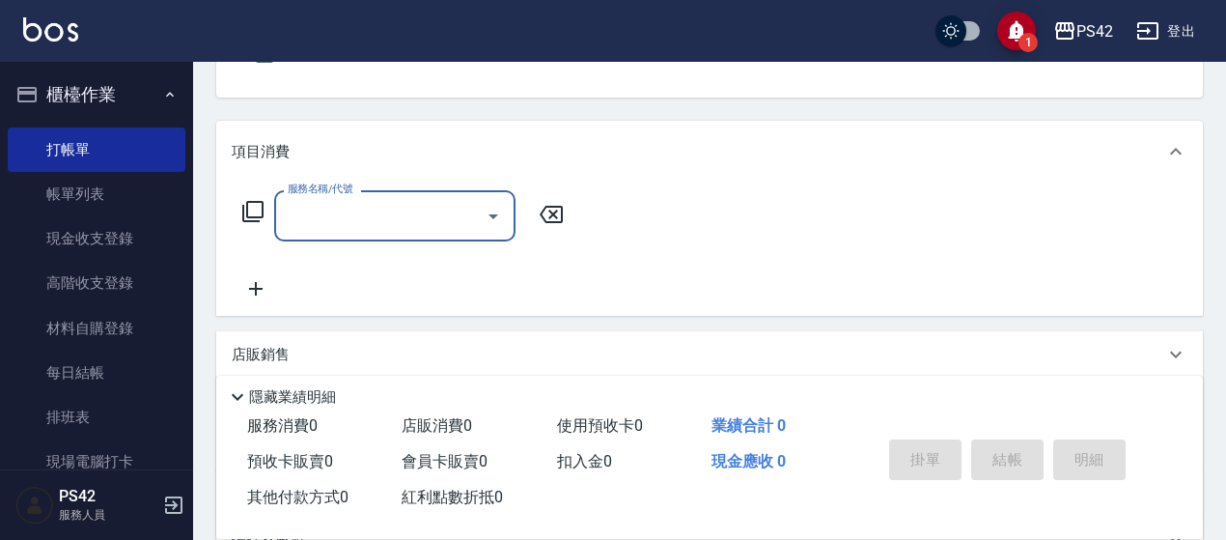
scroll to position [193, 0]
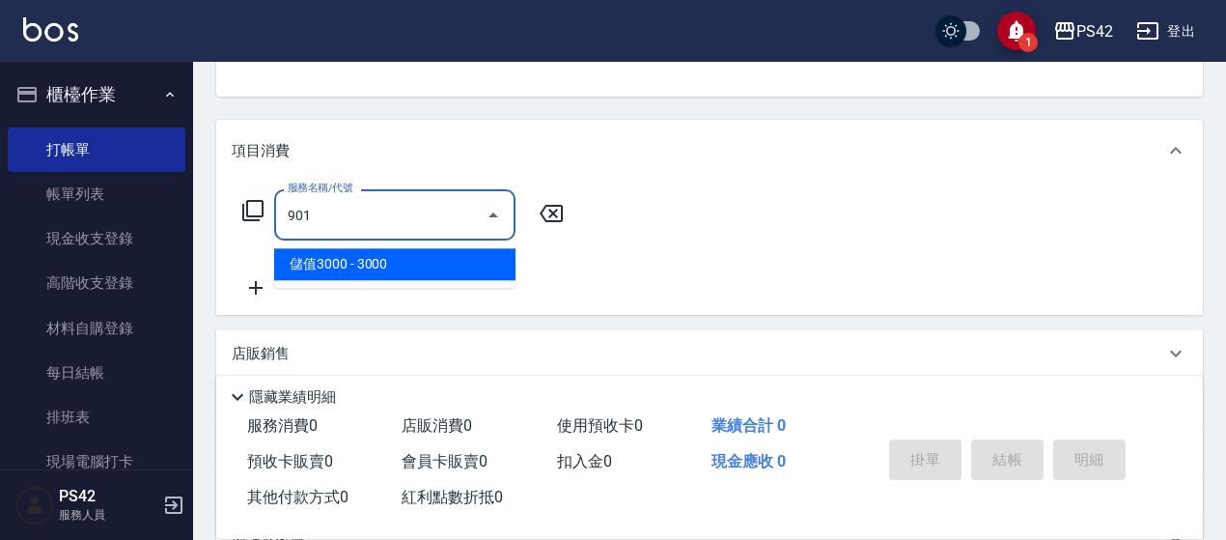
type input "儲值3000(901)"
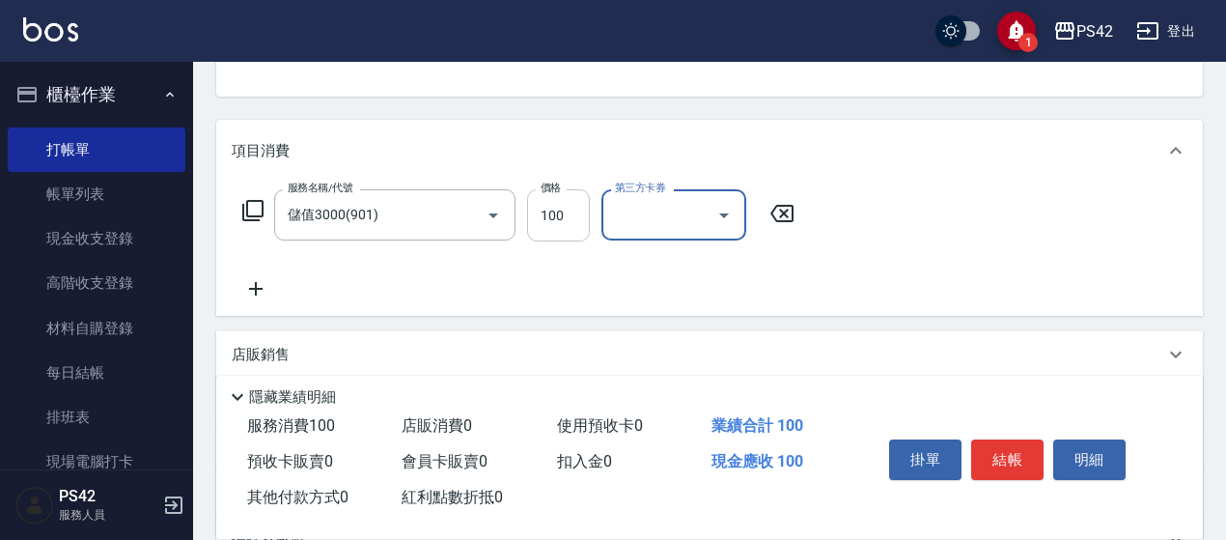
click at [576, 213] on input "100" at bounding box center [558, 215] width 63 height 52
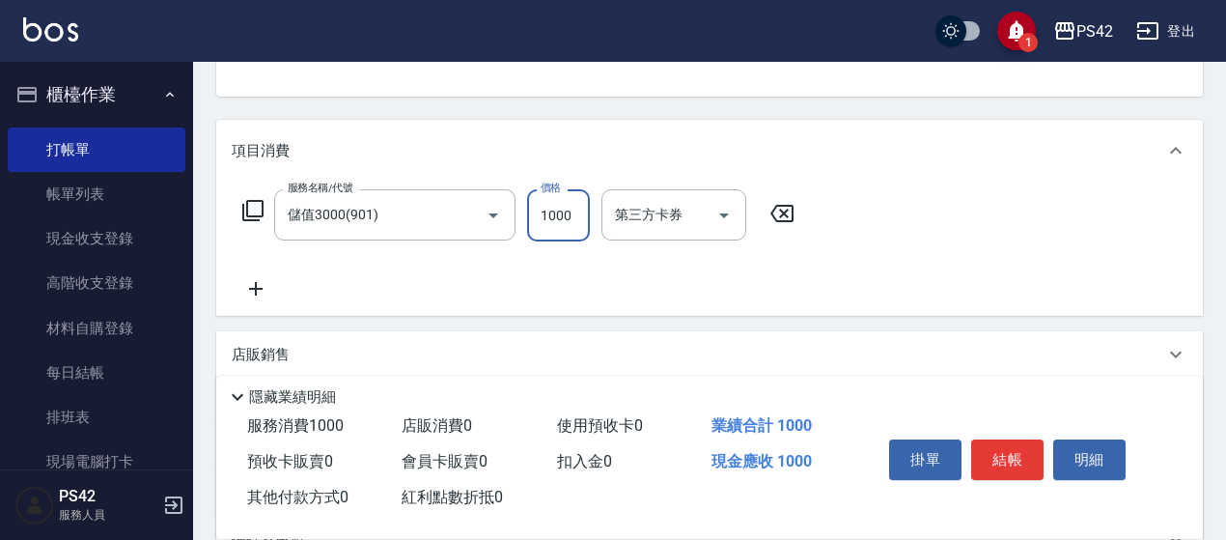
type input "1000"
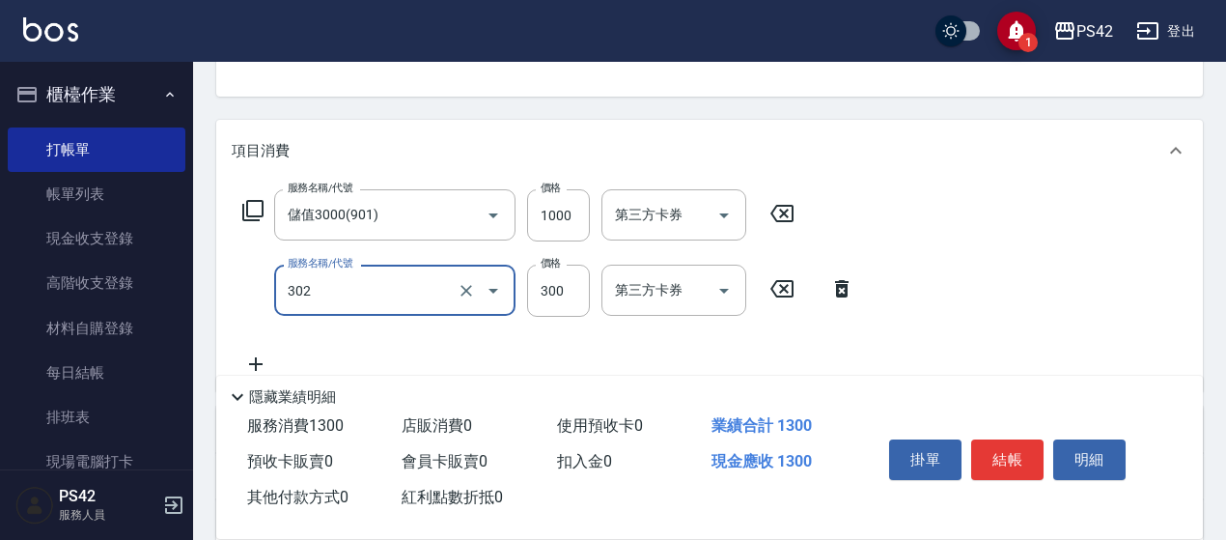
type input "剪髮(302)"
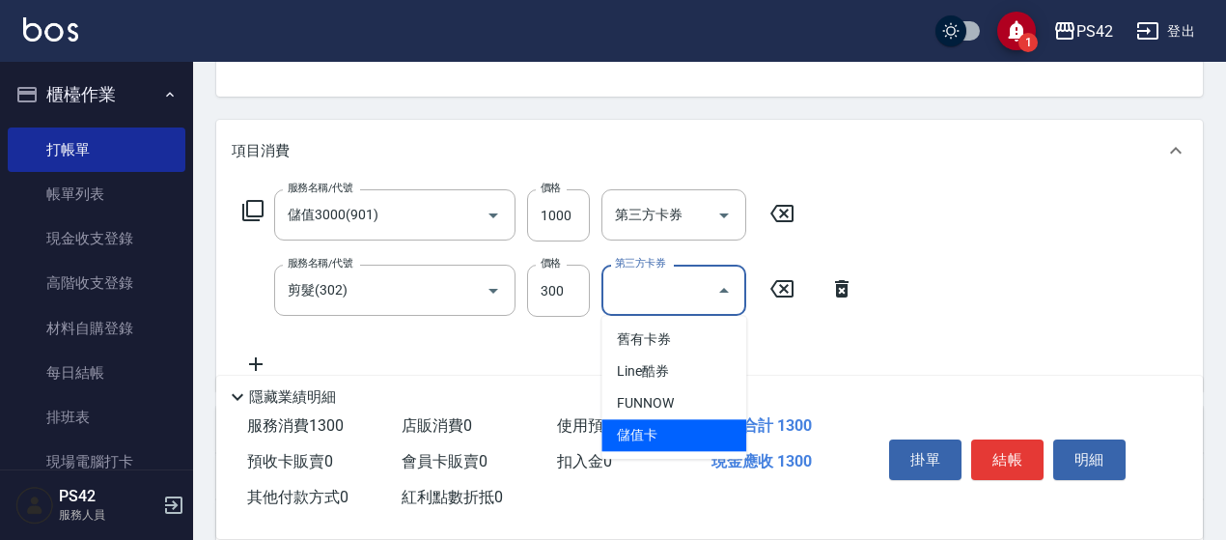
type input "儲值卡"
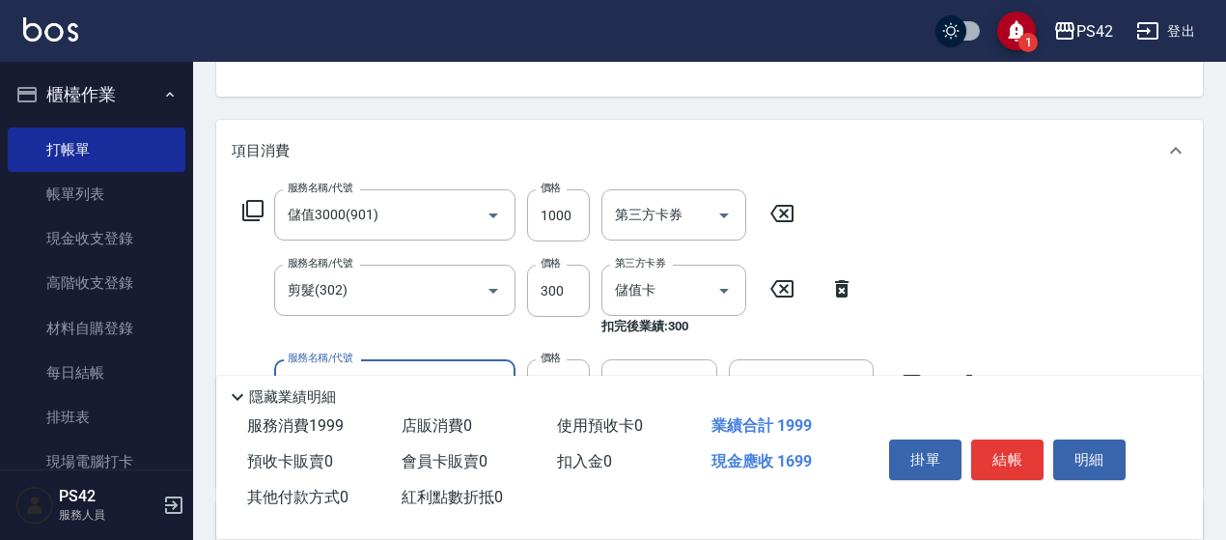
type input "精油SPA(0699)"
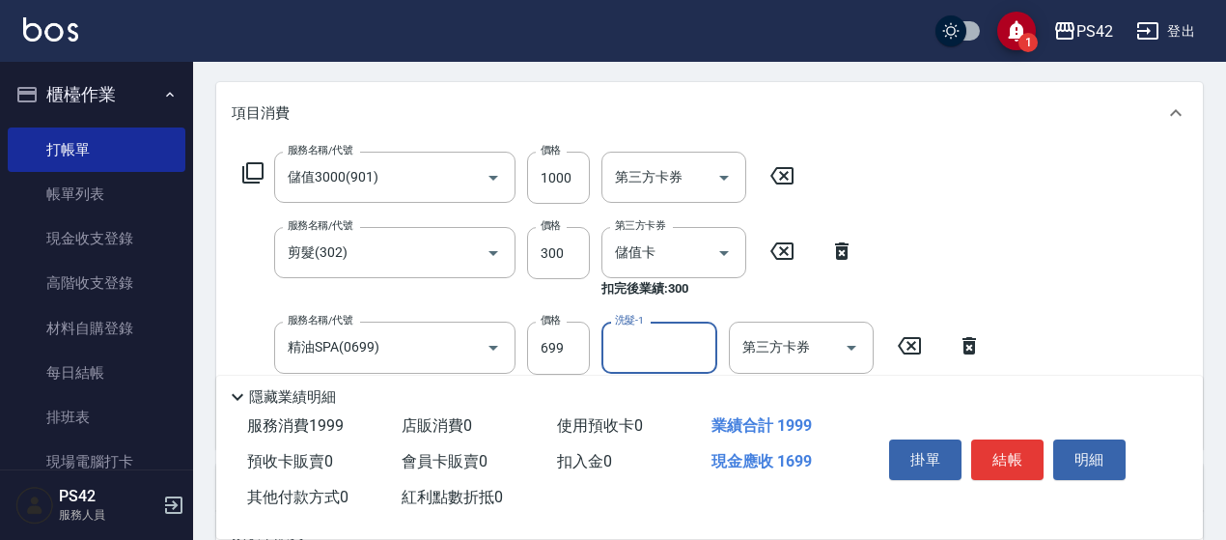
scroll to position [290, 0]
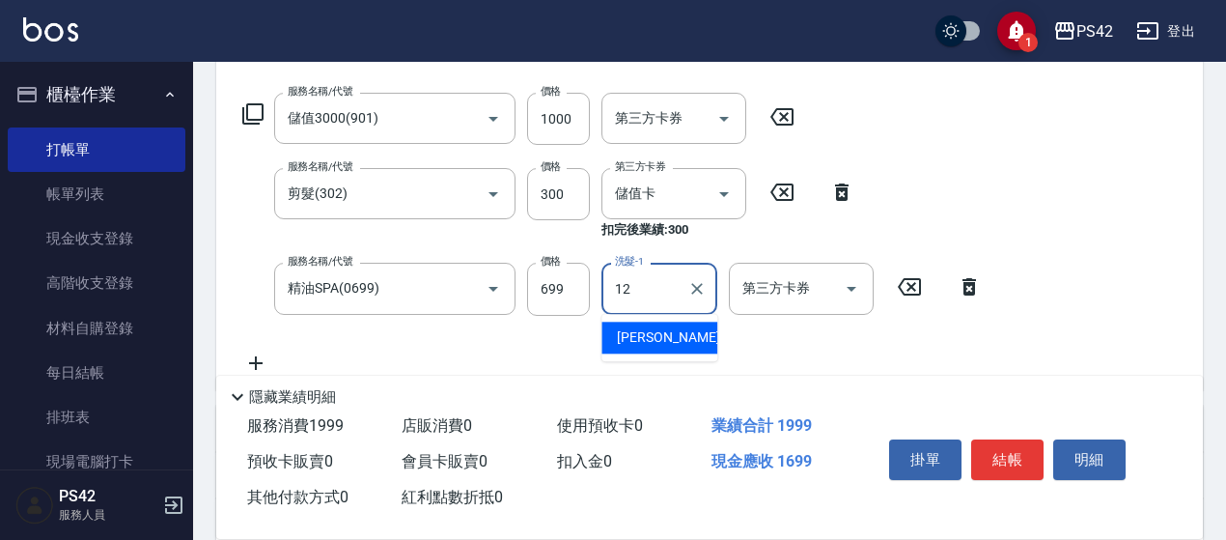
type input "[PERSON_NAME]-12"
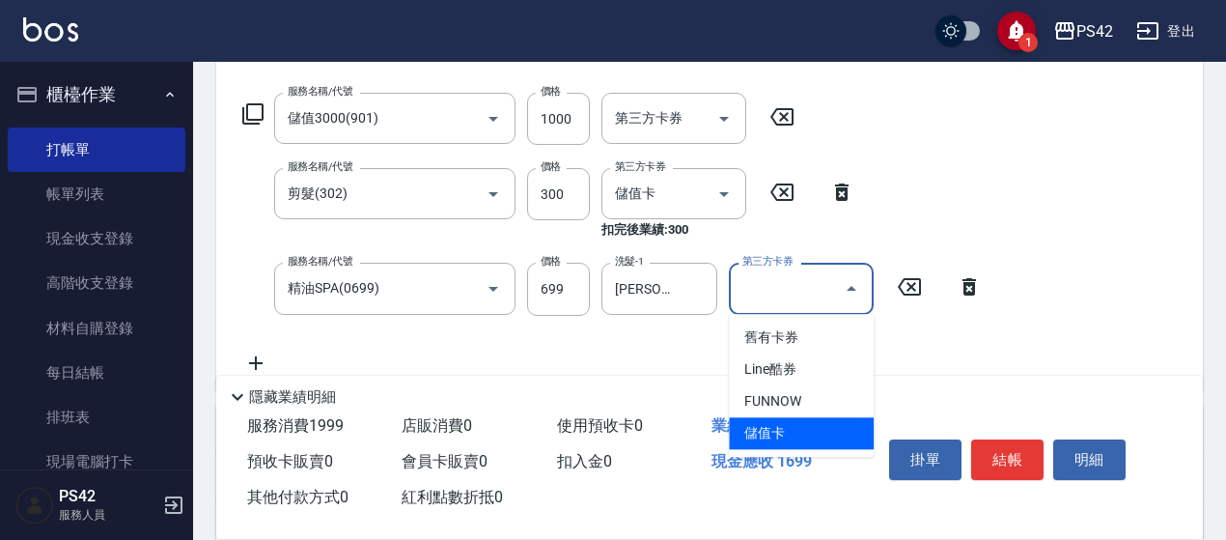
type input "儲值卡"
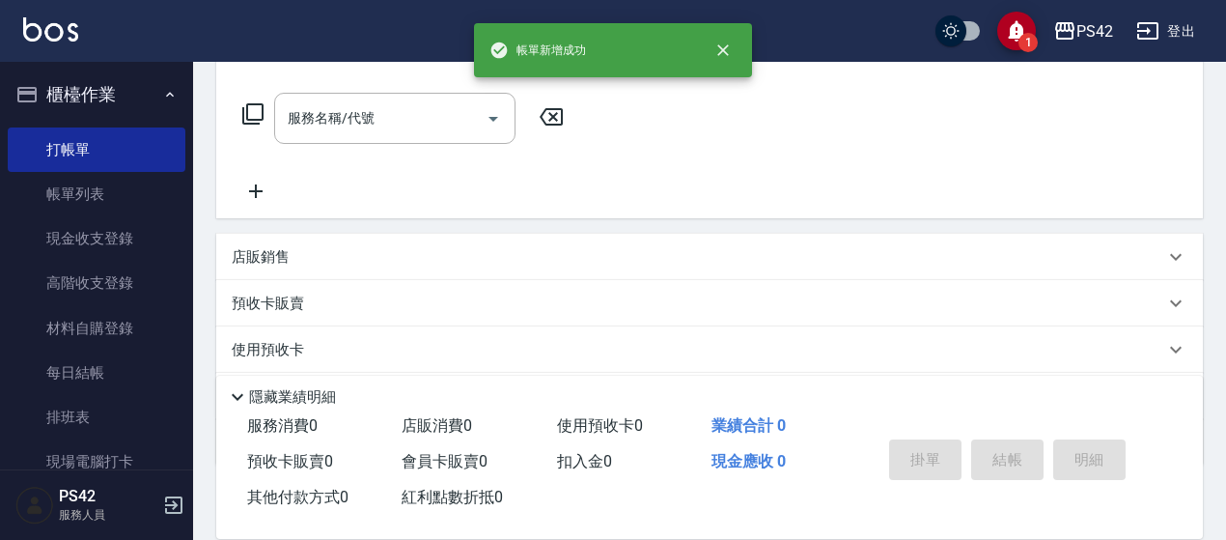
scroll to position [0, 0]
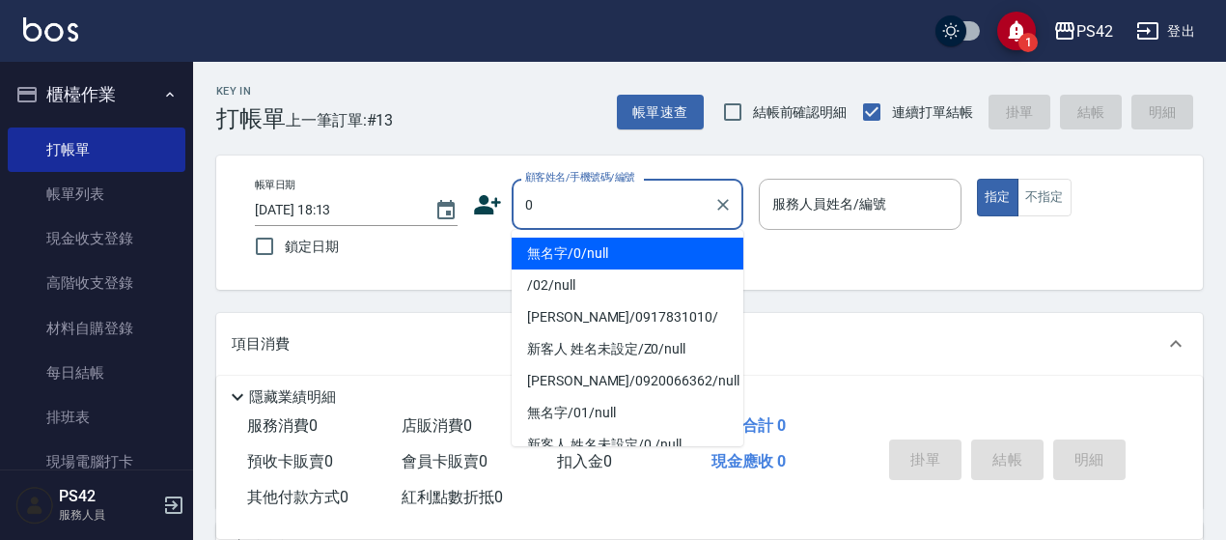
type input "0"
type input "1"
type input "無名字/0/null"
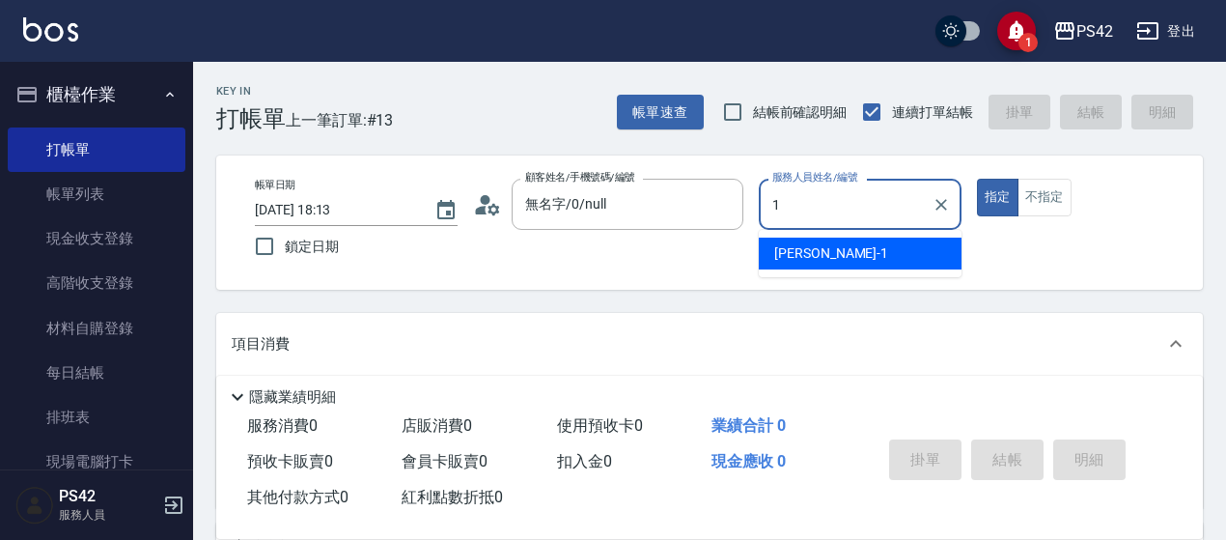
type input "[PERSON_NAME]-1"
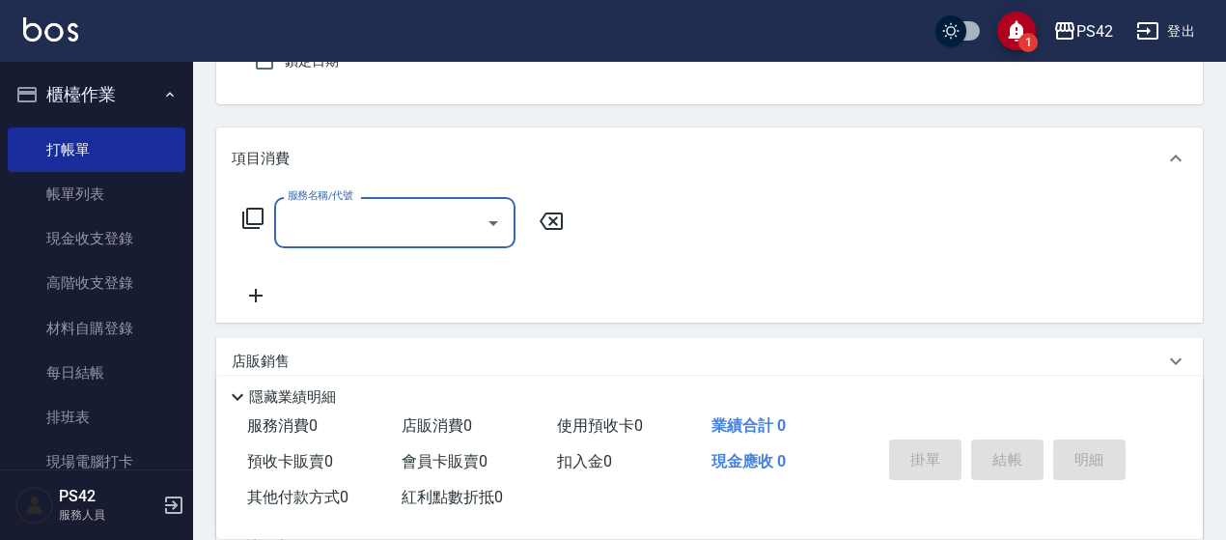
scroll to position [193, 0]
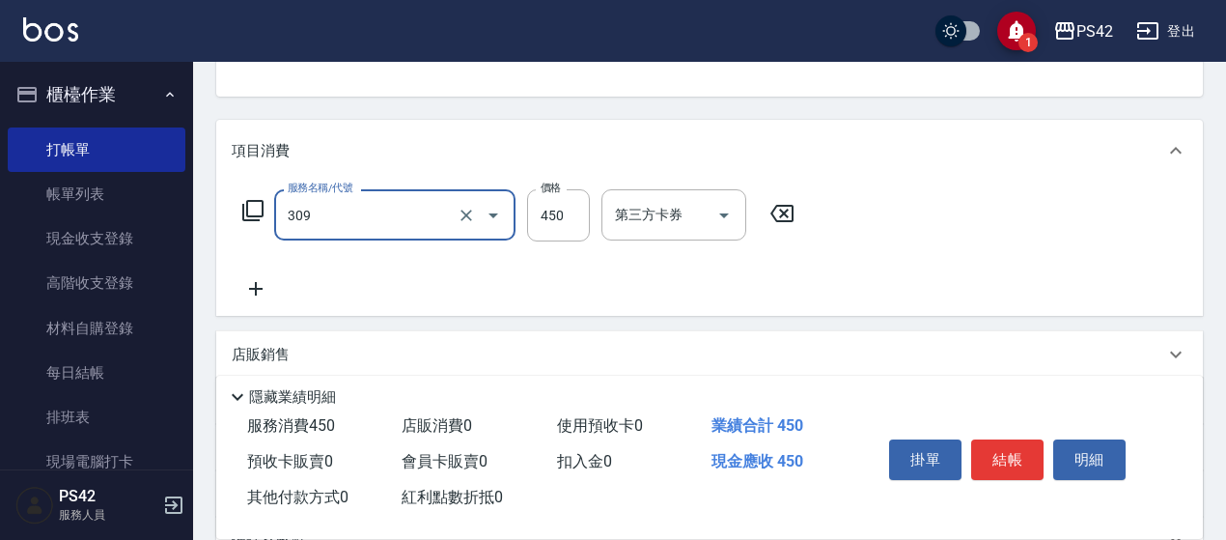
type input "洗+剪(309)"
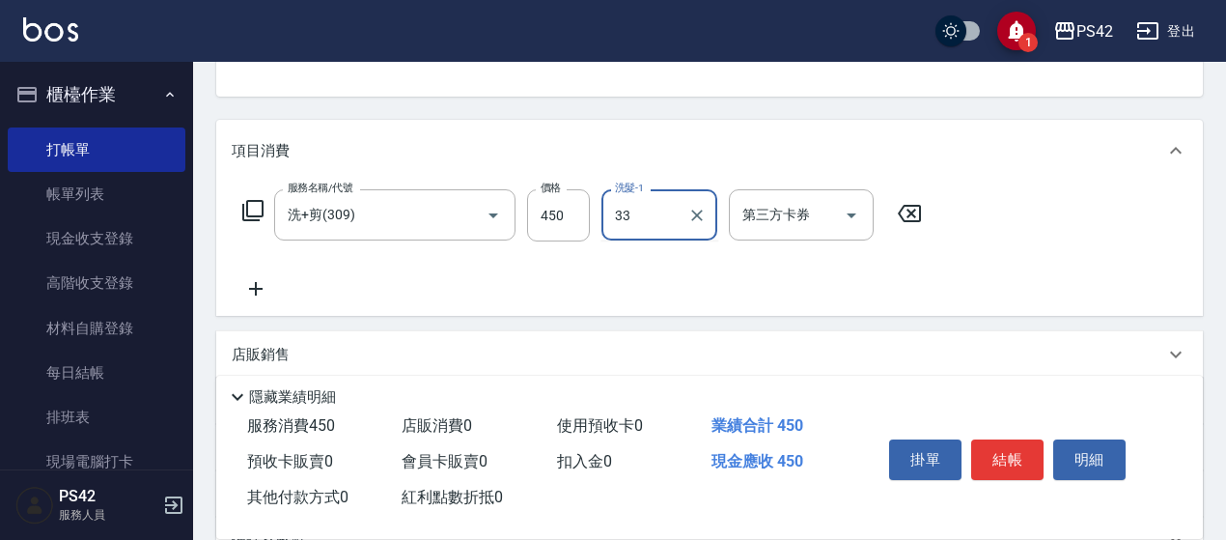
type input "[PERSON_NAME]-33"
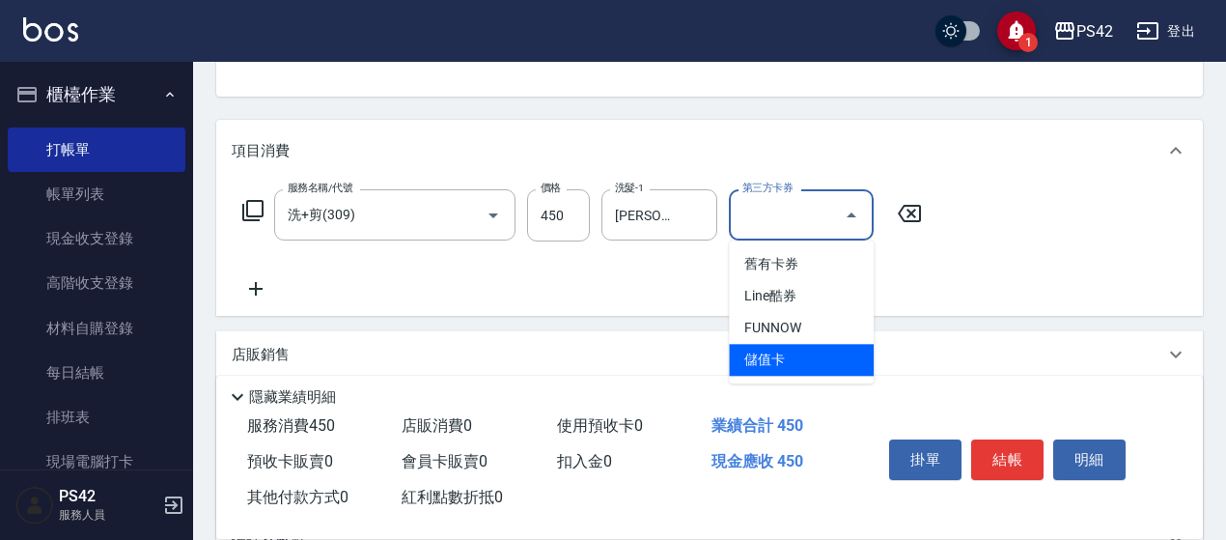
type input "儲值卡"
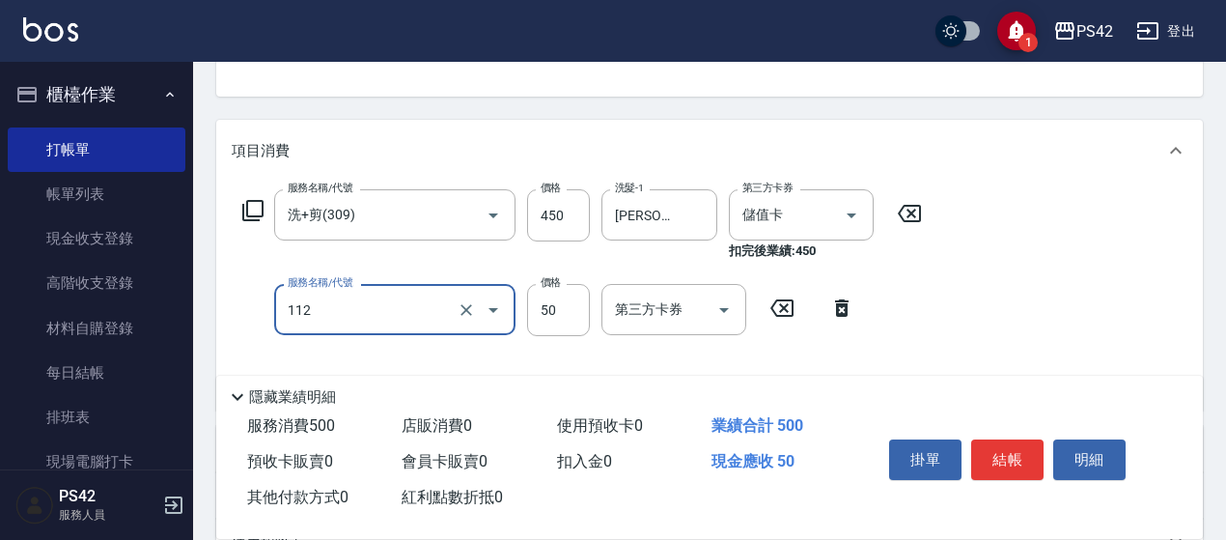
type input "精油50(112)"
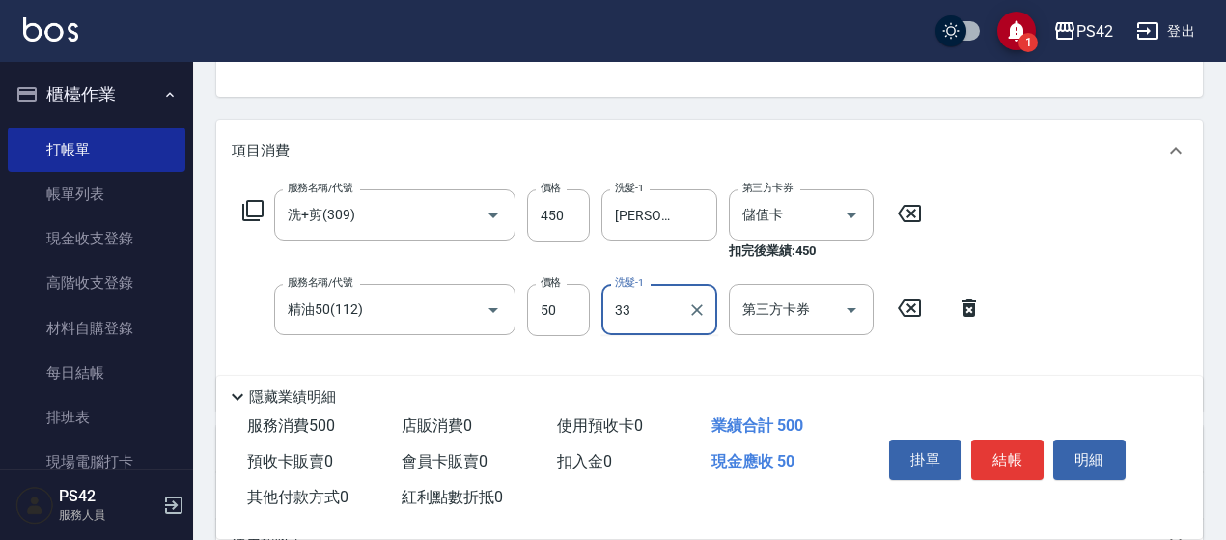
type input "[PERSON_NAME]-33"
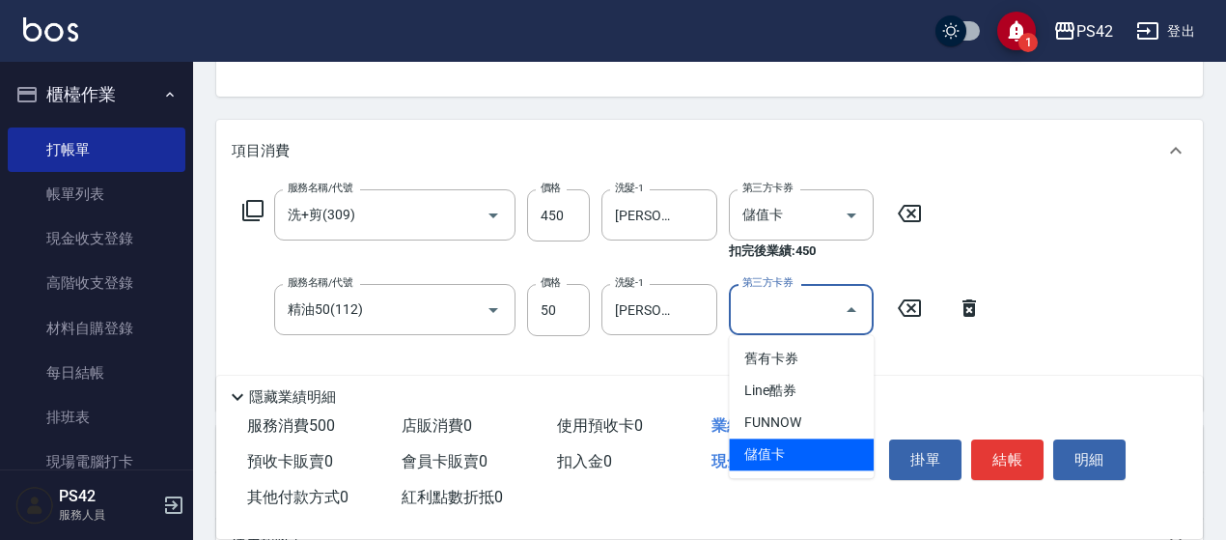
type input "儲值卡"
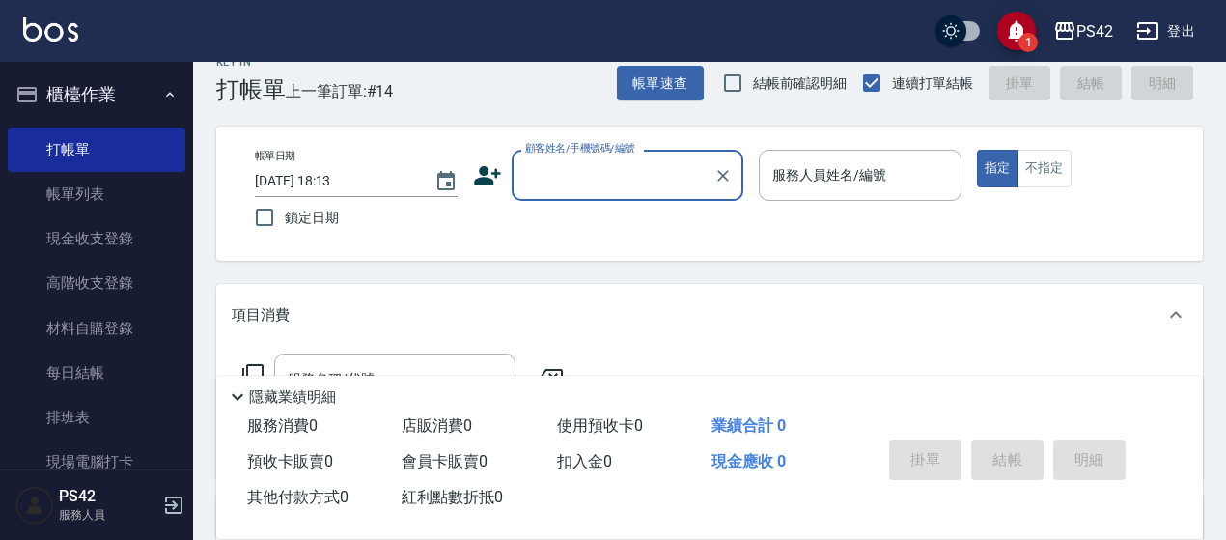
scroll to position [0, 0]
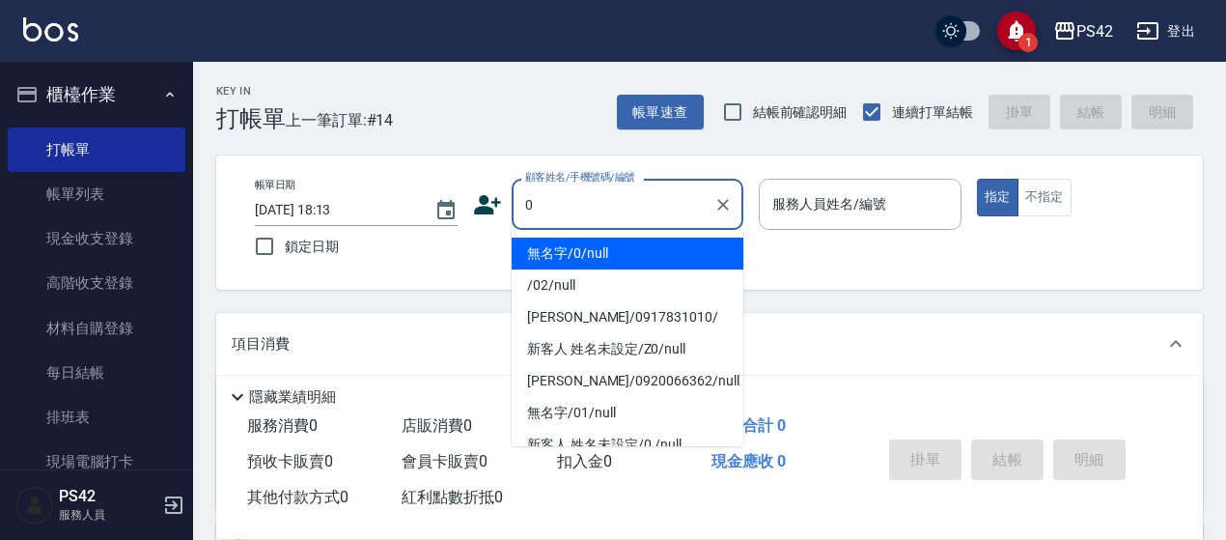
type input "無名字/0/null"
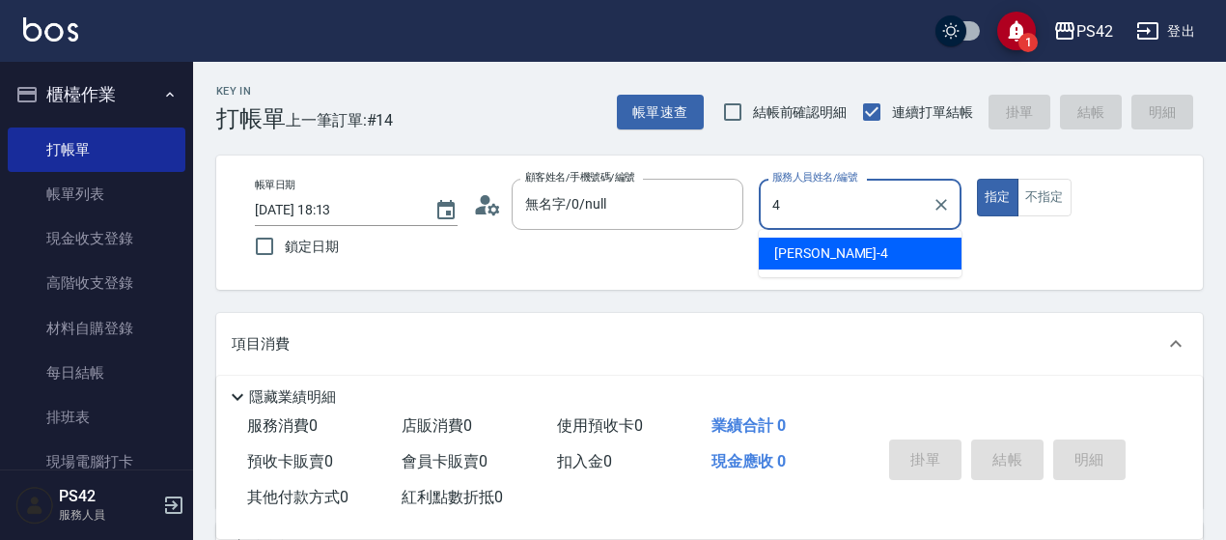
type input "[PERSON_NAME]-4"
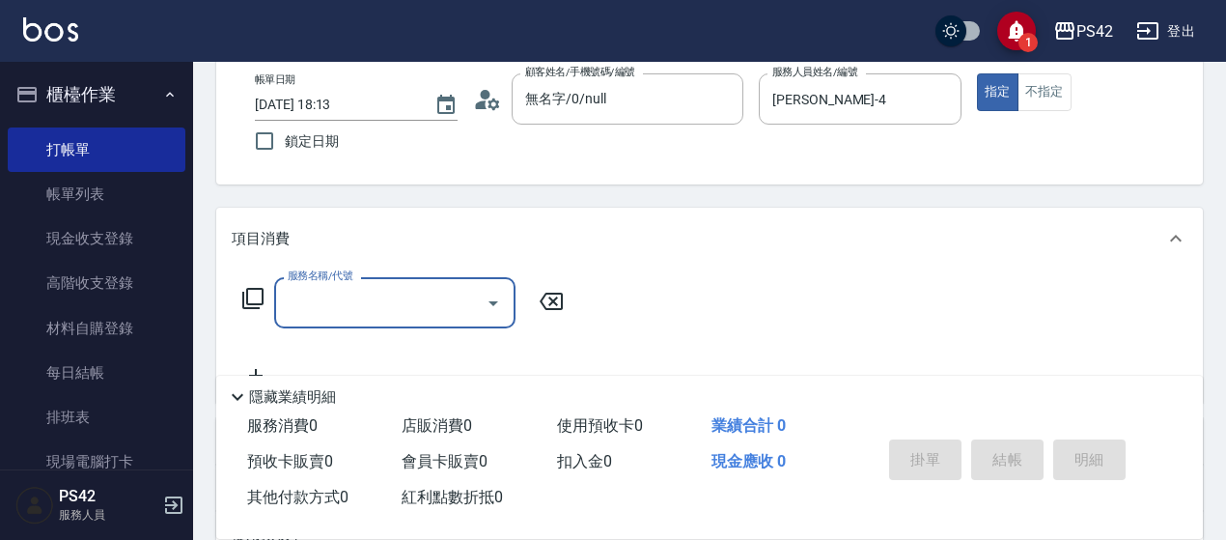
scroll to position [290, 0]
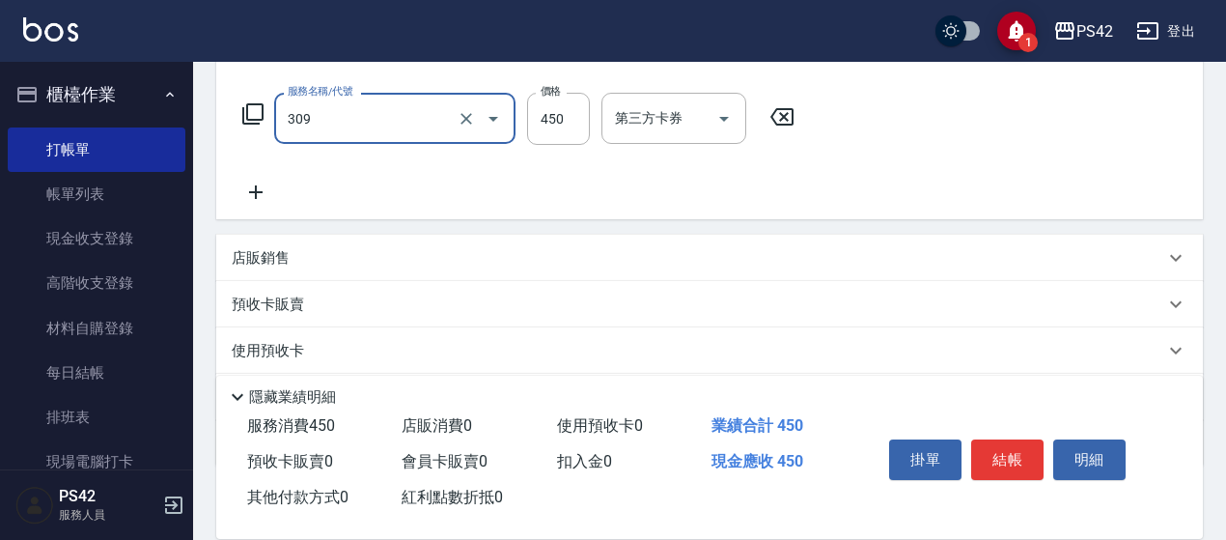
type input "洗+剪(309)"
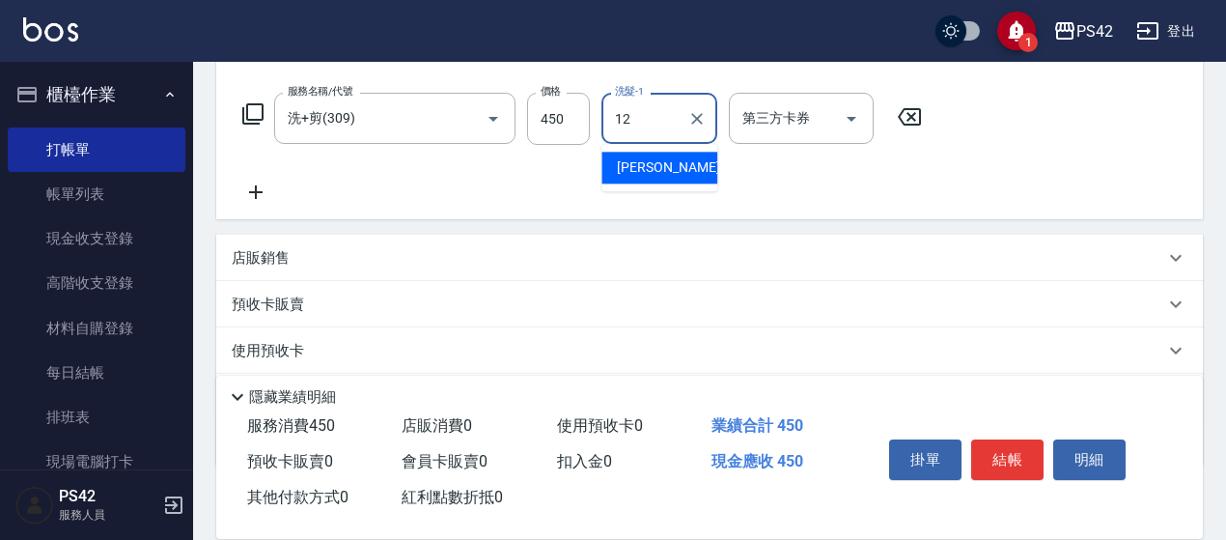
type input "[PERSON_NAME]-12"
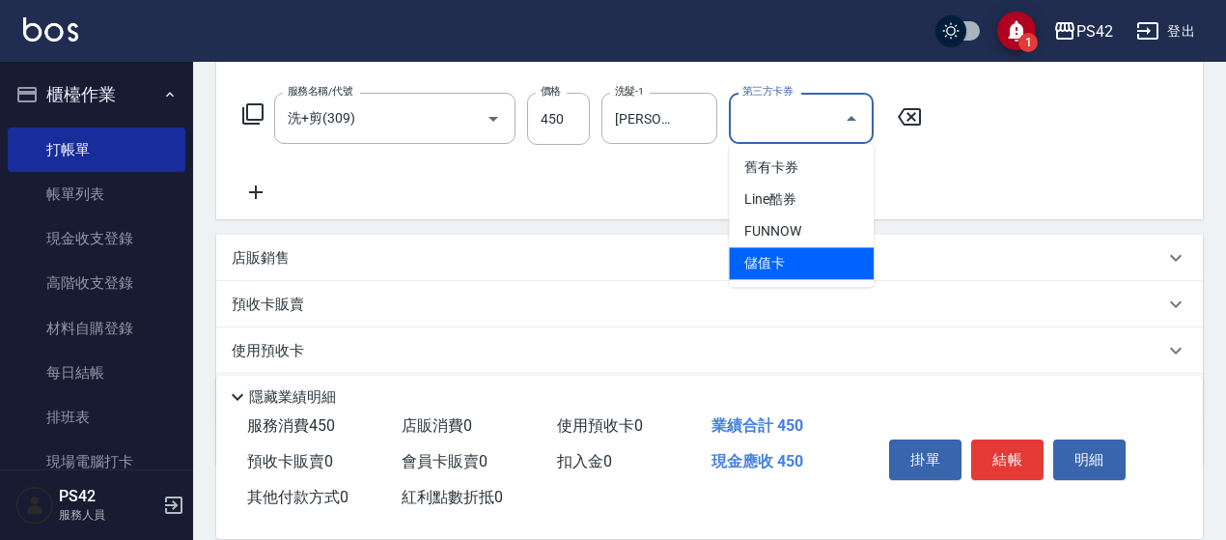
type input "儲值卡"
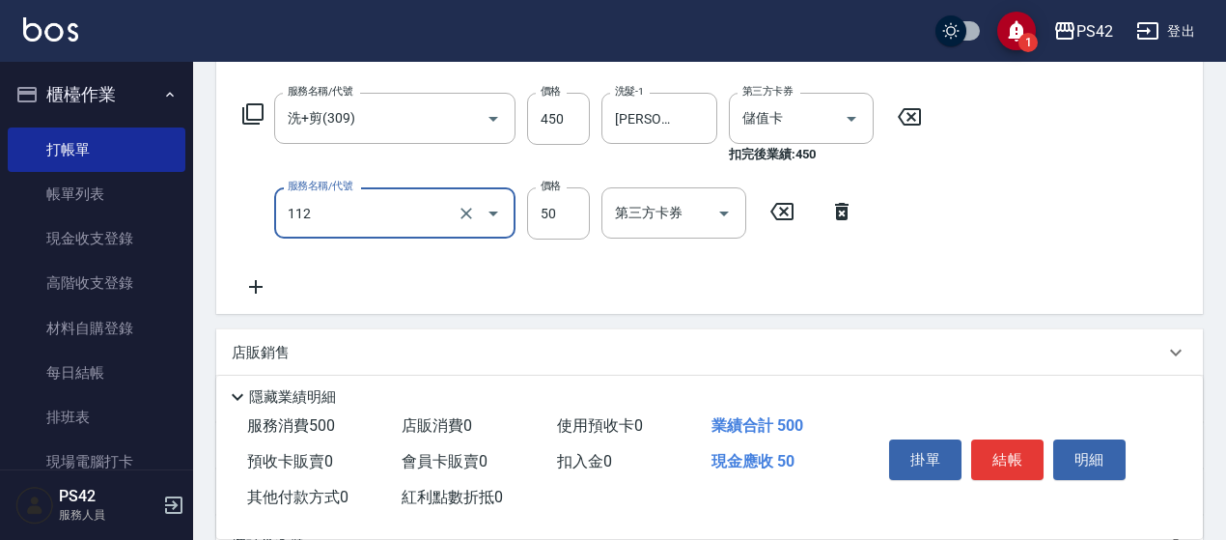
type input "精油50(112)"
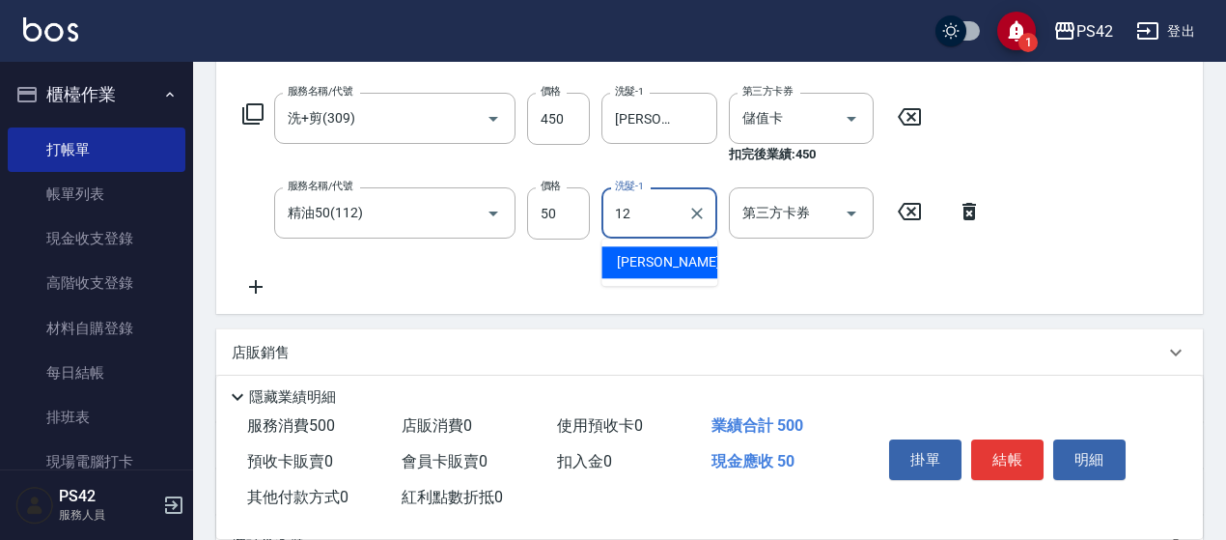
type input "[PERSON_NAME]-12"
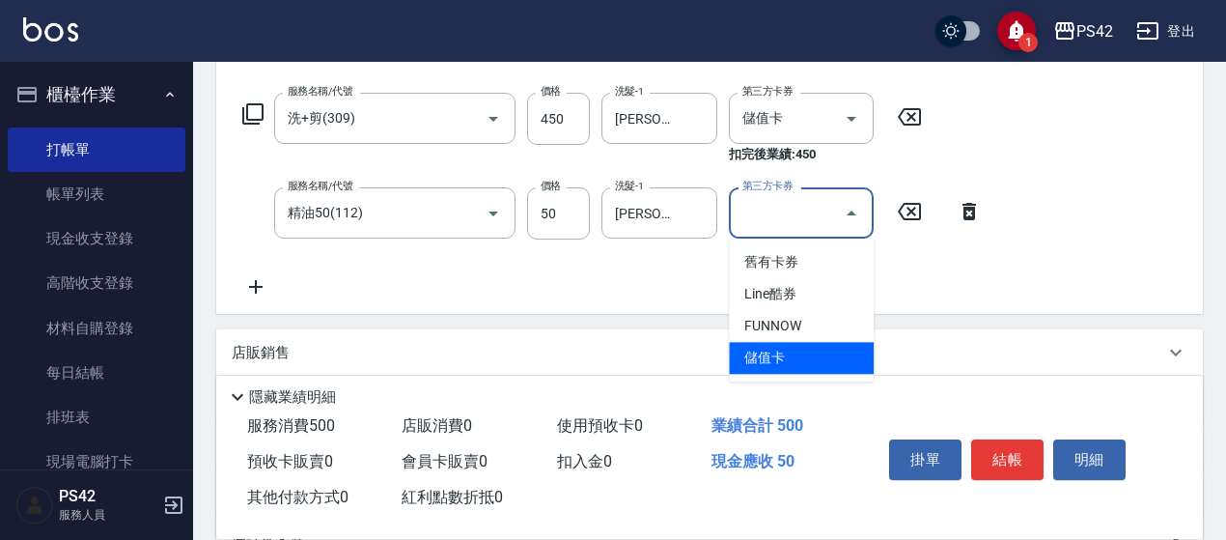
type input "儲值卡"
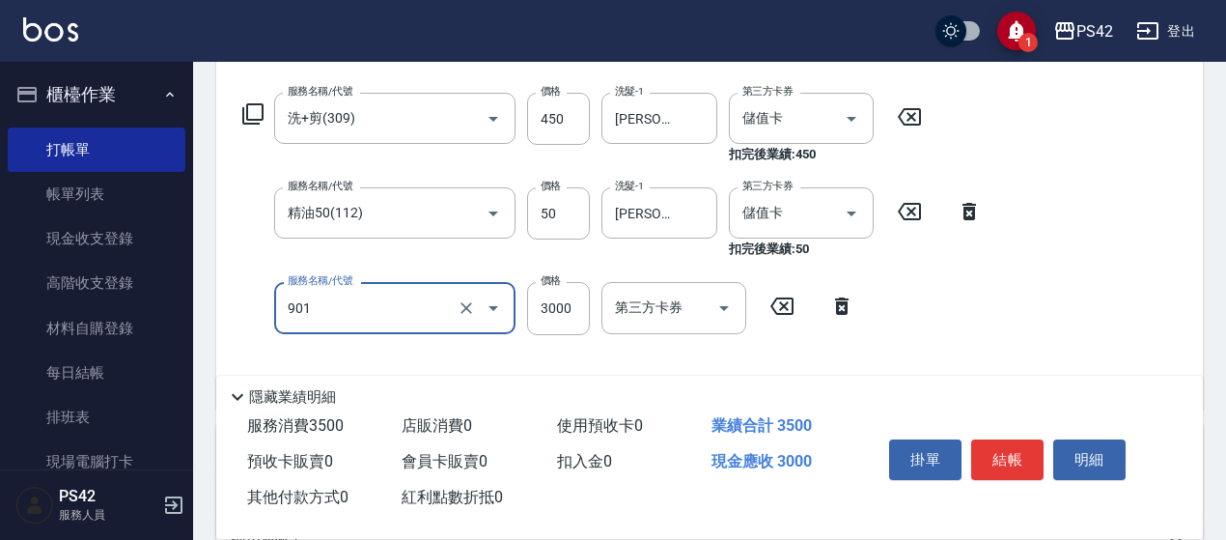
type input "儲值3000(901)"
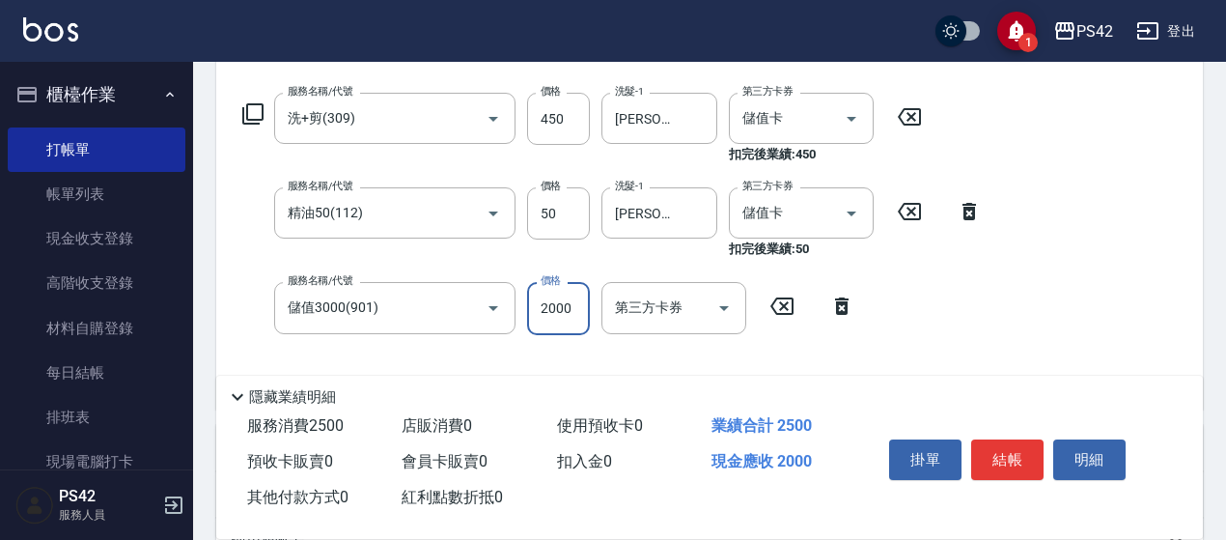
type input "2000"
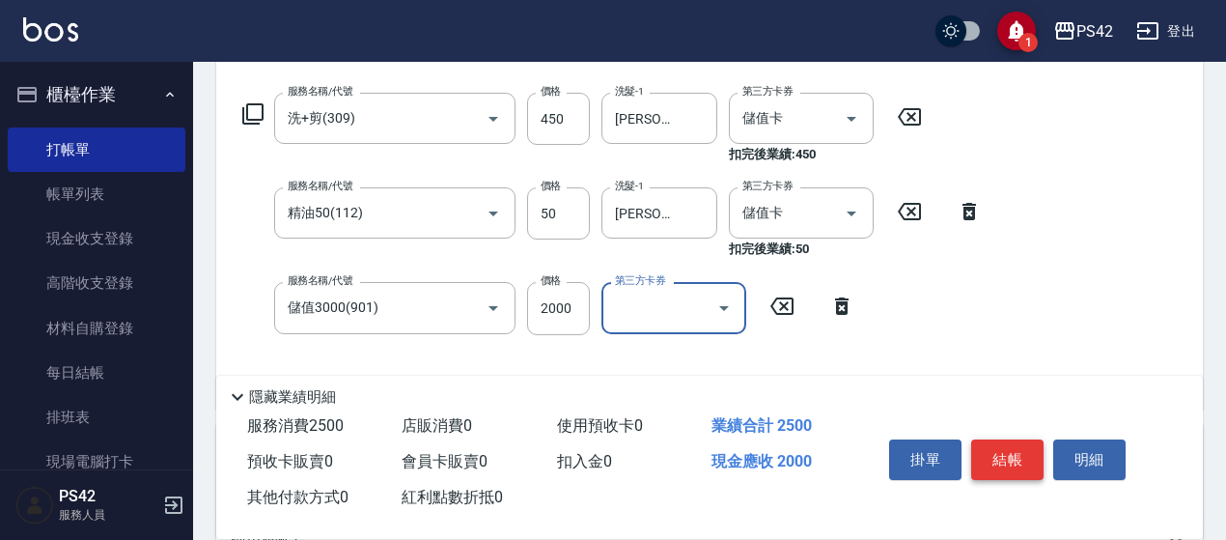
click at [987, 455] on button "結帳" at bounding box center [1007, 459] width 72 height 41
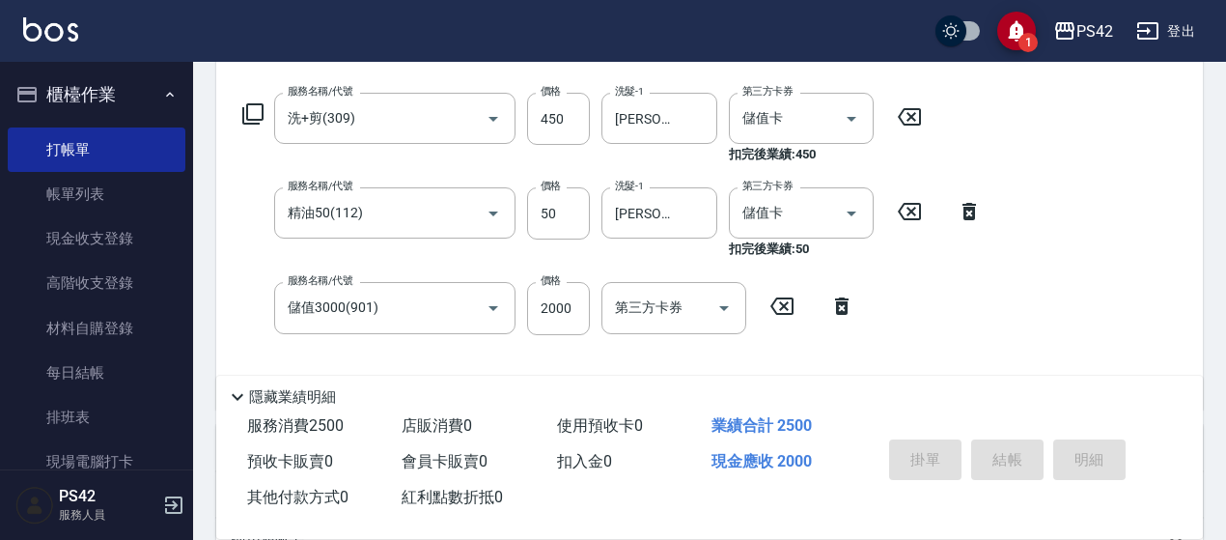
type input "[DATE] 18:14"
